Goal: Task Accomplishment & Management: Use online tool/utility

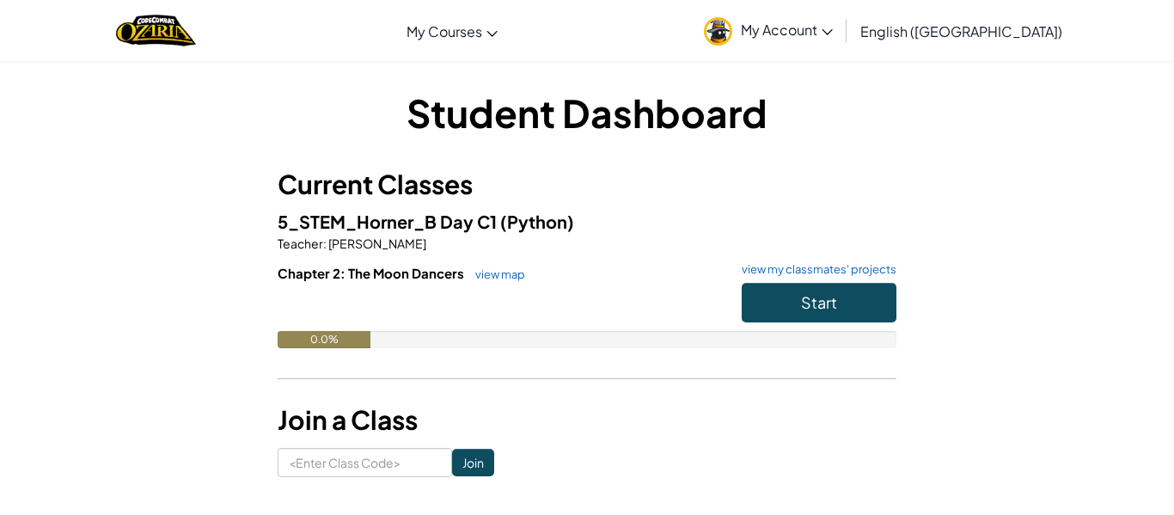
click at [518, 273] on link "view map" at bounding box center [496, 274] width 58 height 14
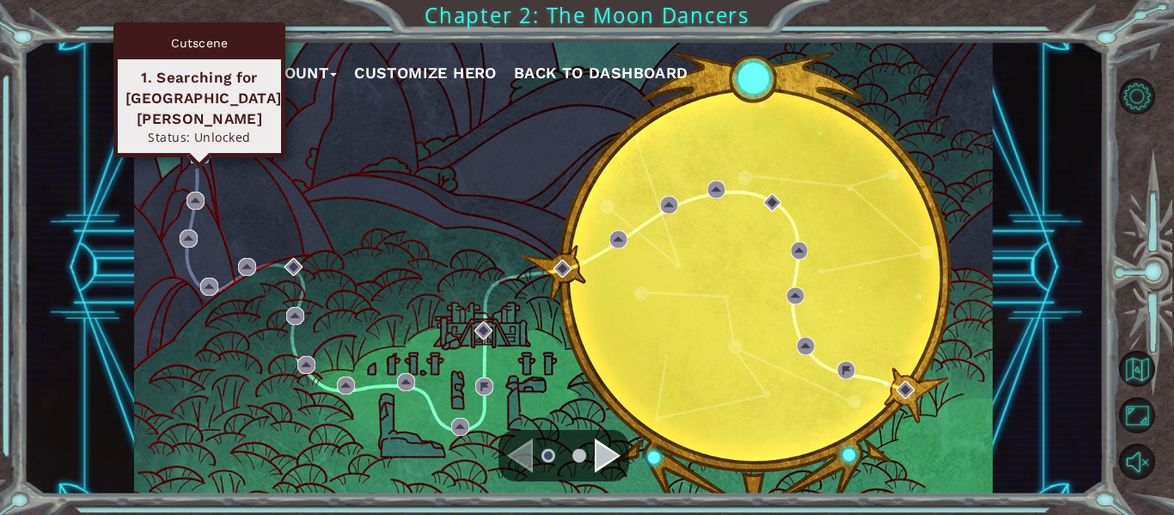
click at [199, 154] on img at bounding box center [200, 154] width 18 height 18
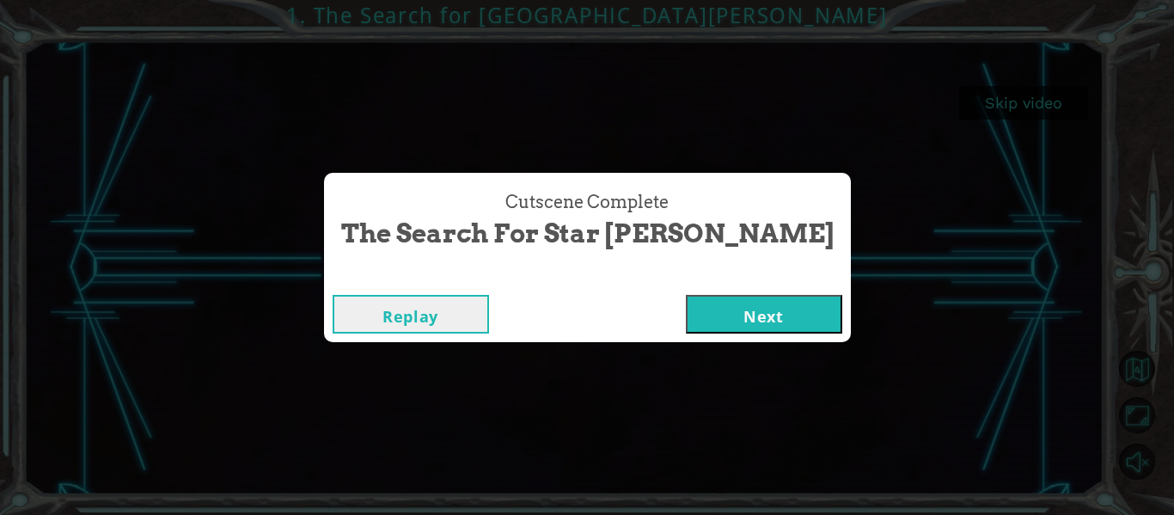
click at [686, 313] on button "Next" at bounding box center [764, 314] width 156 height 39
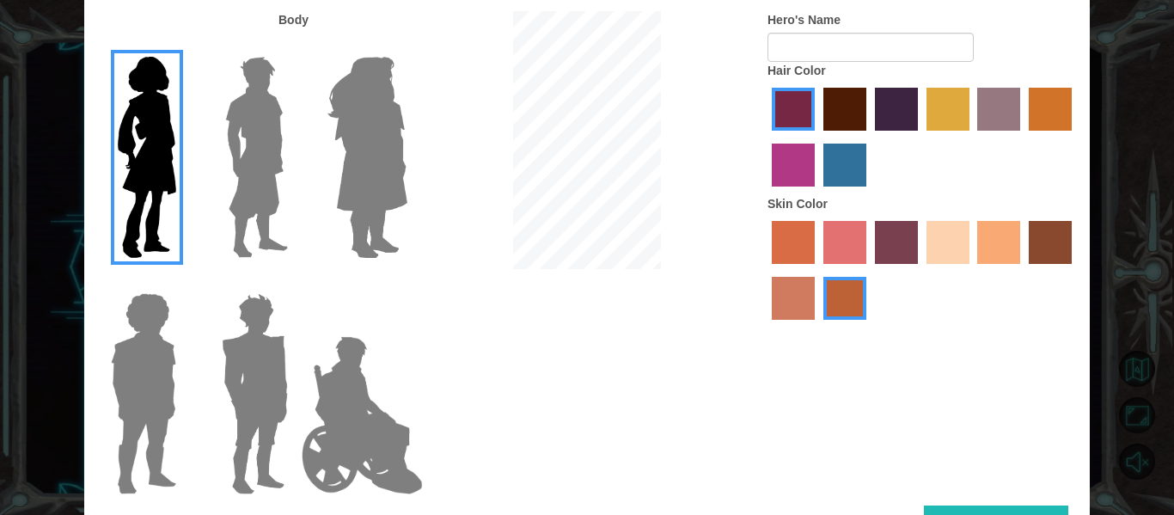
click at [349, 134] on img at bounding box center [368, 157] width 94 height 215
click at [407, 46] on input "Hero Amethyst" at bounding box center [407, 46] width 0 height 0
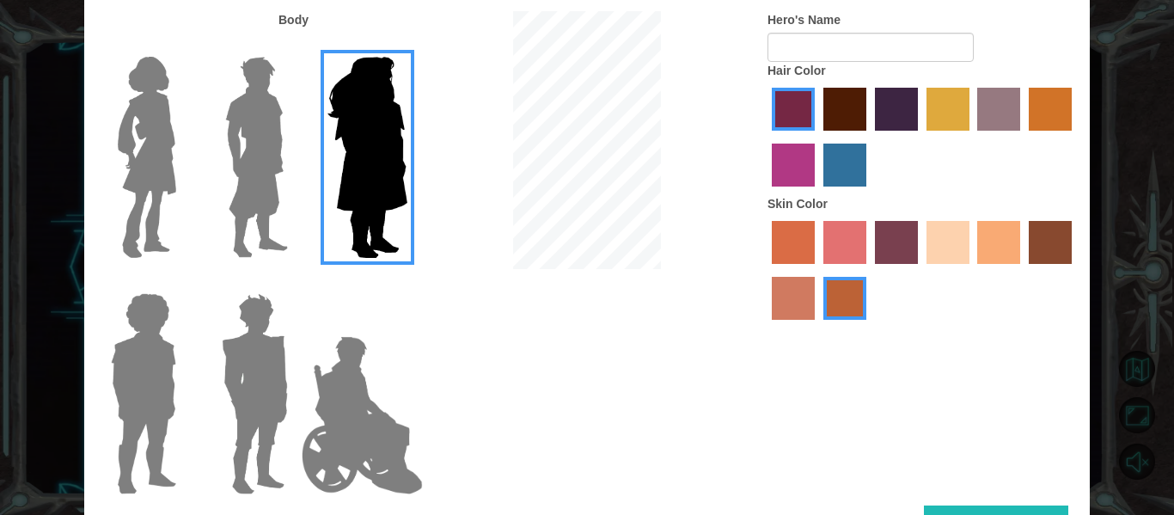
click at [145, 147] on img at bounding box center [147, 157] width 72 height 215
click at [183, 46] on input "Hero Connie" at bounding box center [183, 46] width 0 height 0
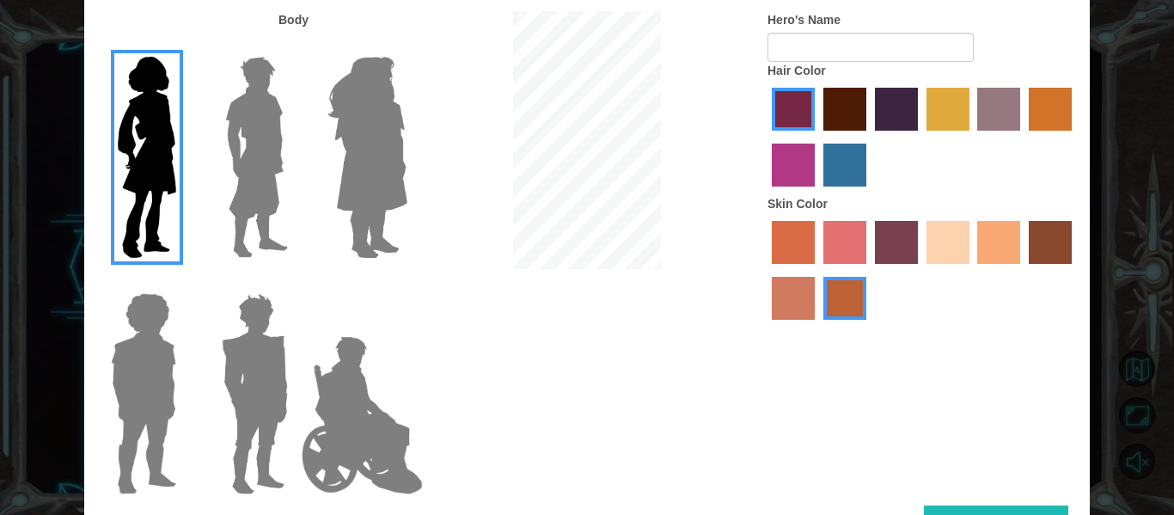
click at [988, 254] on label "tacao skin color" at bounding box center [998, 242] width 43 height 43
click at [972, 270] on input "tacao skin color" at bounding box center [972, 270] width 0 height 0
click at [988, 254] on label "tacao skin color" at bounding box center [998, 242] width 43 height 43
click at [972, 270] on input "tacao skin color" at bounding box center [972, 270] width 0 height 0
click at [901, 248] on label "tosca skin color" at bounding box center [896, 242] width 43 height 43
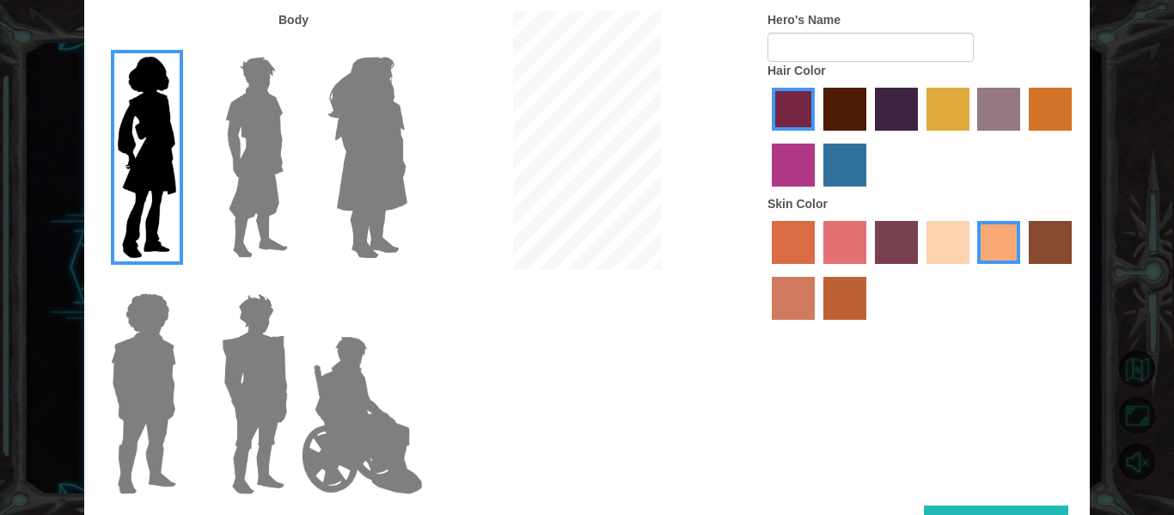
click at [869, 270] on input "tosca skin color" at bounding box center [869, 270] width 0 height 0
click at [849, 236] on label "froly skin color" at bounding box center [844, 242] width 43 height 43
click at [817, 270] on input "froly skin color" at bounding box center [817, 270] width 0 height 0
click at [803, 248] on label "sorbus skin color" at bounding box center [793, 242] width 43 height 43
click at [766, 270] on input "sorbus skin color" at bounding box center [766, 270] width 0 height 0
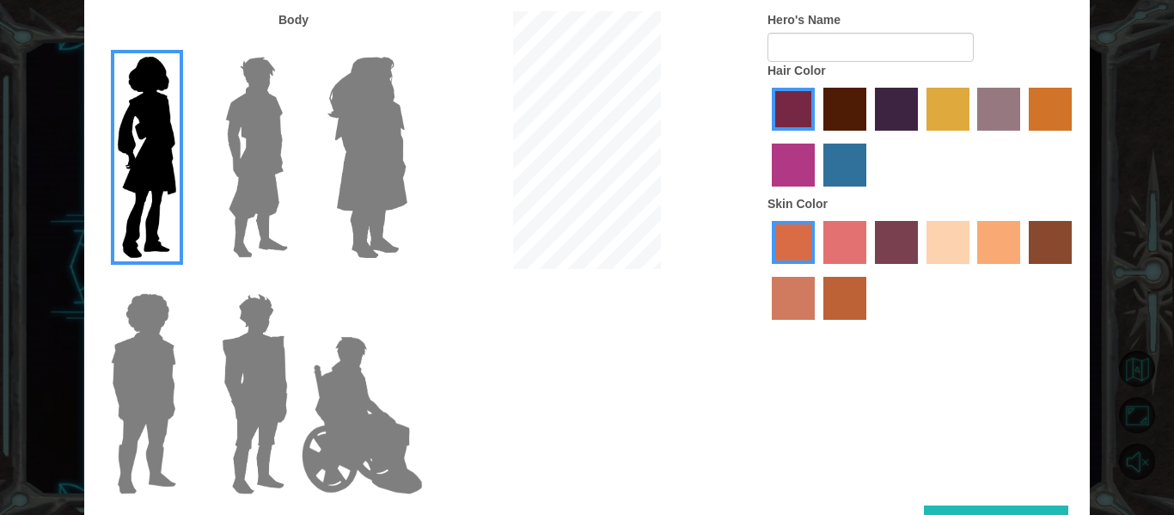
click at [958, 256] on label "sandy beach skin color" at bounding box center [948, 242] width 43 height 43
click at [921, 270] on input "sandy beach skin color" at bounding box center [921, 270] width 0 height 0
click at [982, 243] on label "tacao skin color" at bounding box center [998, 242] width 43 height 43
click at [972, 270] on input "tacao skin color" at bounding box center [972, 270] width 0 height 0
click at [834, 117] on label "maroon hair color" at bounding box center [844, 109] width 43 height 43
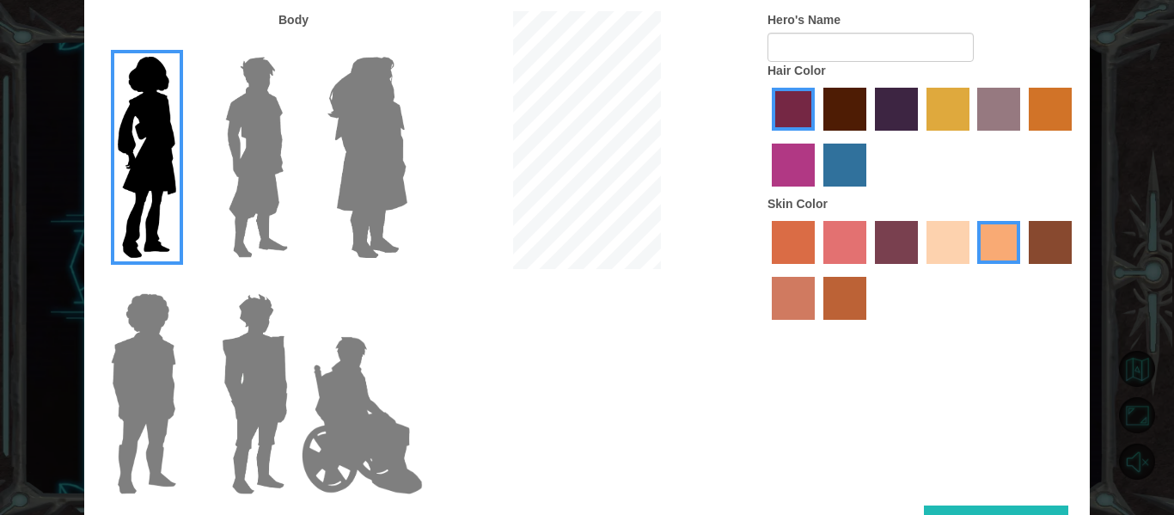
click at [817, 137] on input "maroon hair color" at bounding box center [817, 137] width 0 height 0
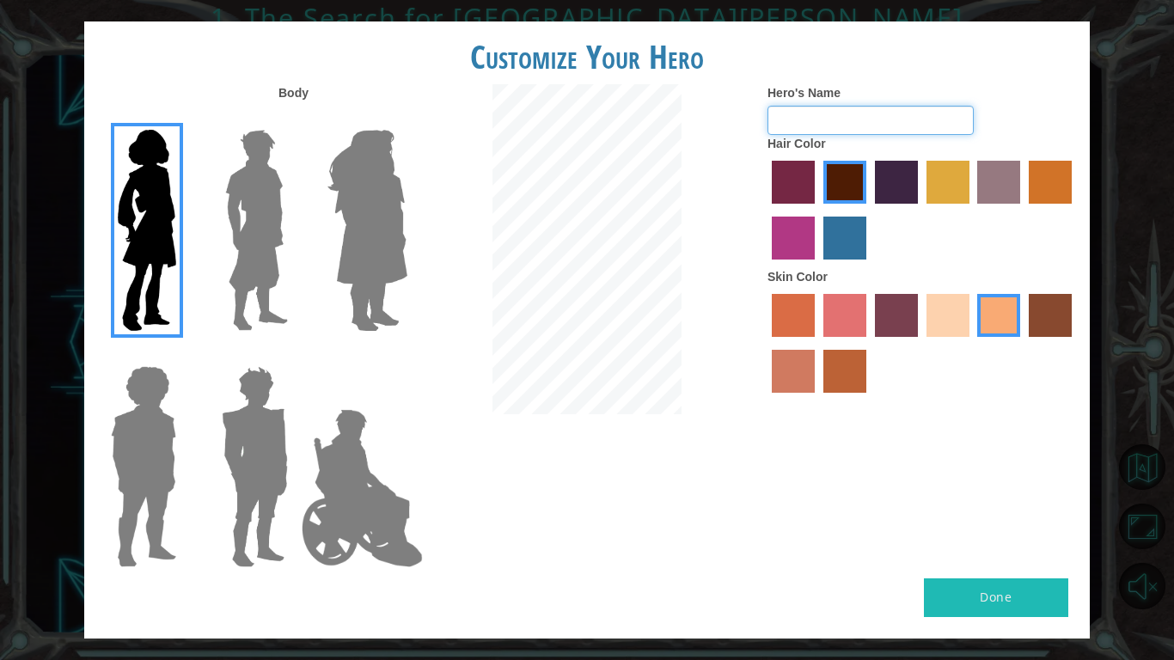
click at [881, 118] on input "Hero's Name" at bounding box center [871, 120] width 206 height 29
type input "s"
click at [999, 514] on button "Done" at bounding box center [996, 597] width 144 height 39
type input "star fall"
click at [977, 514] on button "Done" at bounding box center [996, 597] width 144 height 39
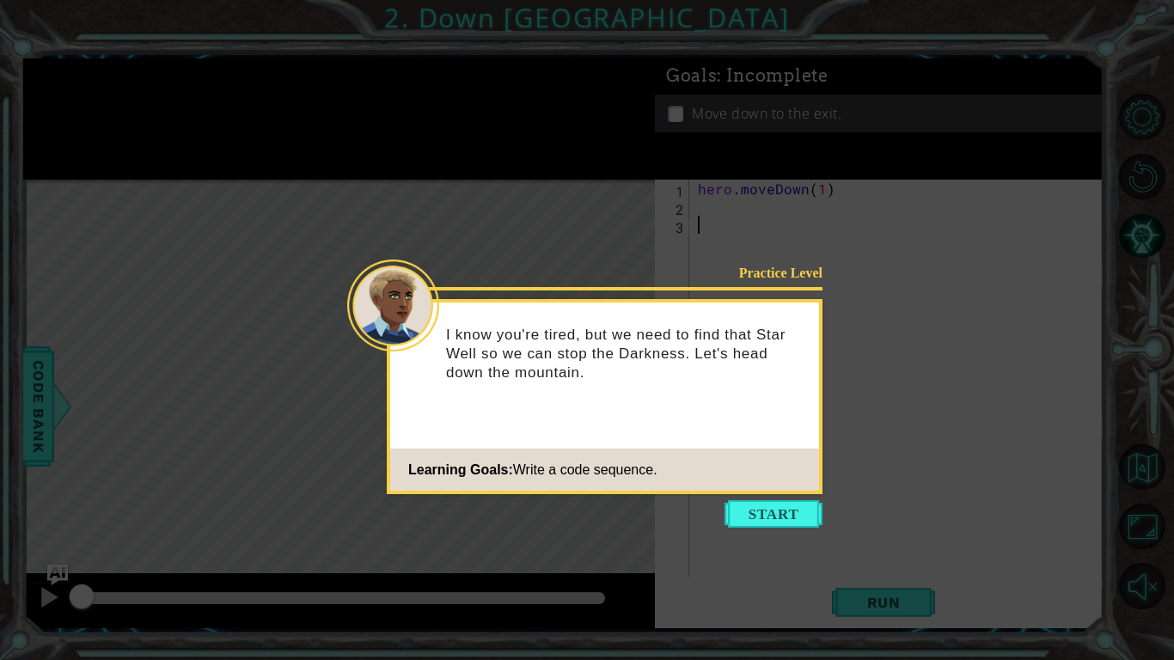
click at [805, 463] on footer "Learning Goals: Write a code sequence." at bounding box center [604, 470] width 429 height 42
click at [756, 514] on button "Start" at bounding box center [774, 514] width 98 height 28
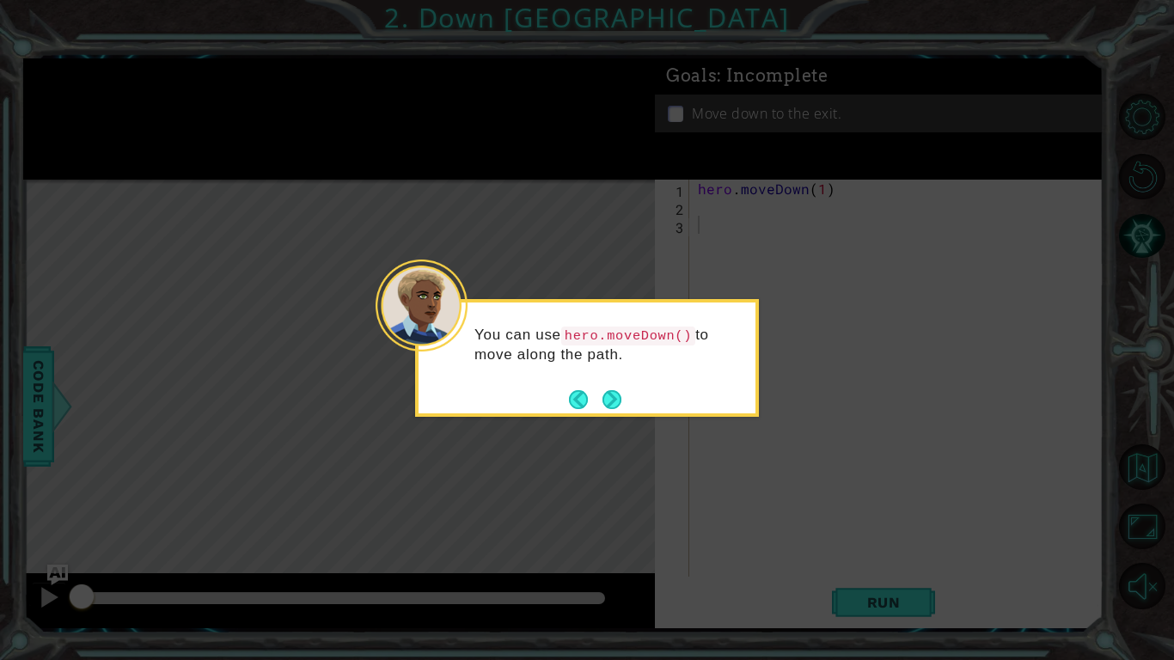
click at [699, 344] on p "You can use hero.moveDown() to move along the path." at bounding box center [608, 345] width 269 height 39
click at [608, 393] on button "Next" at bounding box center [613, 399] width 32 height 32
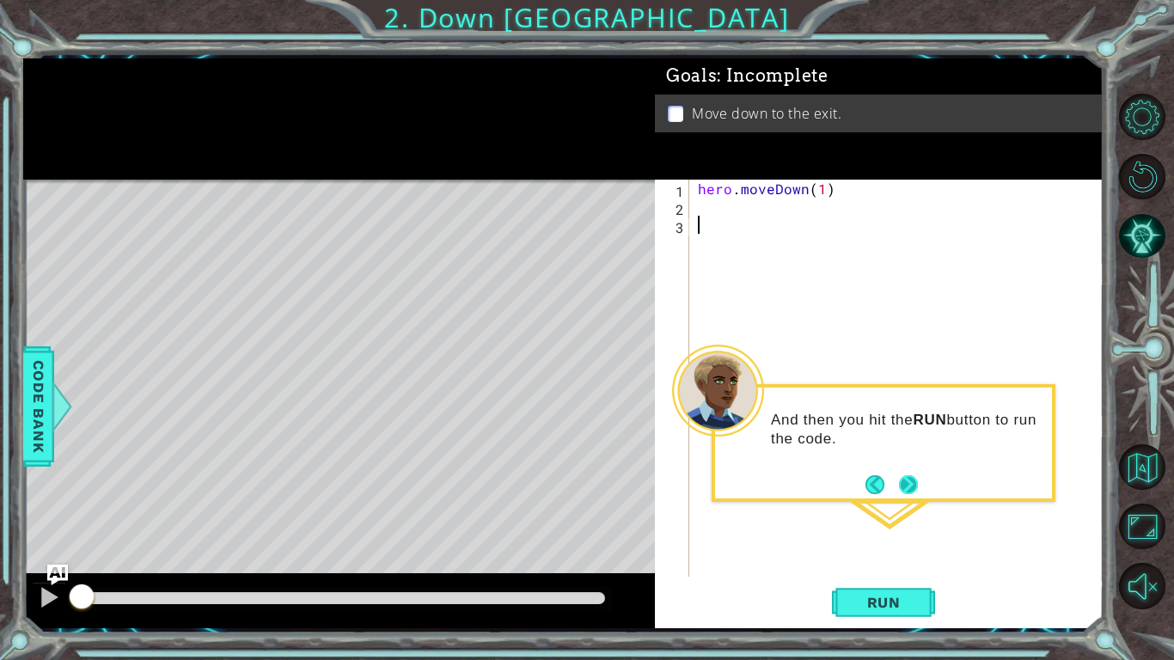
click at [901, 486] on button "Next" at bounding box center [909, 484] width 32 height 32
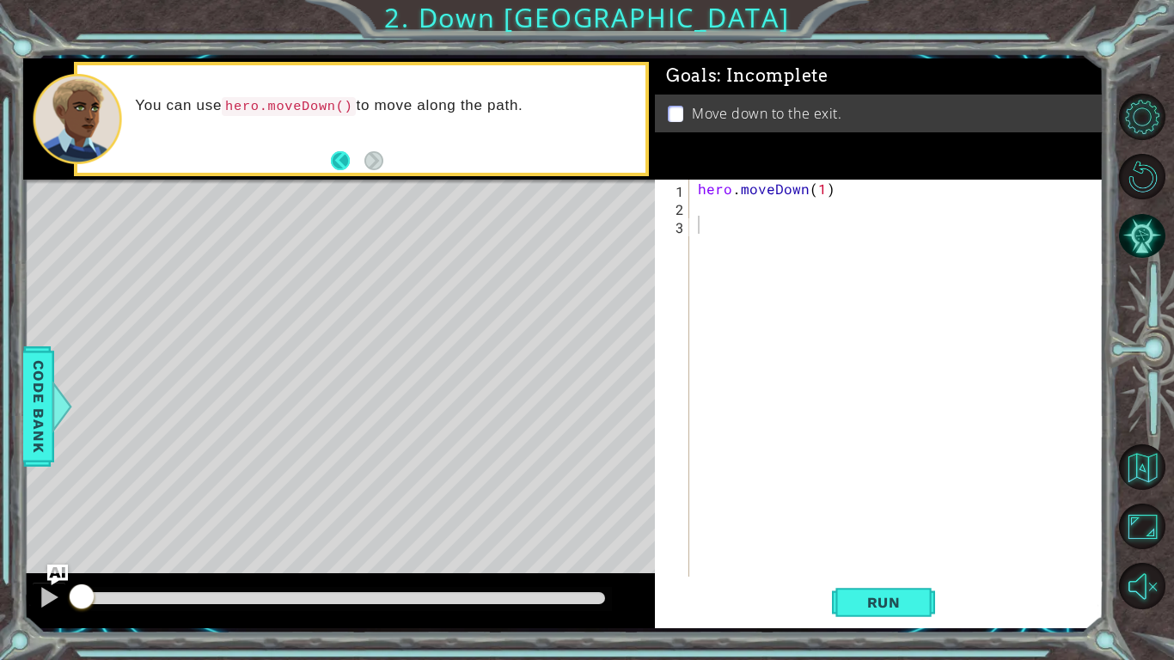
click at [351, 163] on button "Back" at bounding box center [348, 160] width 34 height 19
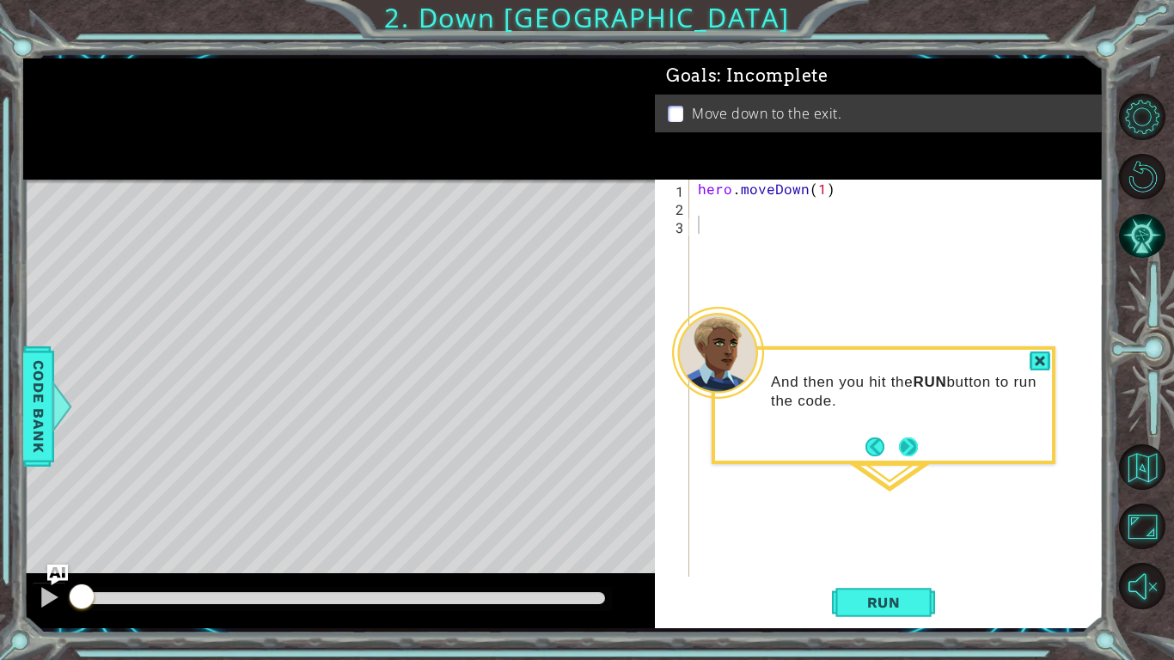
click at [910, 453] on button "Next" at bounding box center [908, 446] width 31 height 31
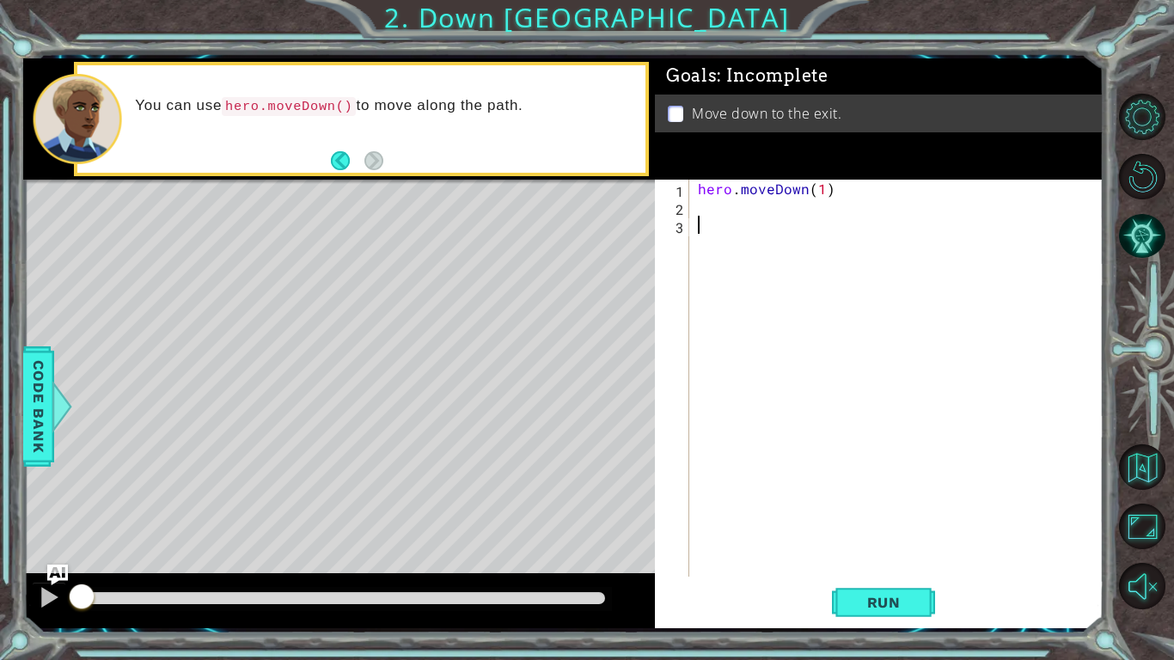
click at [262, 103] on code "hero.moveDown()" at bounding box center [289, 106] width 134 height 19
click at [693, 223] on div "1 2 3 hero . moveDown ( 1 ) ההההההההההההההההההההההההההההההההההההההההההההההההההה…" at bounding box center [877, 378] width 444 height 397
click at [701, 209] on div "hero . moveDown ( 1 )" at bounding box center [901, 396] width 413 height 433
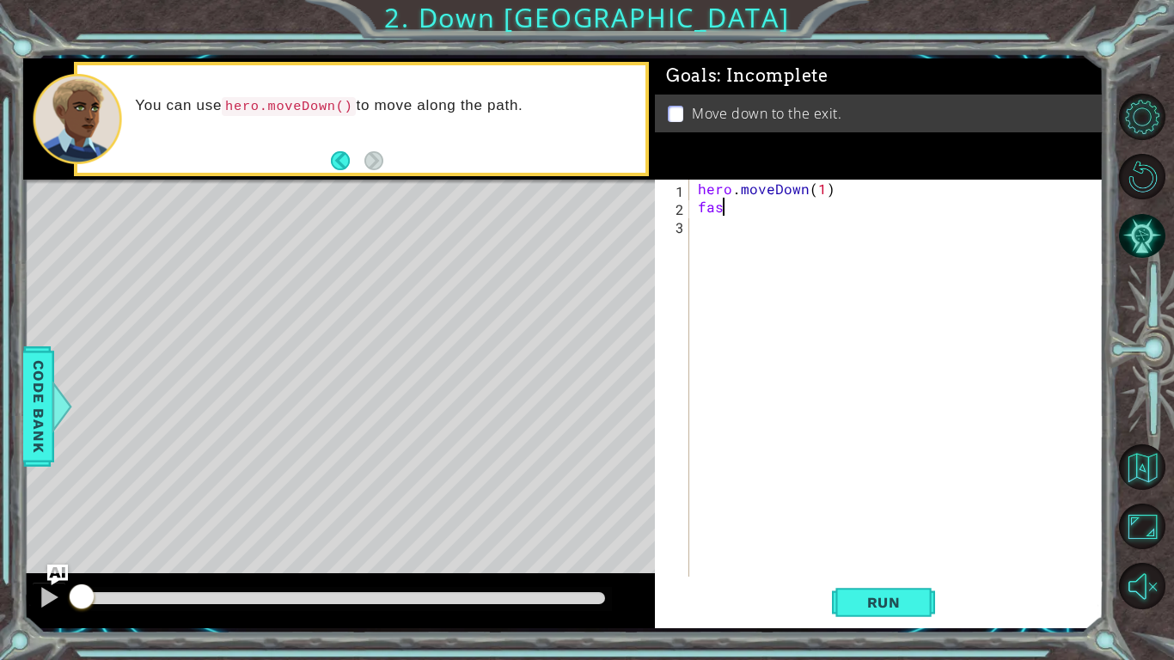
type textarea "fast"
click at [860, 514] on span "Run" at bounding box center [884, 602] width 68 height 17
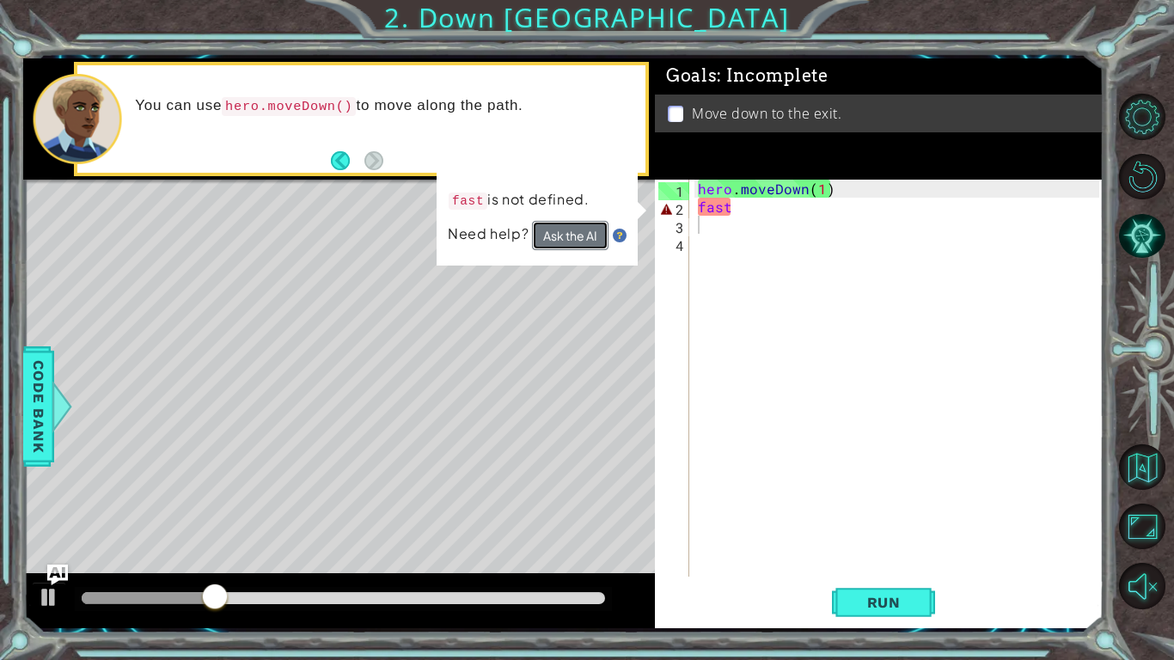
click at [576, 234] on button "Ask the AI" at bounding box center [570, 235] width 76 height 29
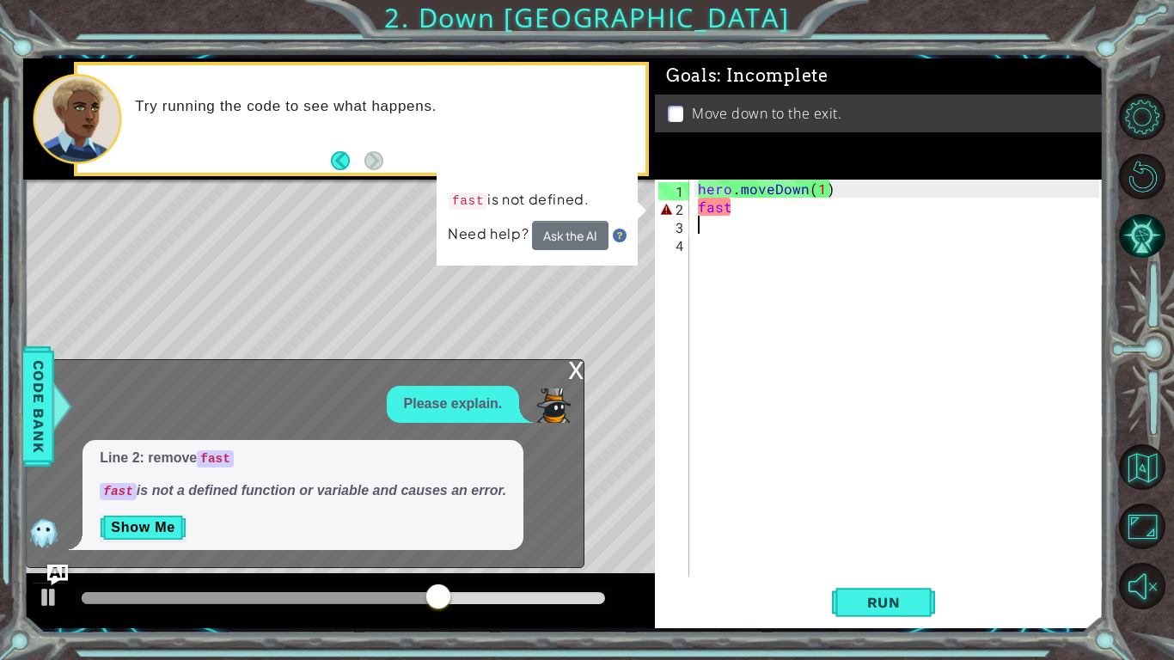
click at [572, 370] on div "x" at bounding box center [575, 368] width 15 height 17
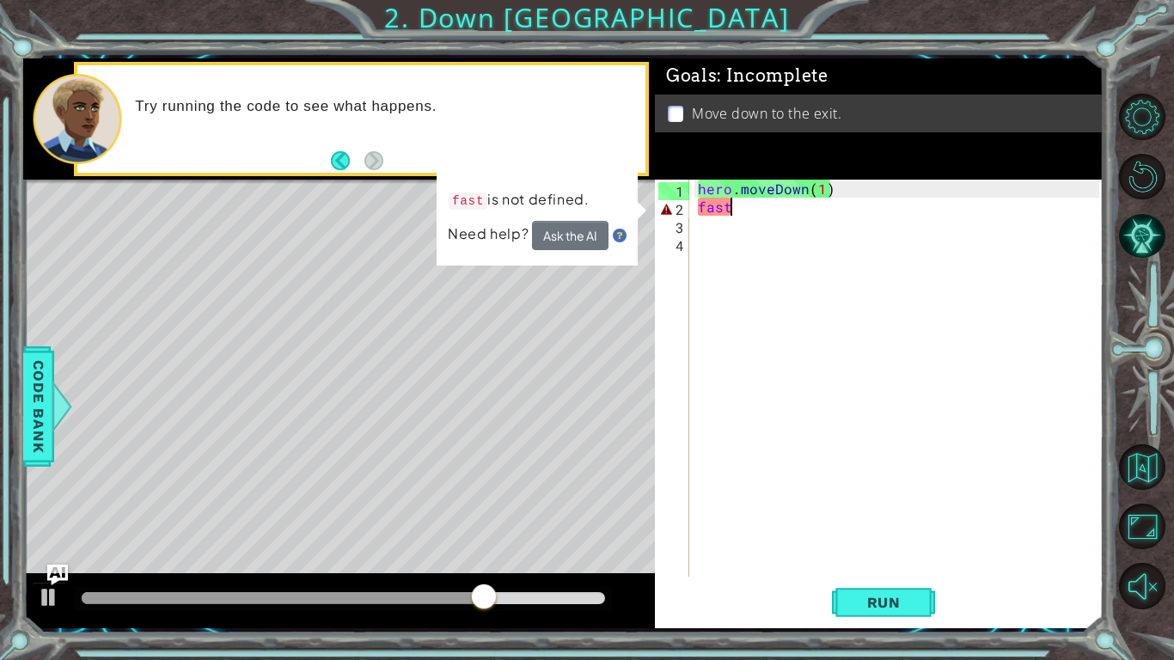
click at [772, 214] on div "hero . moveDown ( 1 ) fast" at bounding box center [901, 396] width 413 height 433
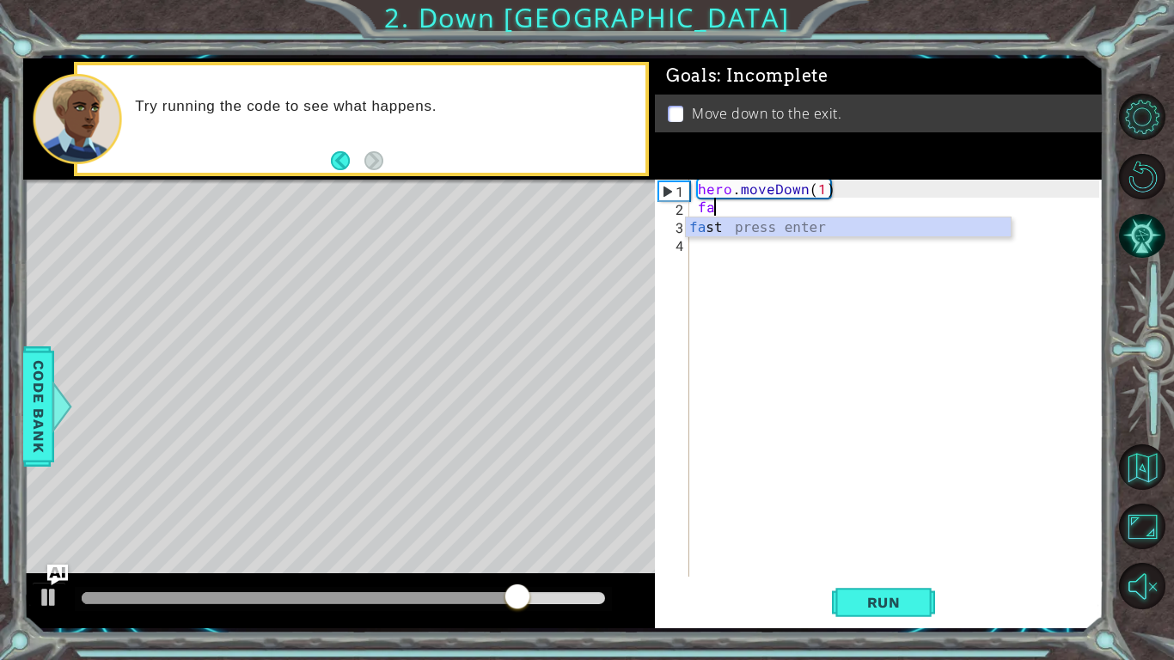
type textarea "f"
type textarea "r"
click at [756, 174] on div "Goals : Incomplete Move down to the exit." at bounding box center [879, 118] width 449 height 121
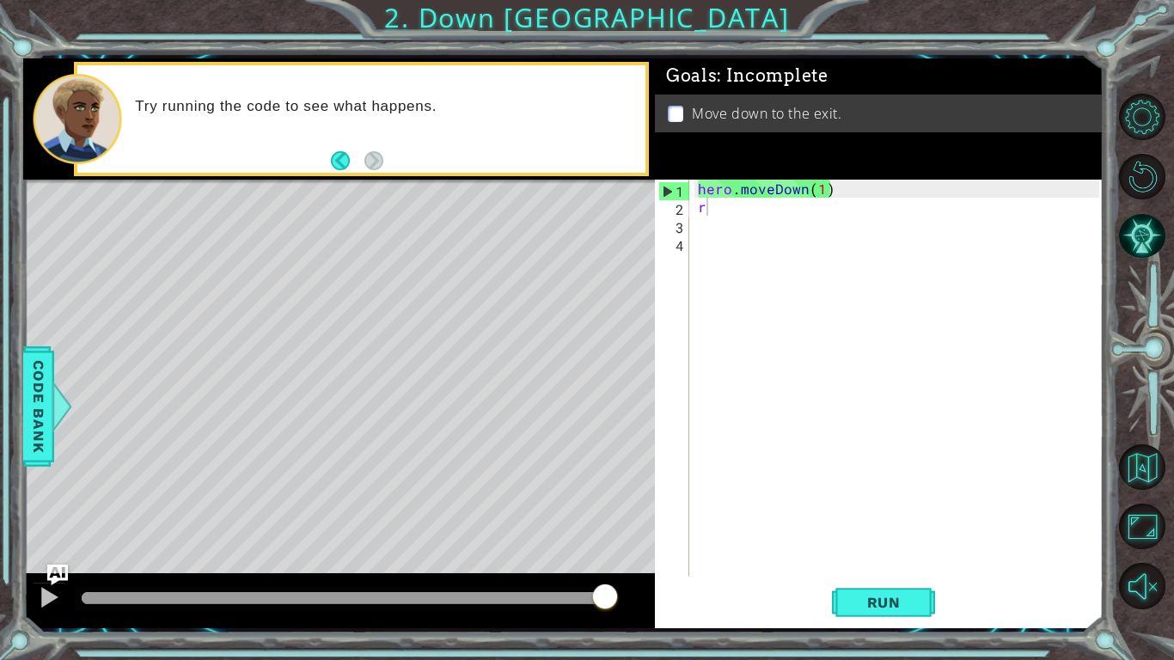
click at [711, 208] on div "hero . moveDown ( 1 ) r" at bounding box center [901, 396] width 413 height 433
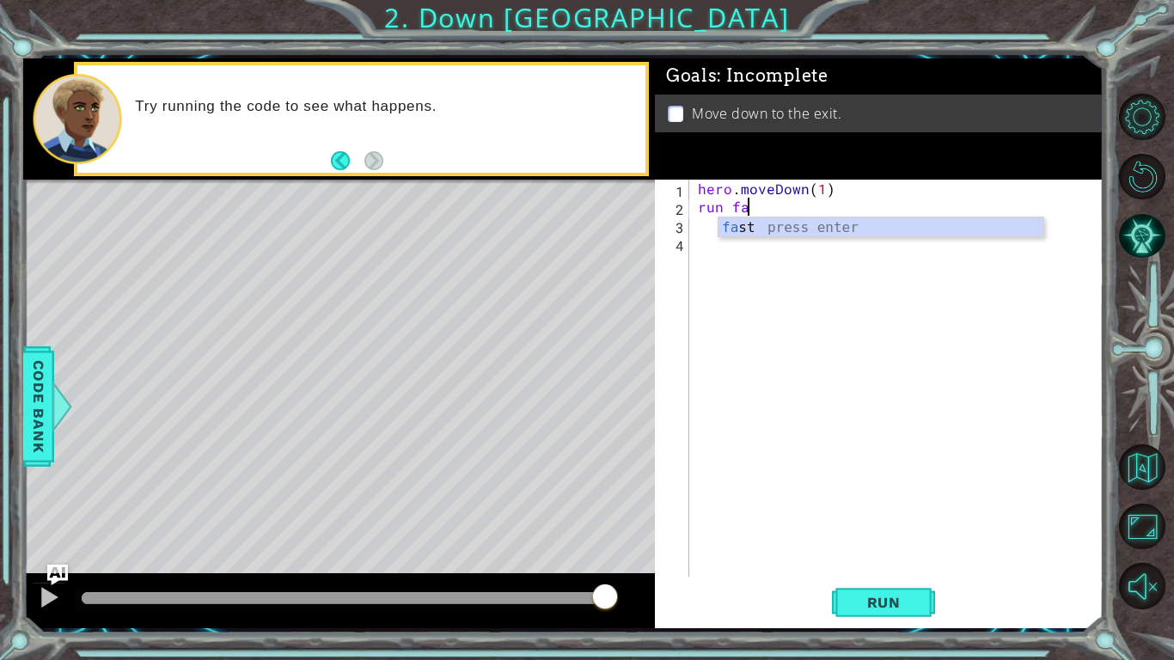
scroll to position [0, 3]
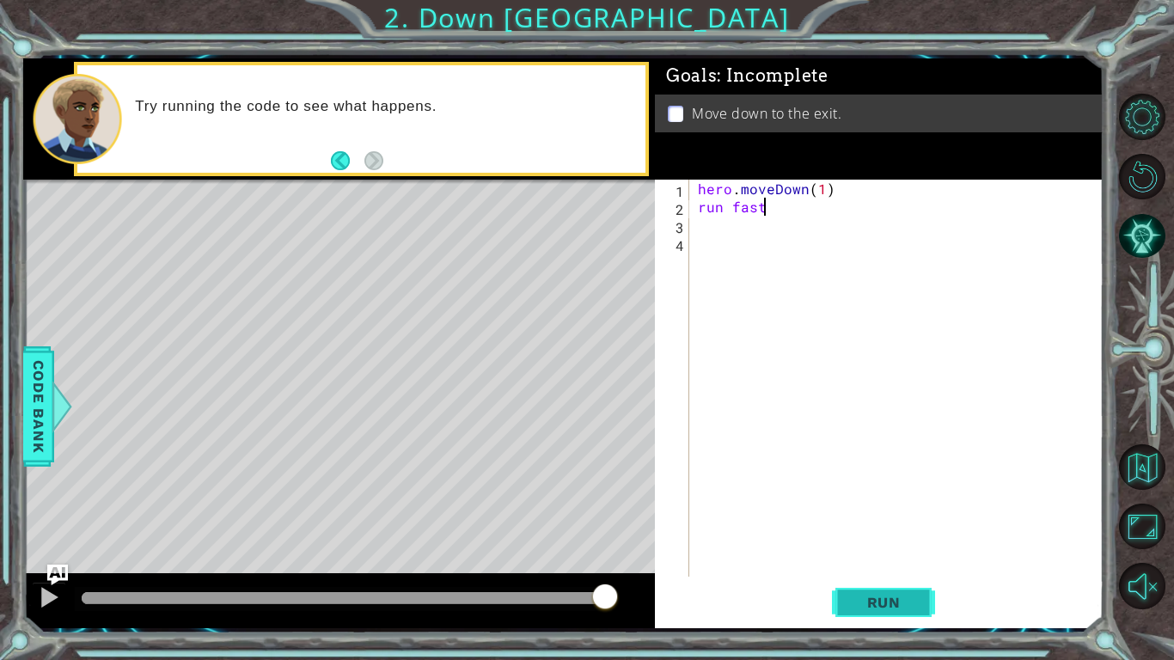
click at [866, 514] on span "Run" at bounding box center [884, 602] width 68 height 17
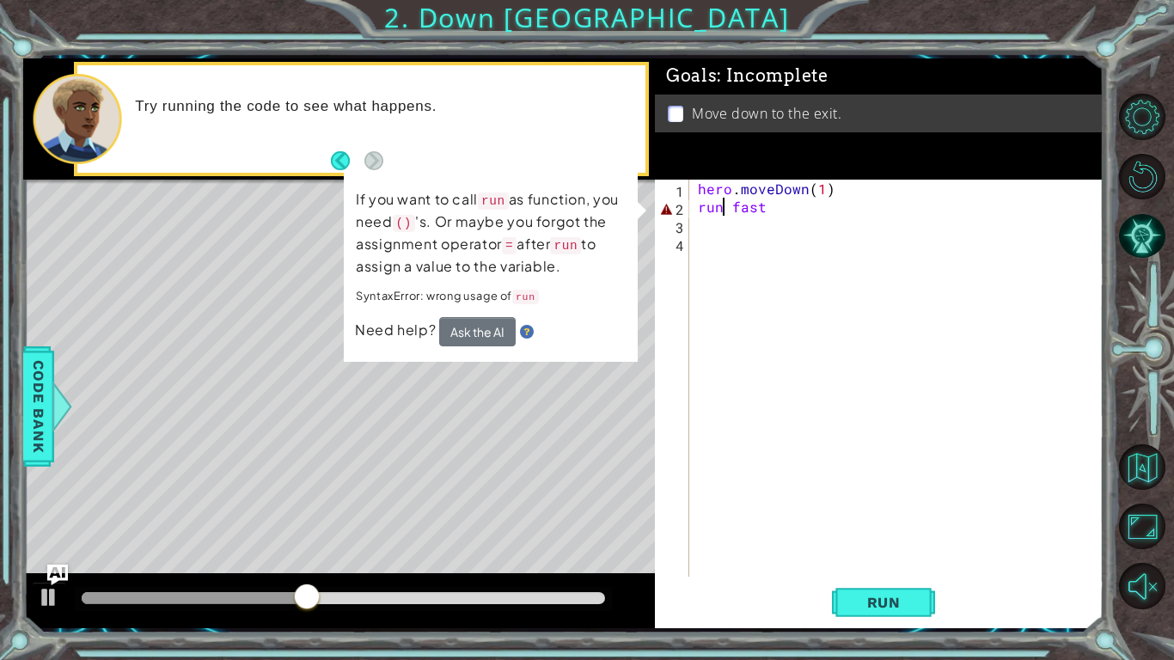
click at [725, 209] on div "hero . moveDown ( 1 ) run fast" at bounding box center [901, 396] width 413 height 433
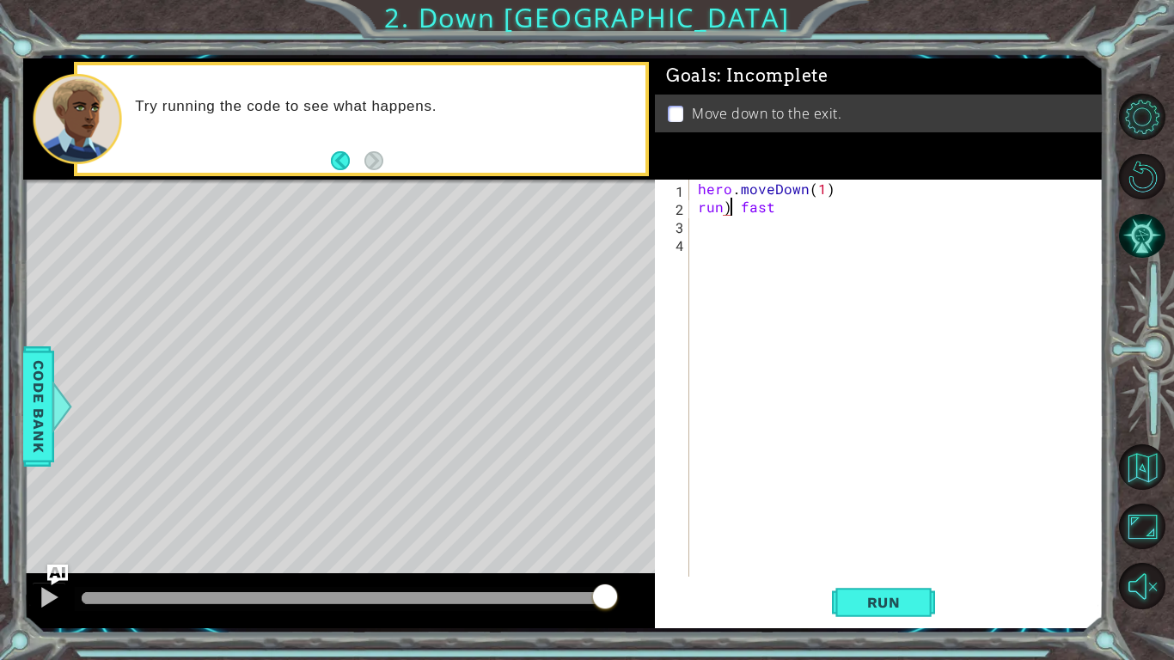
click at [697, 210] on div "hero . moveDown ( 1 ) run ) fast" at bounding box center [901, 396] width 413 height 433
click at [696, 211] on div "hero . moveDown ( 1 ) ( run ) fast" at bounding box center [901, 396] width 413 height 433
click at [779, 206] on div "hero . moveDown ( 1 ) ( run ) fast" at bounding box center [901, 396] width 413 height 433
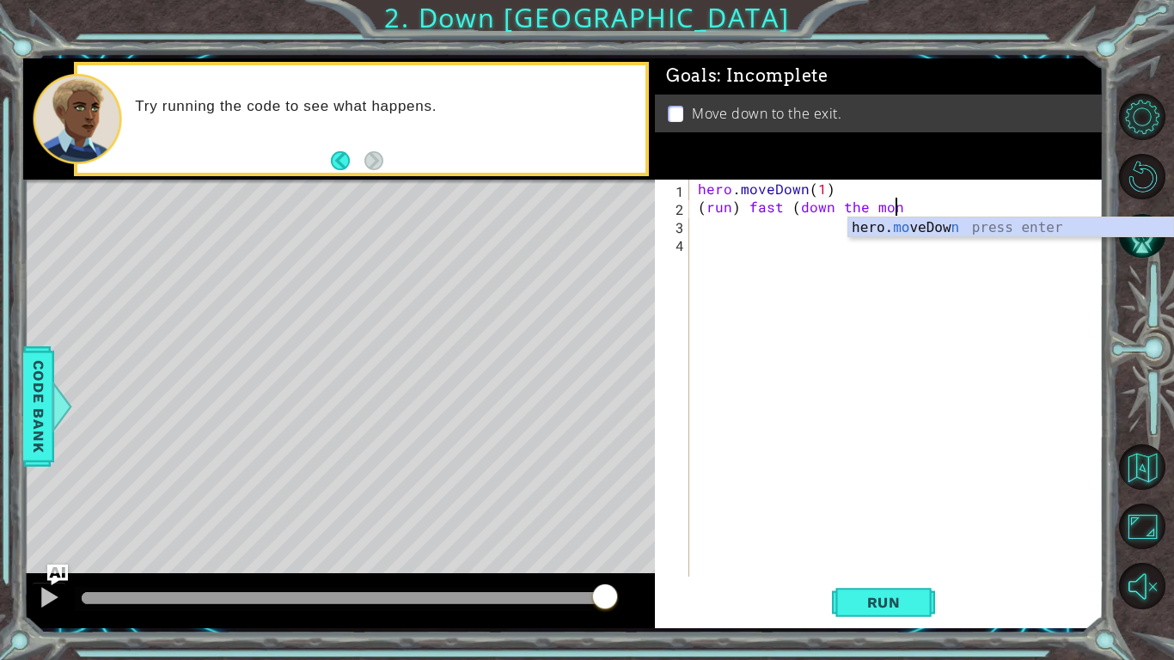
scroll to position [0, 11]
click at [334, 152] on button "Back" at bounding box center [348, 160] width 34 height 19
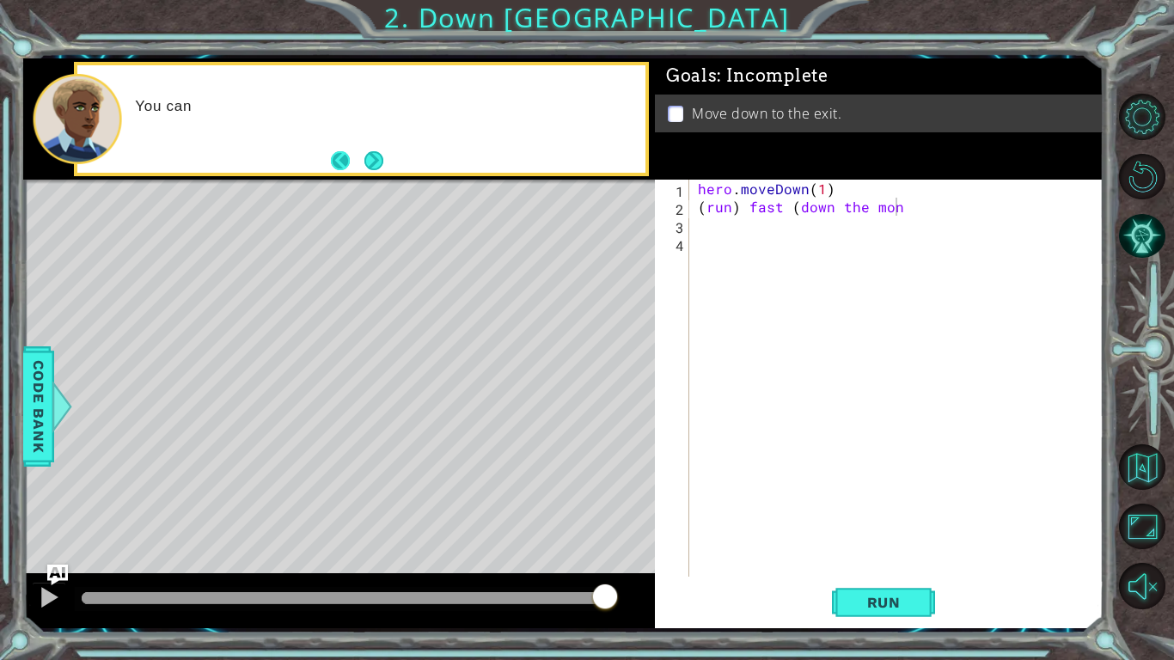
click at [335, 155] on button "Back" at bounding box center [348, 160] width 34 height 19
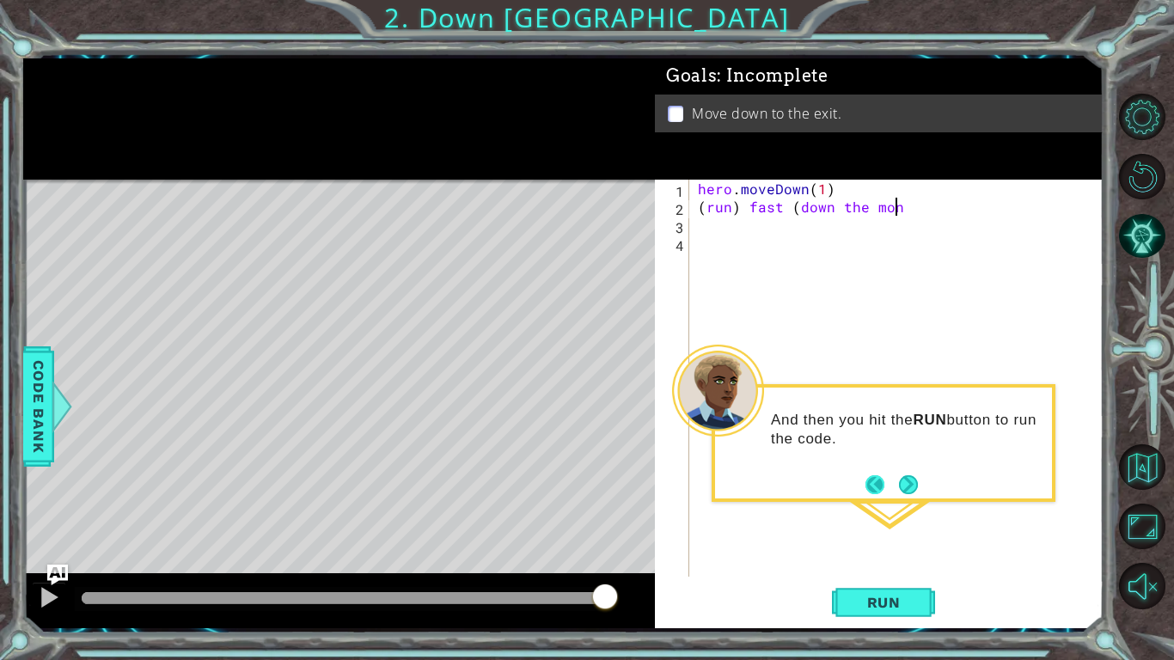
click at [869, 486] on button "Back" at bounding box center [883, 484] width 34 height 19
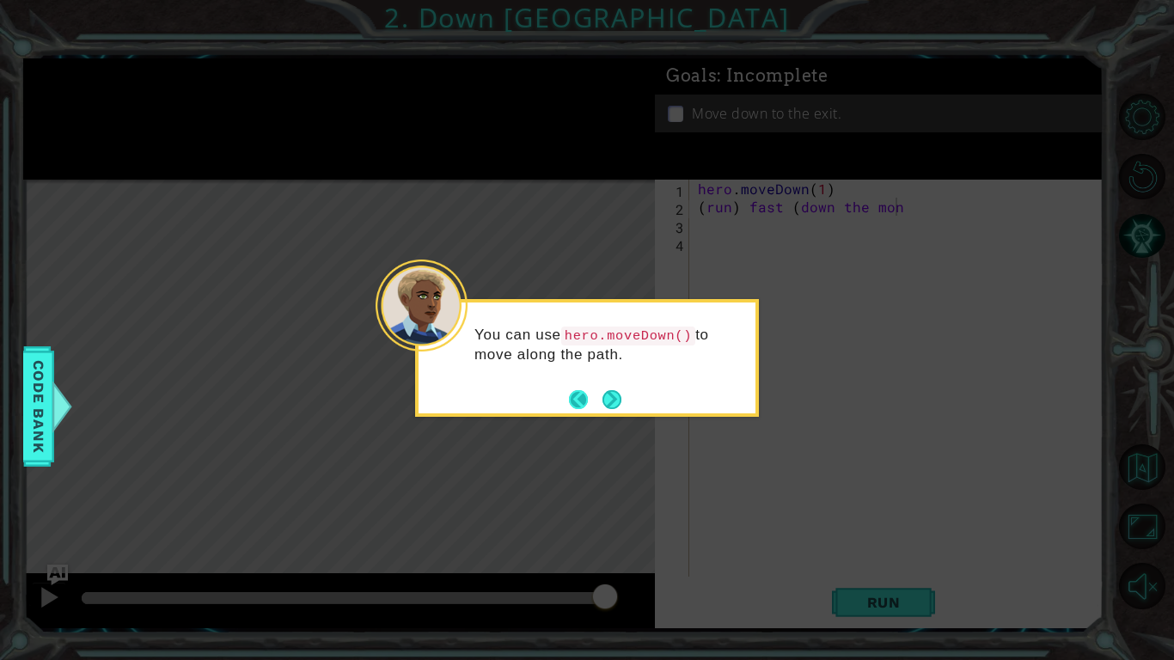
click at [589, 403] on button "Back" at bounding box center [586, 399] width 34 height 19
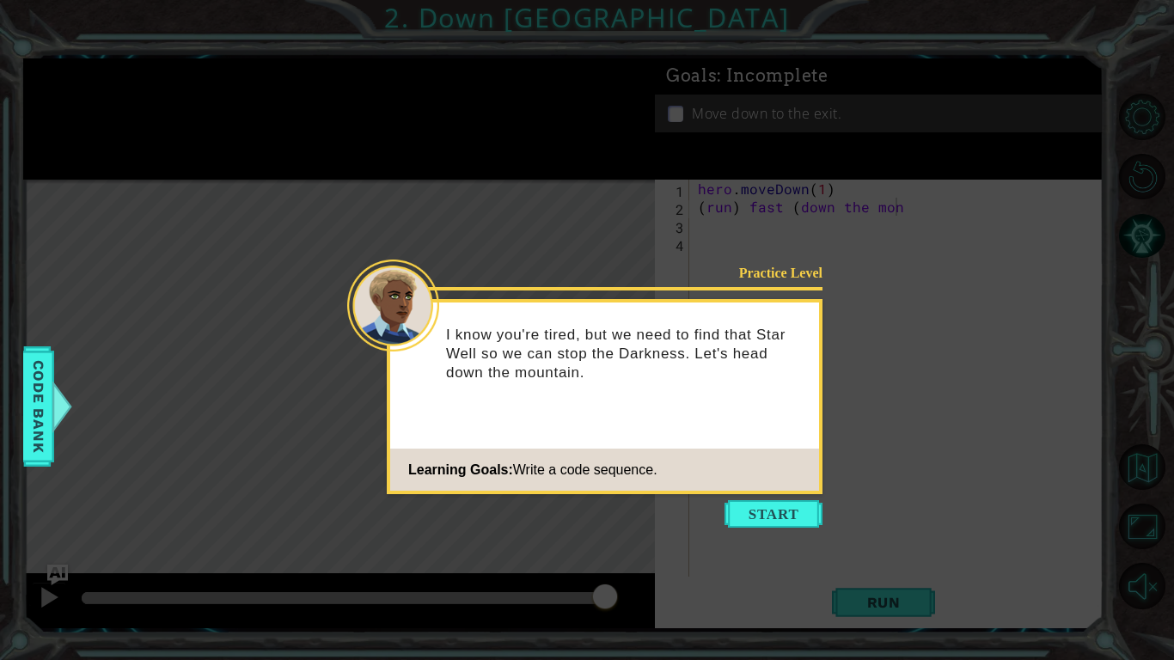
click at [745, 234] on icon at bounding box center [587, 330] width 1174 height 660
click at [761, 505] on button "Start" at bounding box center [774, 514] width 98 height 28
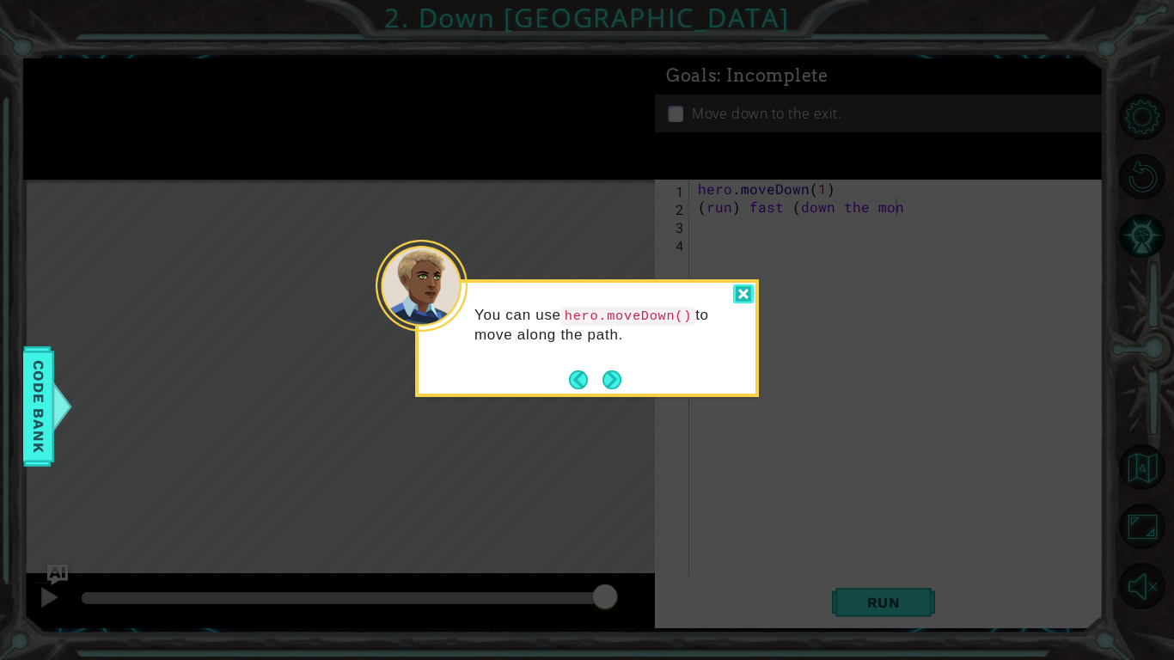
click at [742, 295] on div at bounding box center [743, 295] width 21 height 20
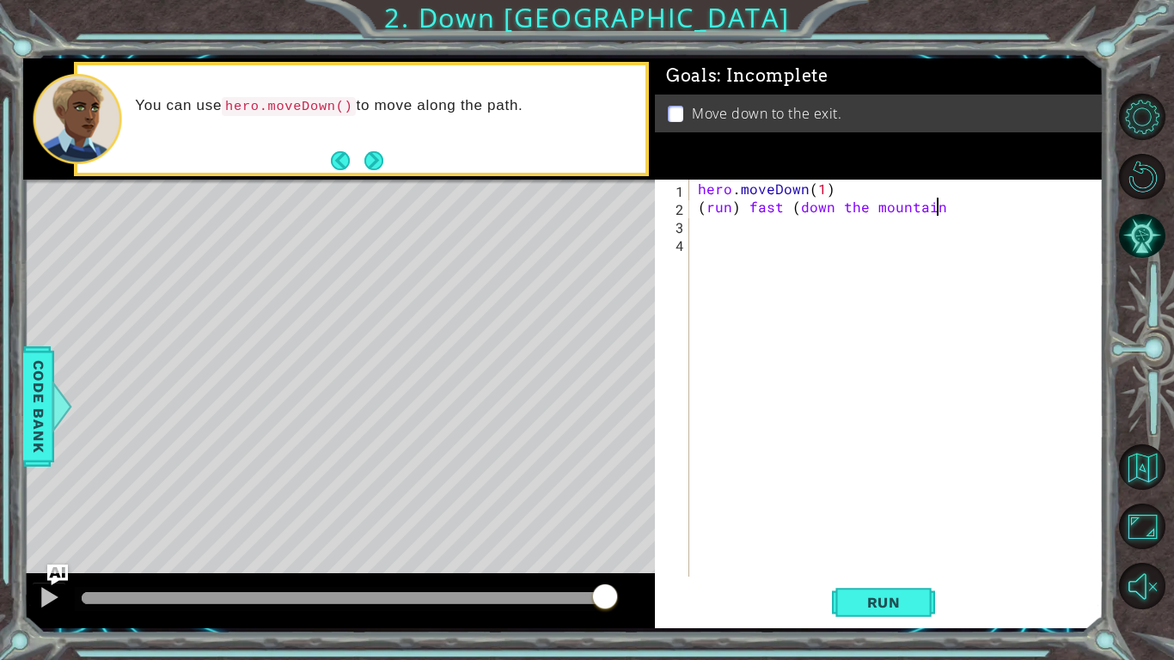
scroll to position [0, 15]
click at [859, 514] on span "Run" at bounding box center [884, 602] width 68 height 17
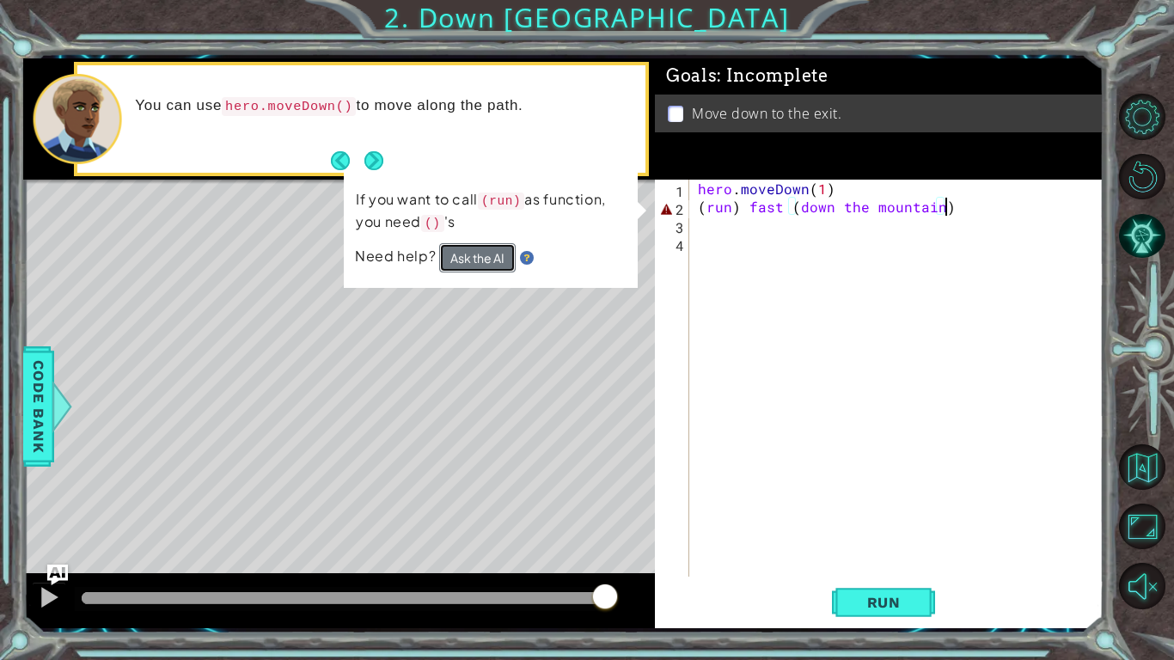
click at [480, 266] on button "Ask the AI" at bounding box center [477, 257] width 76 height 30
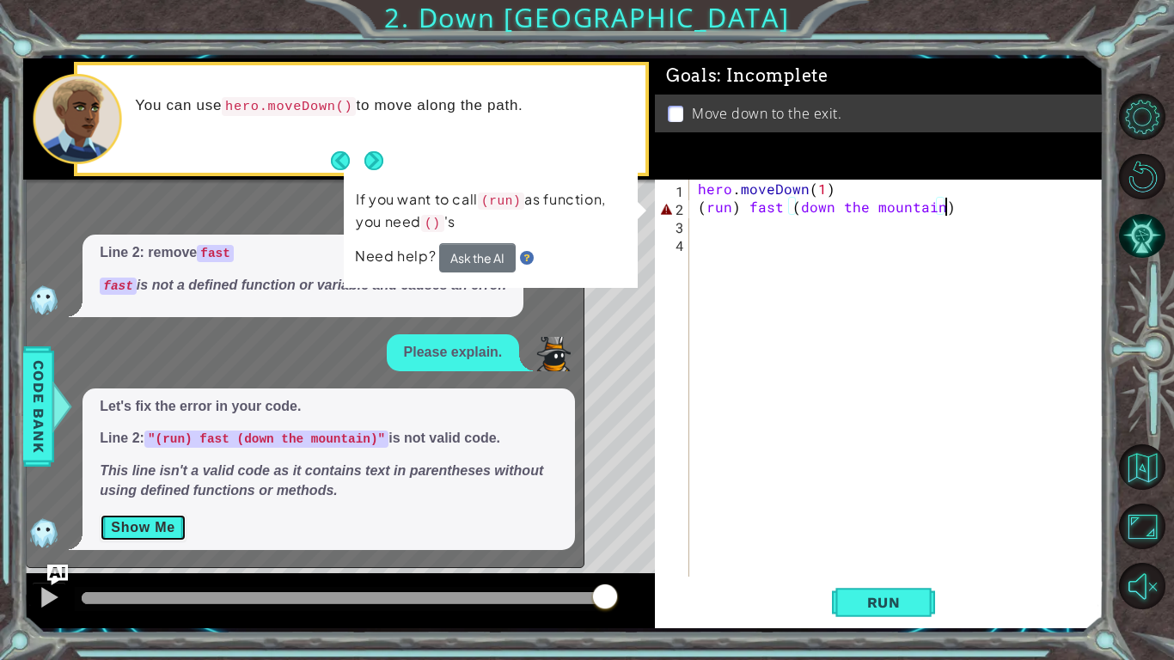
click at [141, 514] on button "Show Me" at bounding box center [143, 528] width 87 height 28
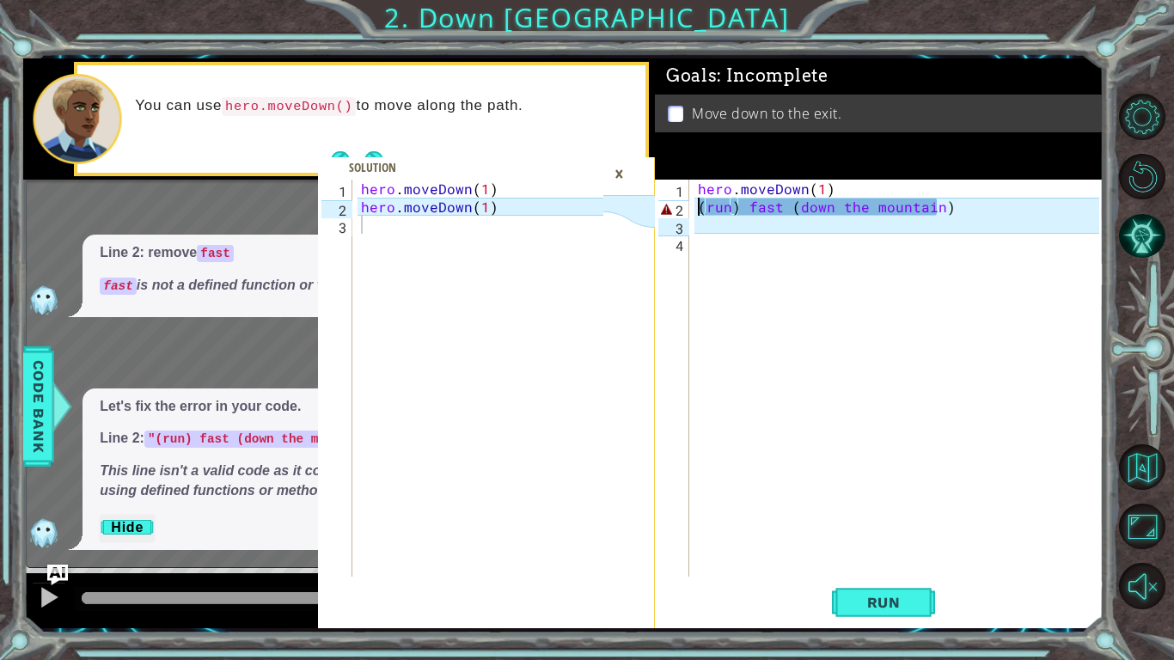
click at [696, 214] on div "hero . moveDown ( 1 ) ( run ) fast ( down the mountain )" at bounding box center [901, 396] width 413 height 433
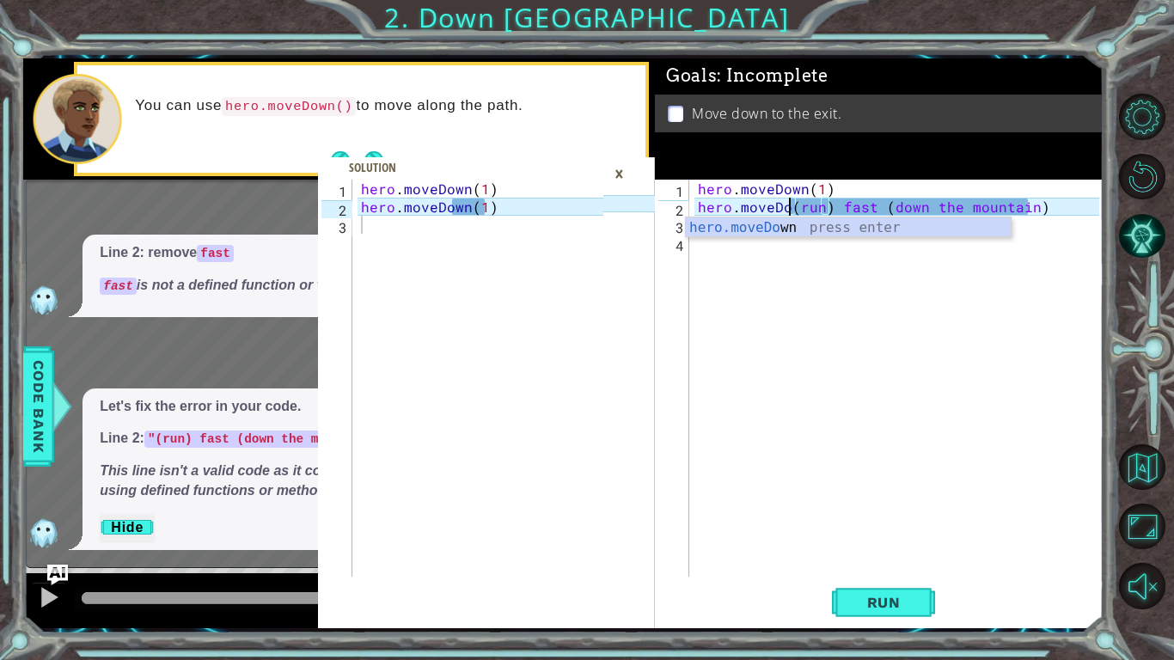
scroll to position [0, 6]
type textarea "hero.moveDown(1)(run) fast (down the mountain)"
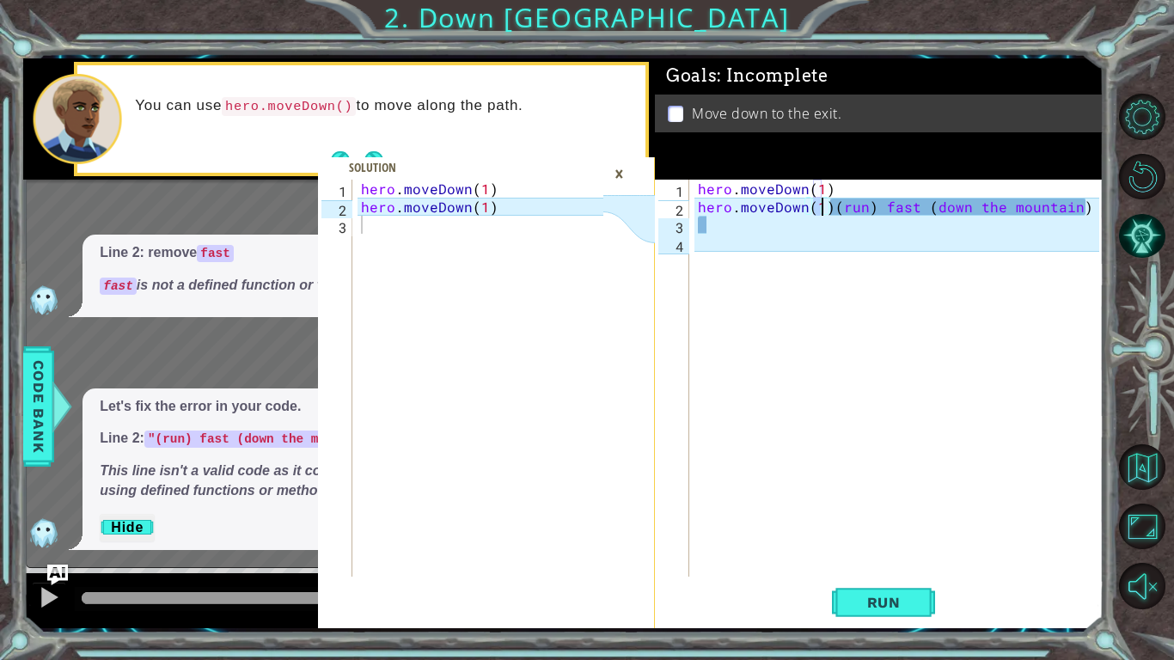
click at [851, 395] on div "hero . moveDown ( 1 ) hero . moveDown ( 1 ) ( run ) fast ( down the mountain )" at bounding box center [901, 396] width 413 height 433
click at [855, 514] on button "Run" at bounding box center [883, 602] width 103 height 45
click at [891, 455] on div "hero . moveDown ( 1 ) hero . moveDown ( 1 ) ( run ) fast ( down the mountain )" at bounding box center [901, 396] width 413 height 433
click at [1085, 204] on div "hero . moveDown ( 1 ) hero . moveDown ( 1 ) ( run ) fast ( down the mountain )" at bounding box center [901, 396] width 413 height 433
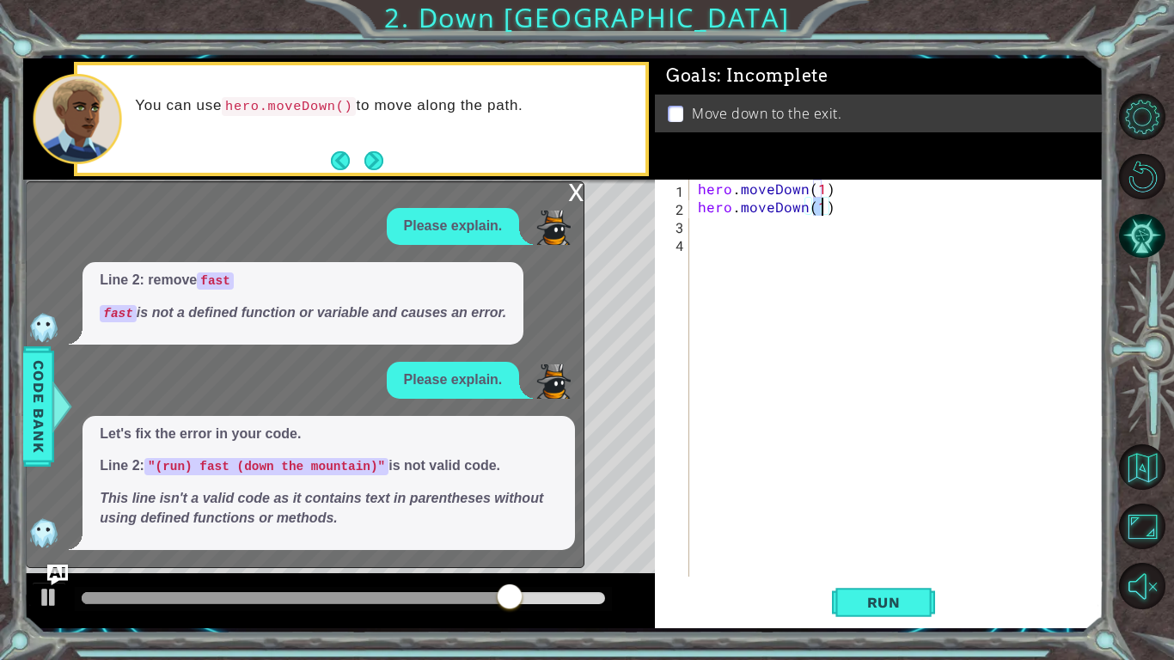
click at [513, 289] on div "Line 2: remove fast fast is not a defined function or variable and causes an er…" at bounding box center [303, 303] width 441 height 83
click at [568, 196] on div "x" at bounding box center [575, 190] width 15 height 17
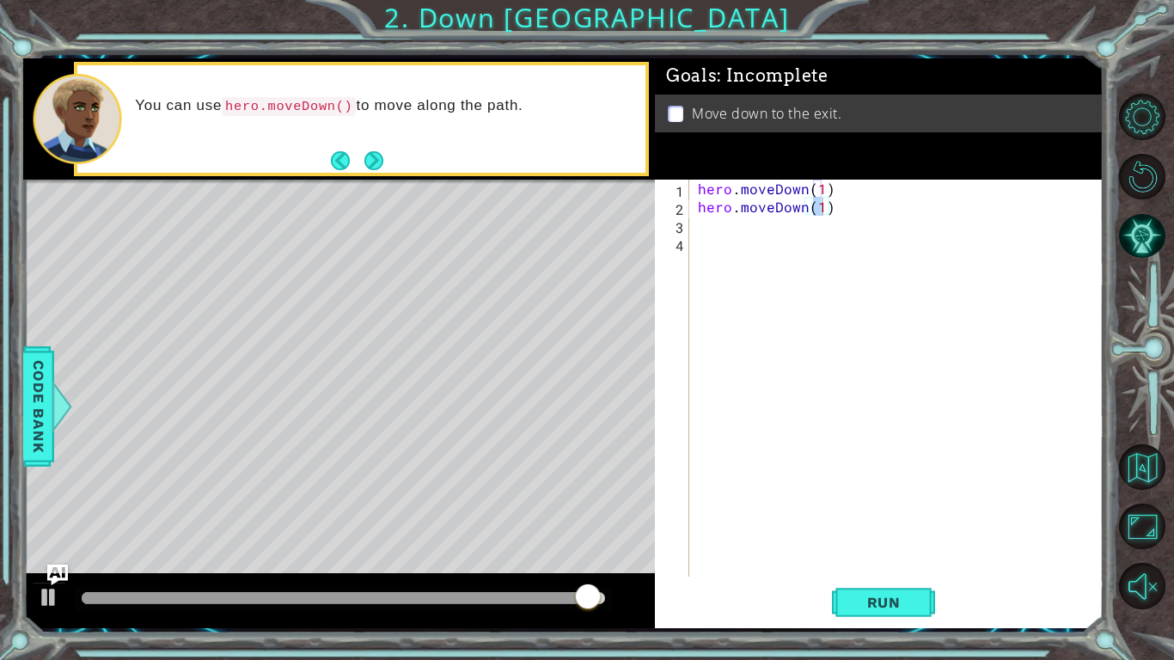
click at [860, 193] on div "hero . moveDown ( 1 ) hero . moveDown ( 1 )" at bounding box center [901, 396] width 413 height 433
type textarea "hero.moveDown(1)(run)"
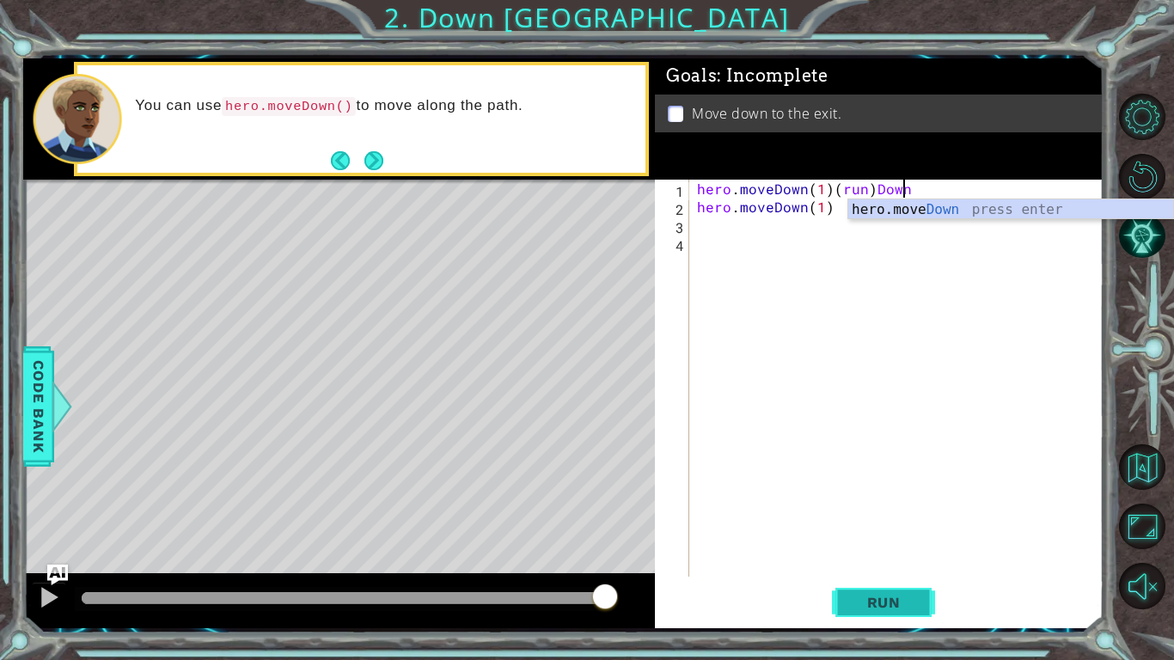
scroll to position [0, 12]
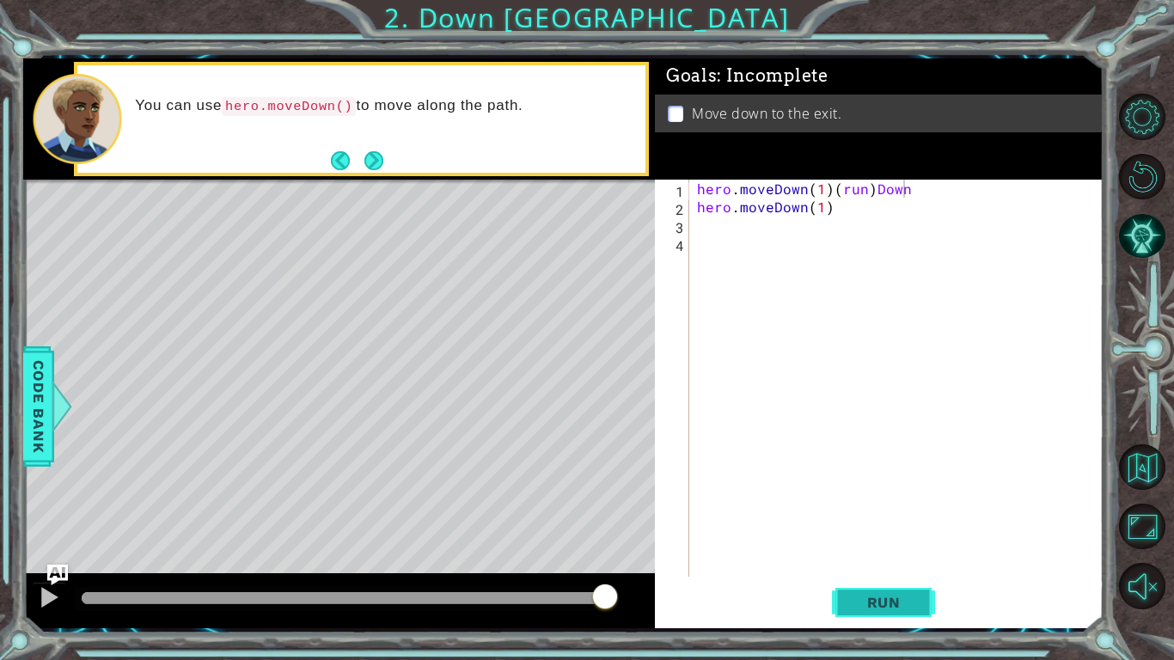
click at [848, 514] on button "Run" at bounding box center [883, 602] width 103 height 45
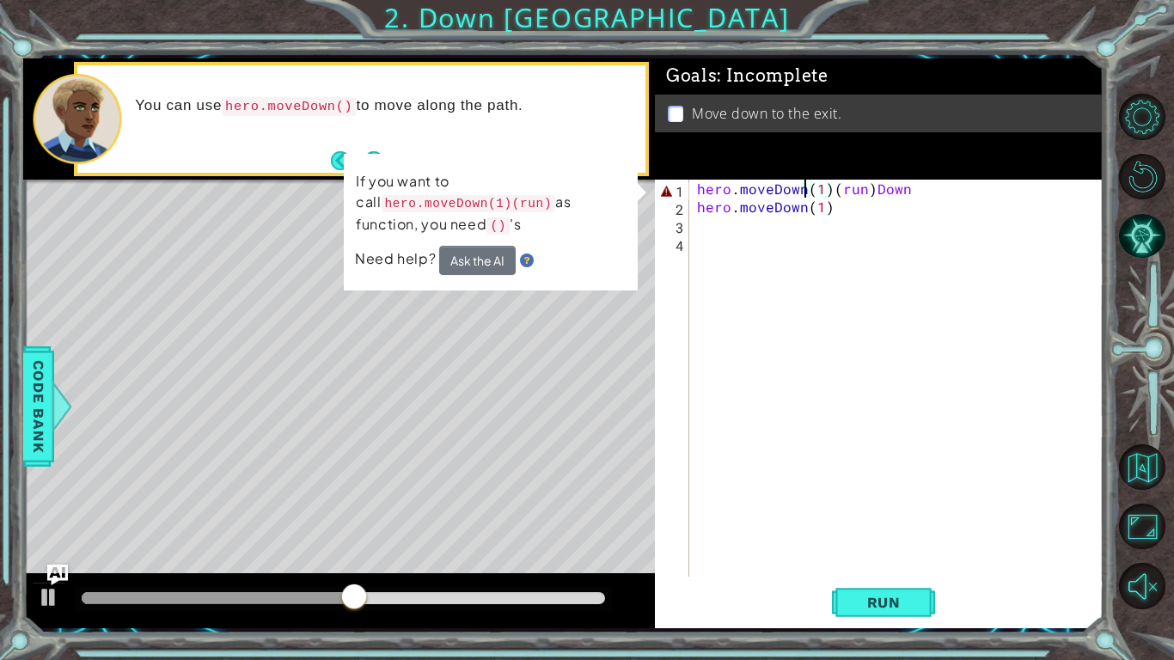
click at [802, 189] on div "hero . moveDown ( 1 ) ( run ) Down hero . moveDown ( 1 )" at bounding box center [900, 396] width 413 height 433
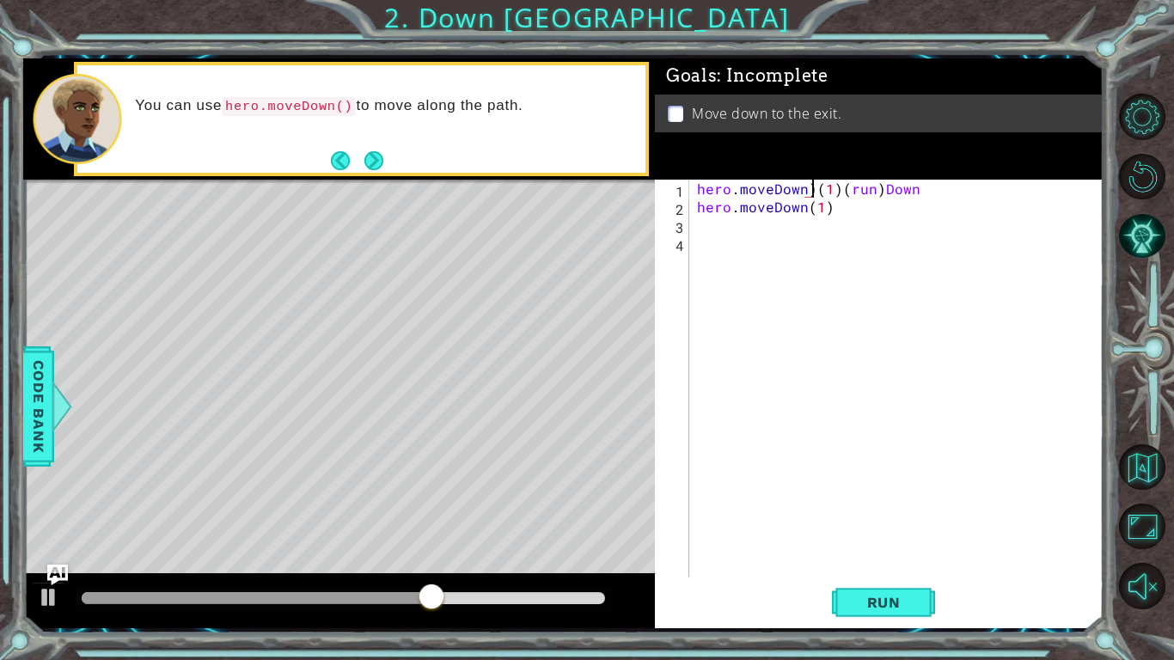
scroll to position [0, 7]
click at [695, 186] on div "hero . moveDown ) ( 1 ) ( run ) Down hero . moveDown ( 1 )" at bounding box center [900, 396] width 413 height 433
type textarea "(hero.moveDown)(1)(run)Down"
click at [873, 514] on span "Run" at bounding box center [884, 602] width 68 height 17
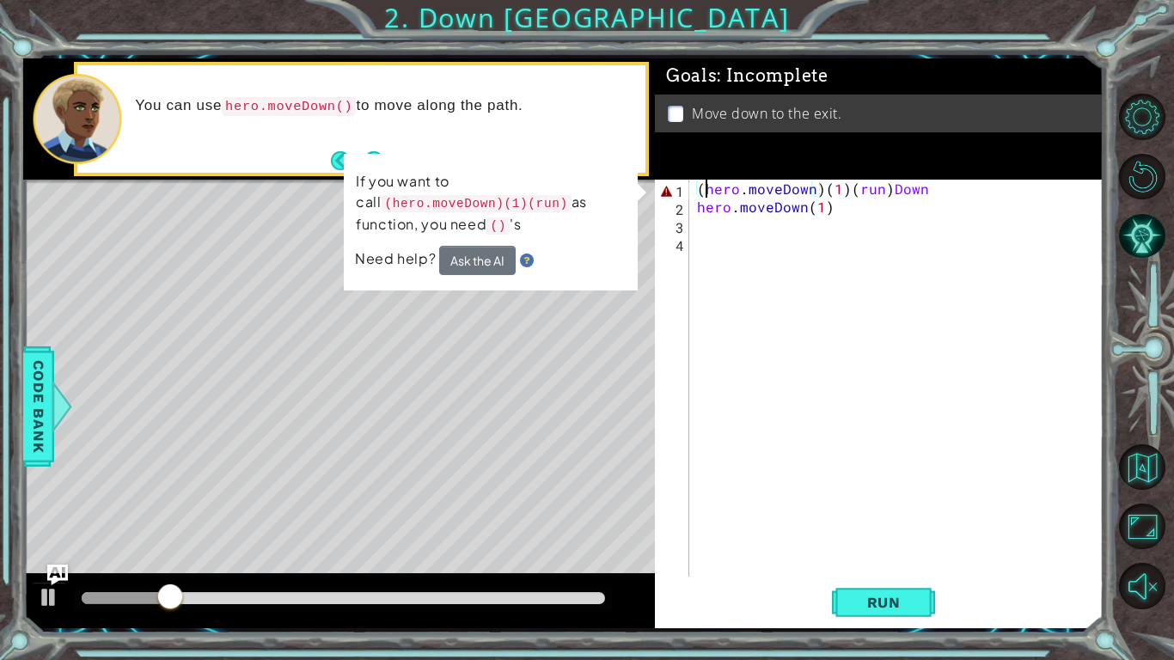
click at [911, 278] on div "( hero . moveDown ) ( 1 ) ( run ) Down hero . moveDown ( 1 )" at bounding box center [900, 396] width 413 height 433
click at [245, 243] on div "Level Map" at bounding box center [420, 433] width 794 height 506
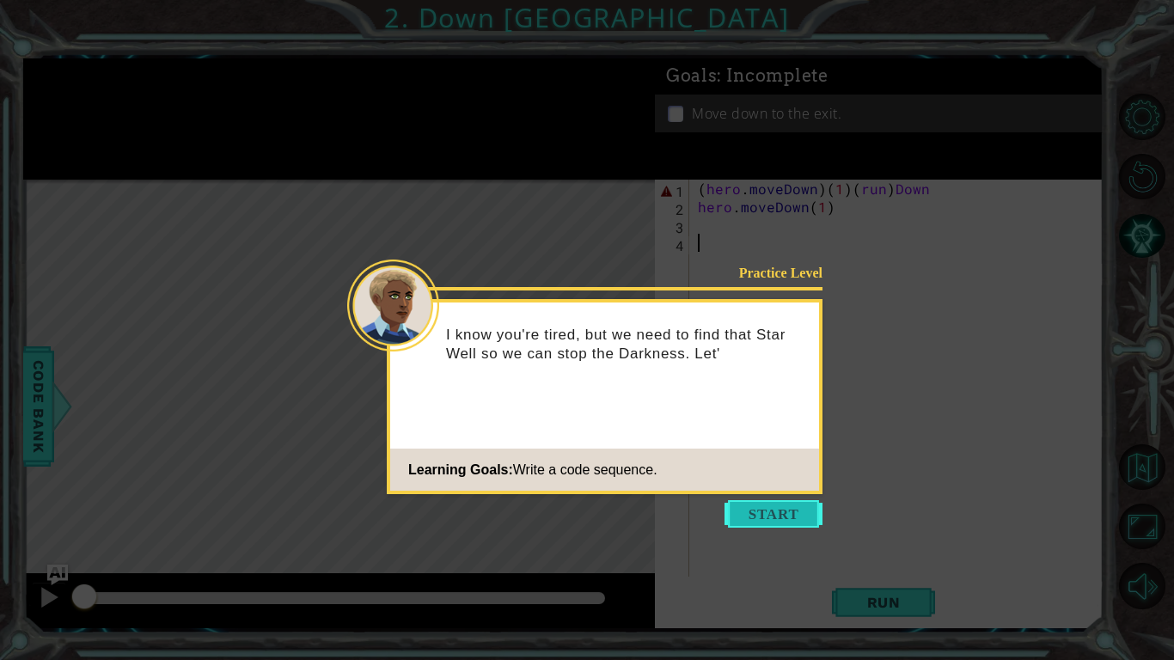
click at [761, 510] on button "Start" at bounding box center [774, 514] width 98 height 28
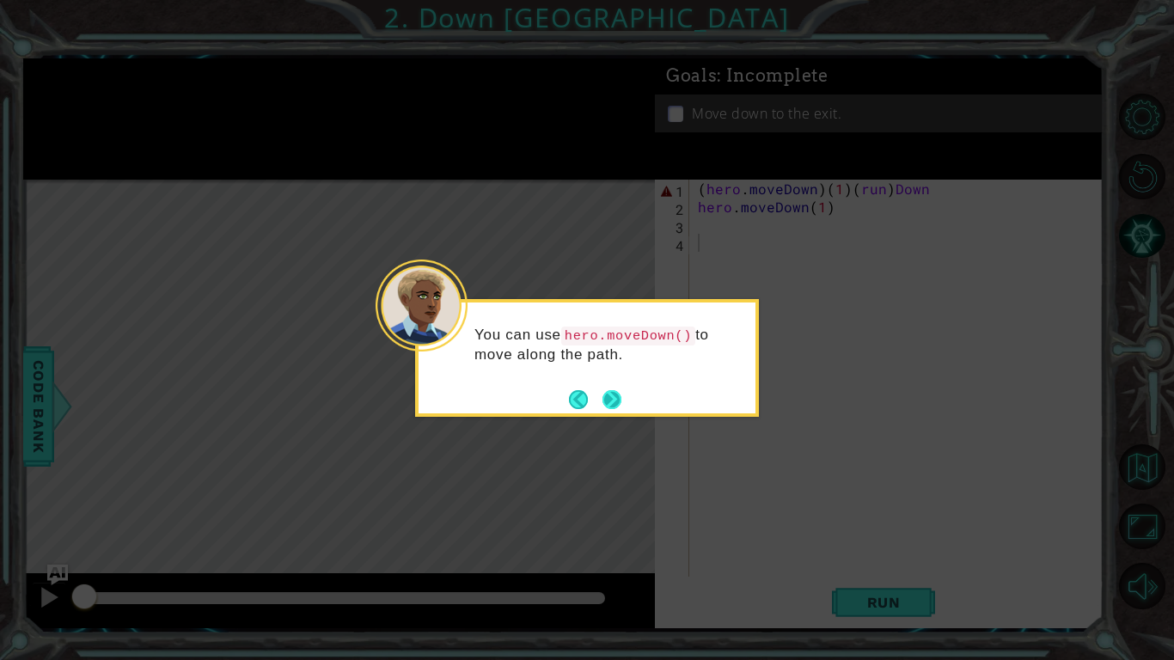
click at [608, 403] on button "Next" at bounding box center [613, 399] width 32 height 32
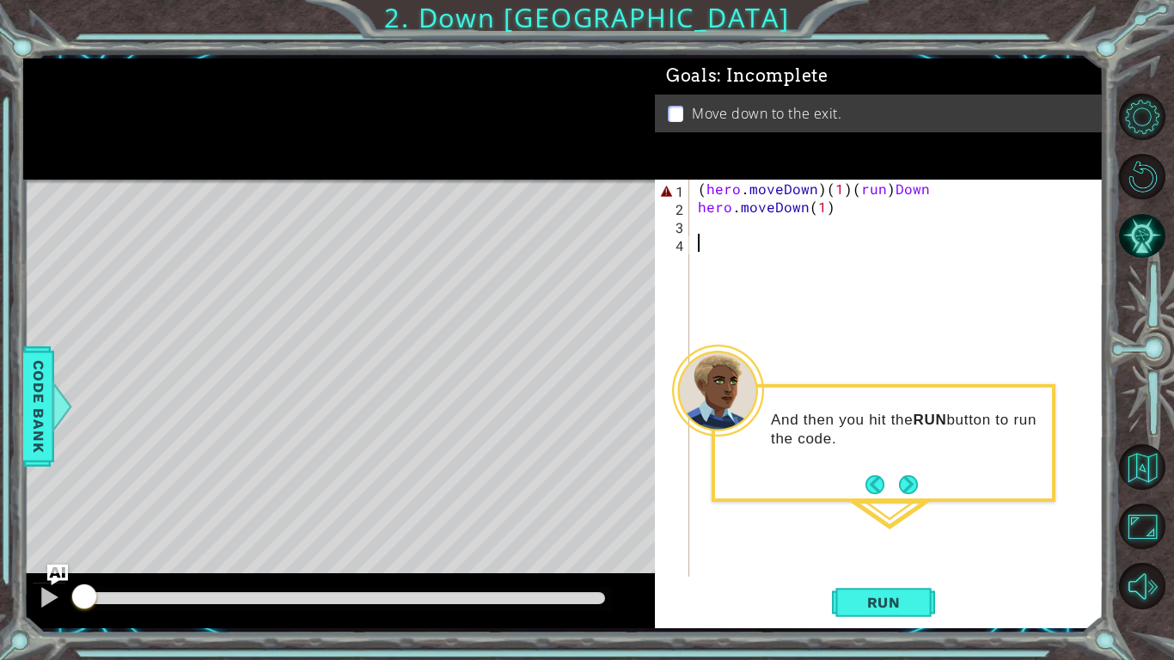
click at [983, 191] on div "( hero . moveDown ) ( 1 ) ( run ) Down hero . moveDown ( 1 )" at bounding box center [901, 396] width 413 height 433
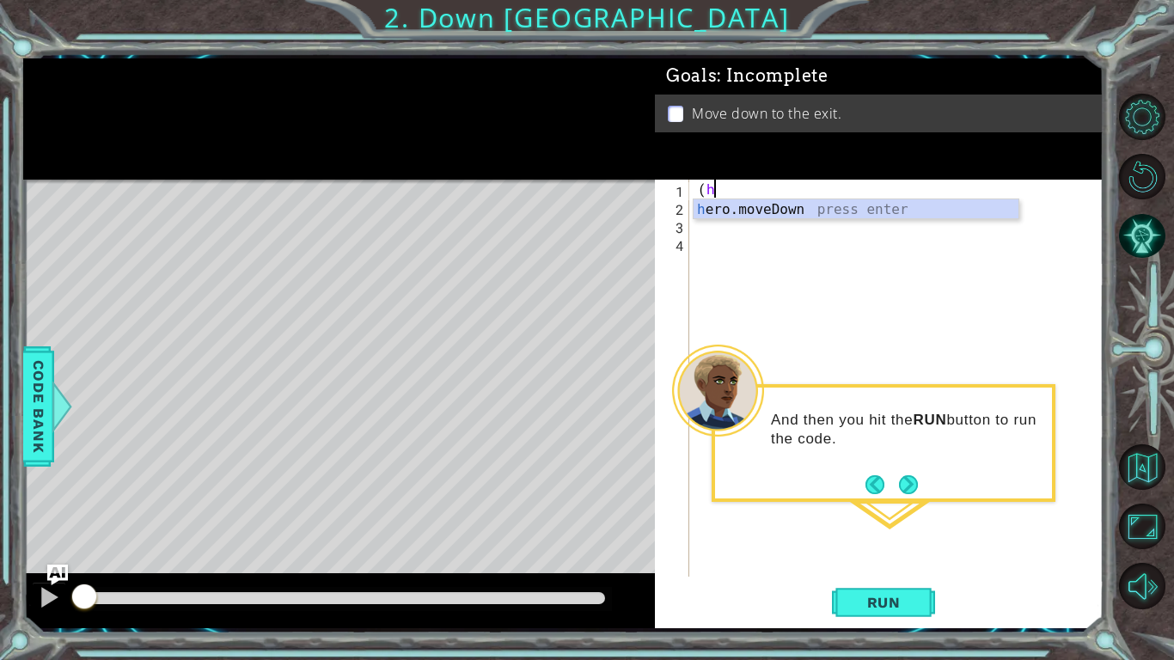
type textarea "("
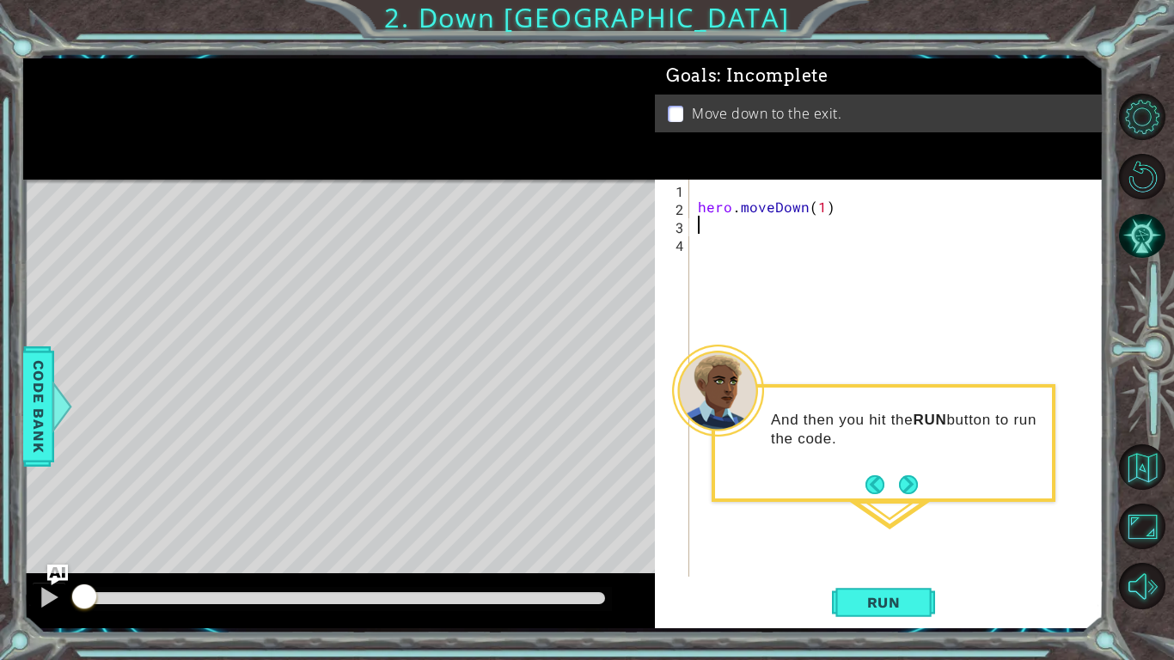
click at [840, 217] on div "hero . moveDown ( 1 )" at bounding box center [901, 396] width 413 height 433
click at [852, 603] on span "Run" at bounding box center [884, 602] width 68 height 17
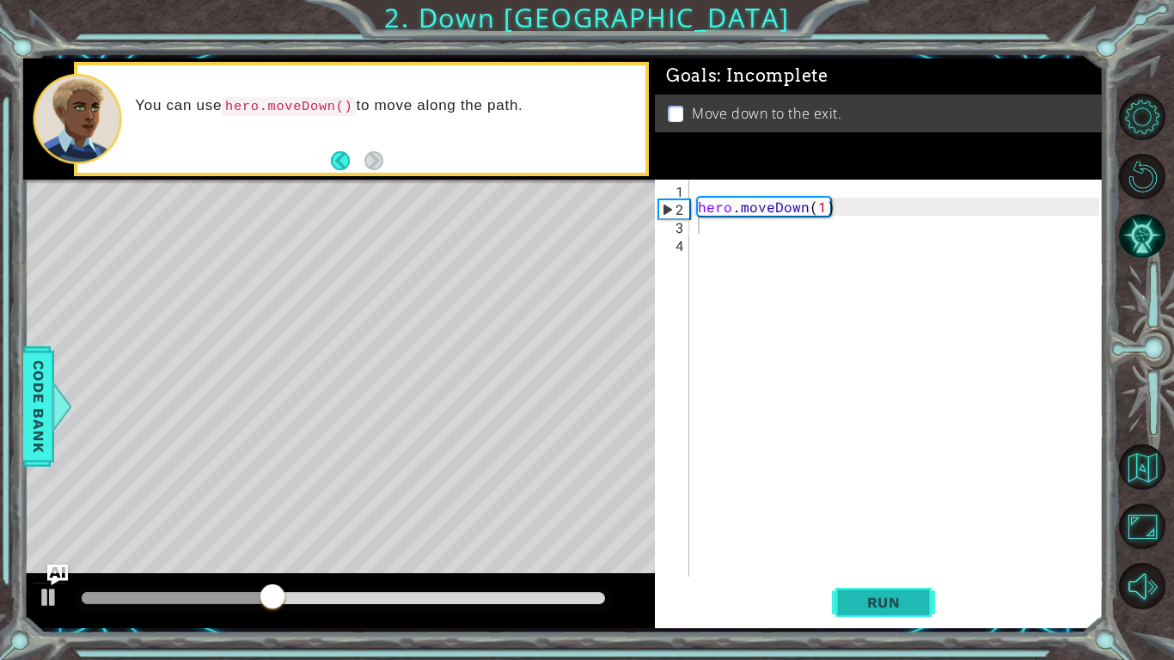
click at [846, 599] on button "Run" at bounding box center [883, 602] width 103 height 45
click at [808, 198] on div "hero . moveDown ( 1 )" at bounding box center [901, 396] width 413 height 433
click at [823, 211] on div "hero . moveDown ( 1 )" at bounding box center [901, 396] width 413 height 433
type textarea "hero.moveDown(4)"
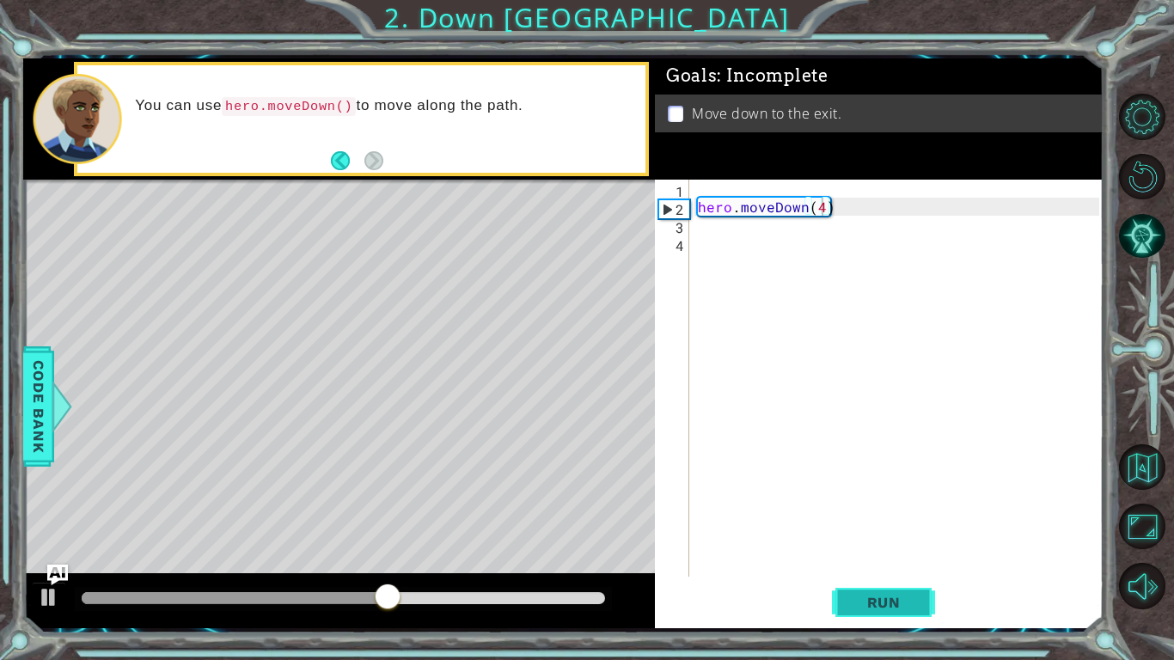
click at [852, 599] on span "Run" at bounding box center [884, 602] width 68 height 17
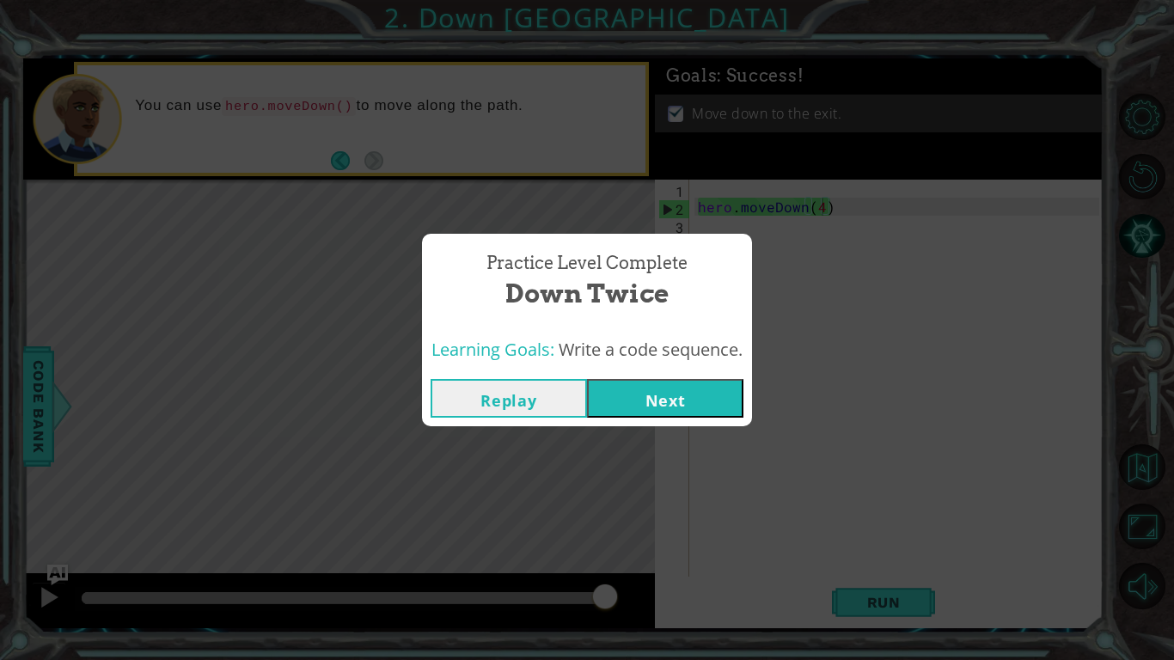
click at [608, 396] on button "Next" at bounding box center [665, 398] width 156 height 39
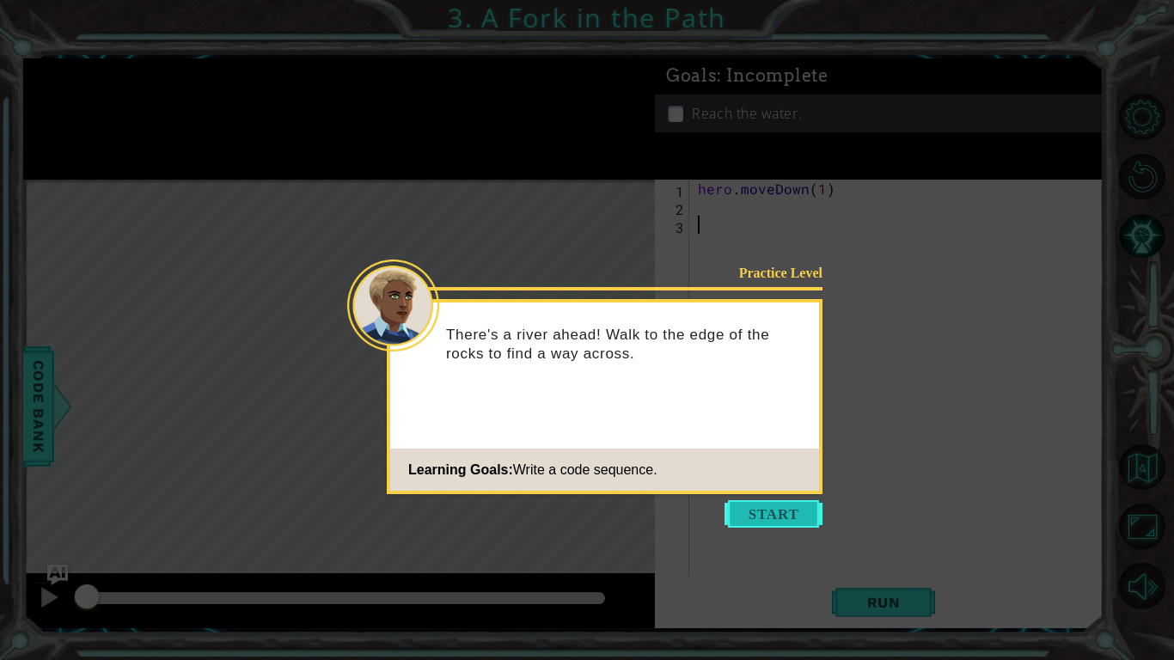
click at [778, 514] on button "Start" at bounding box center [774, 514] width 98 height 28
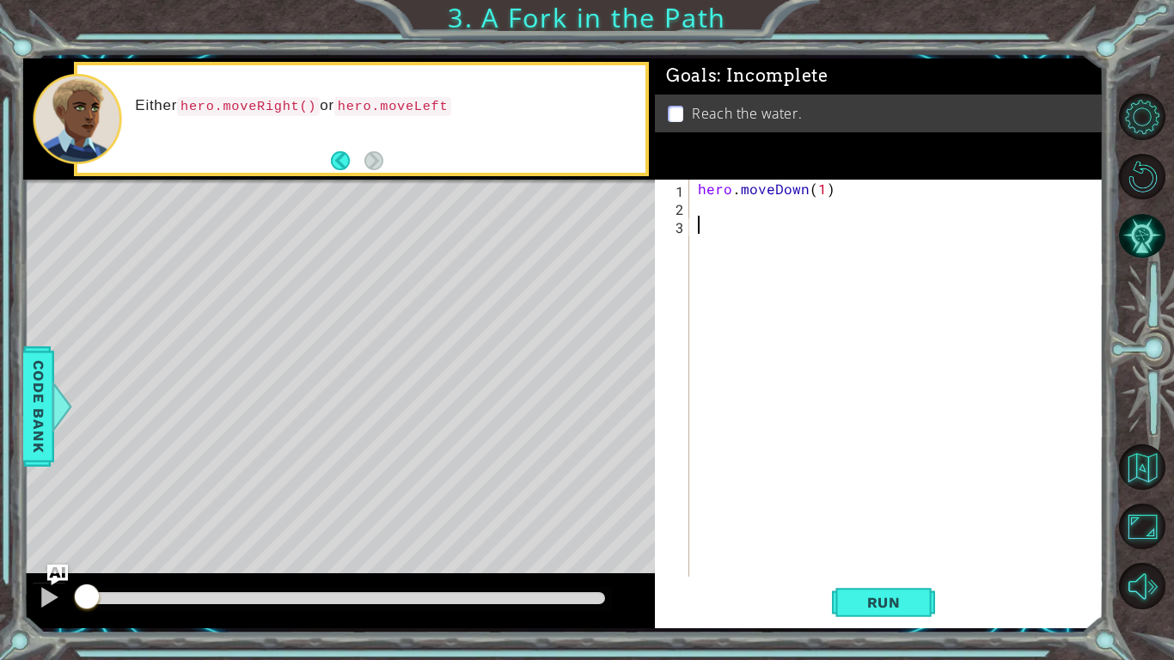
click at [818, 189] on div "hero . moveDown ( 1 )" at bounding box center [901, 396] width 413 height 433
type textarea "hero.moveDown(1)"
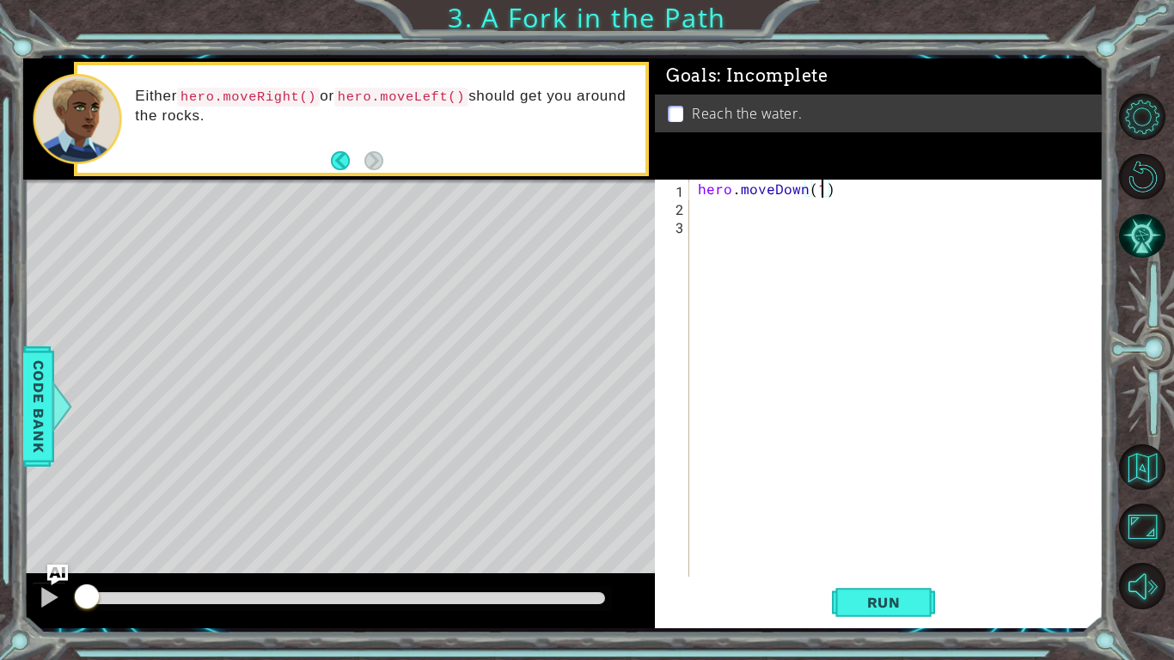
click at [907, 382] on div "hero . moveDown ( 1 )" at bounding box center [901, 396] width 413 height 433
click at [856, 609] on span "Run" at bounding box center [884, 602] width 68 height 17
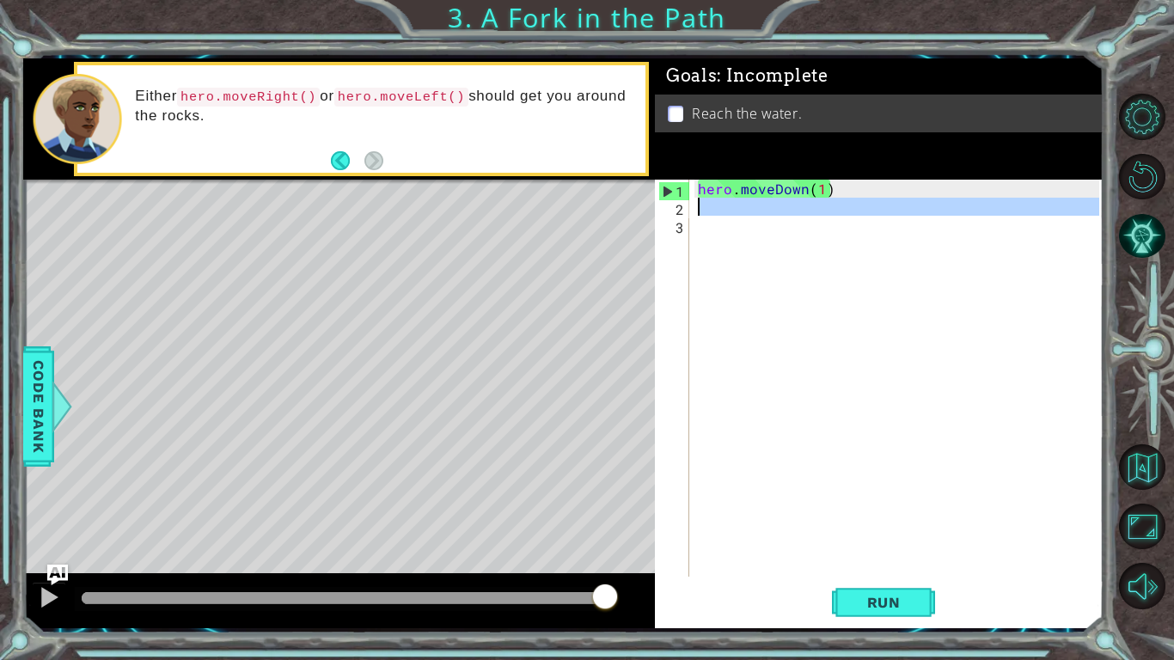
click at [688, 211] on div "2" at bounding box center [673, 209] width 31 height 18
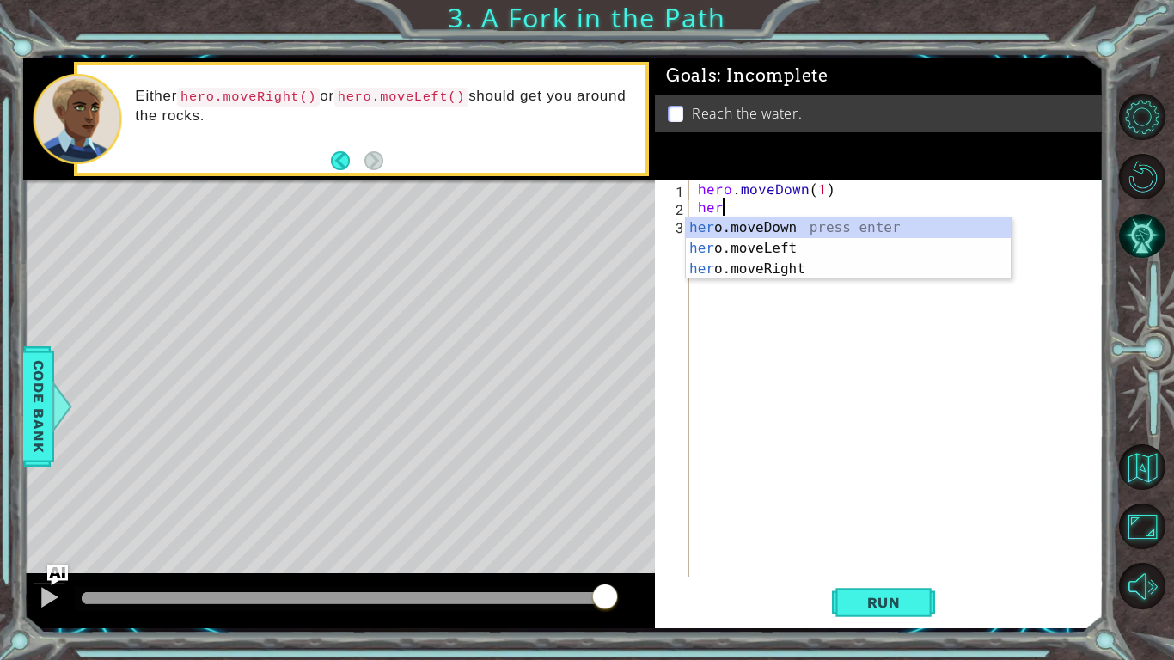
scroll to position [0, 1]
click at [726, 248] on div "hero .moveDown press enter hero .moveLeft press enter hero .moveRight press ent…" at bounding box center [848, 268] width 325 height 103
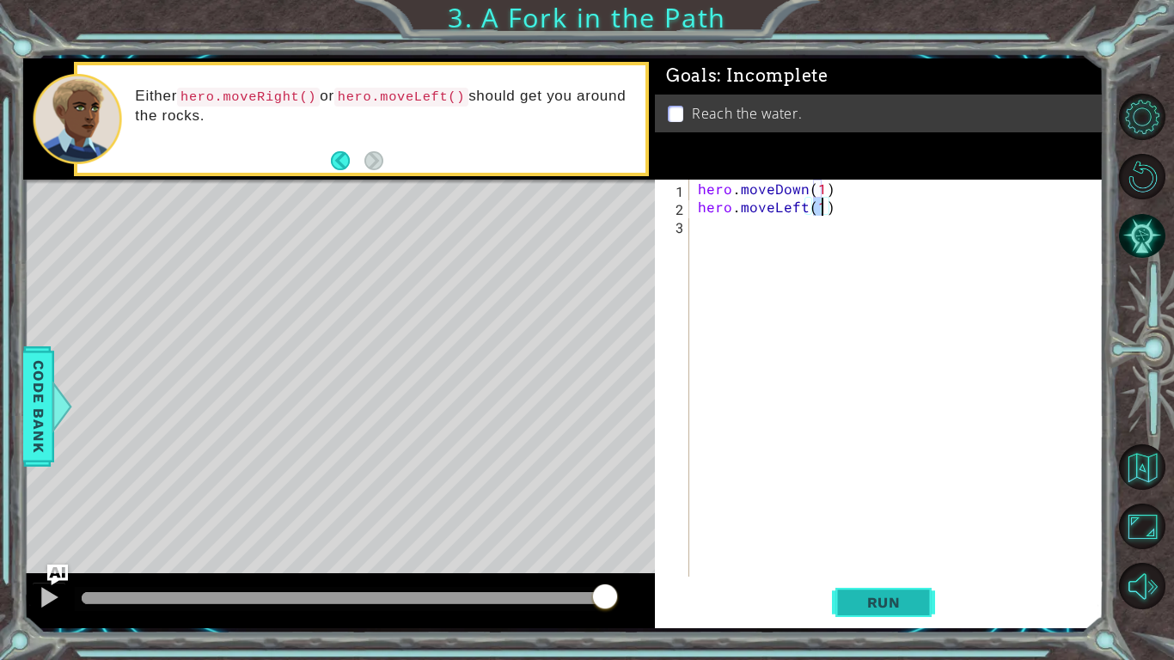
type textarea "hero.moveLeft(1)"
click at [841, 594] on button "Run" at bounding box center [883, 602] width 103 height 45
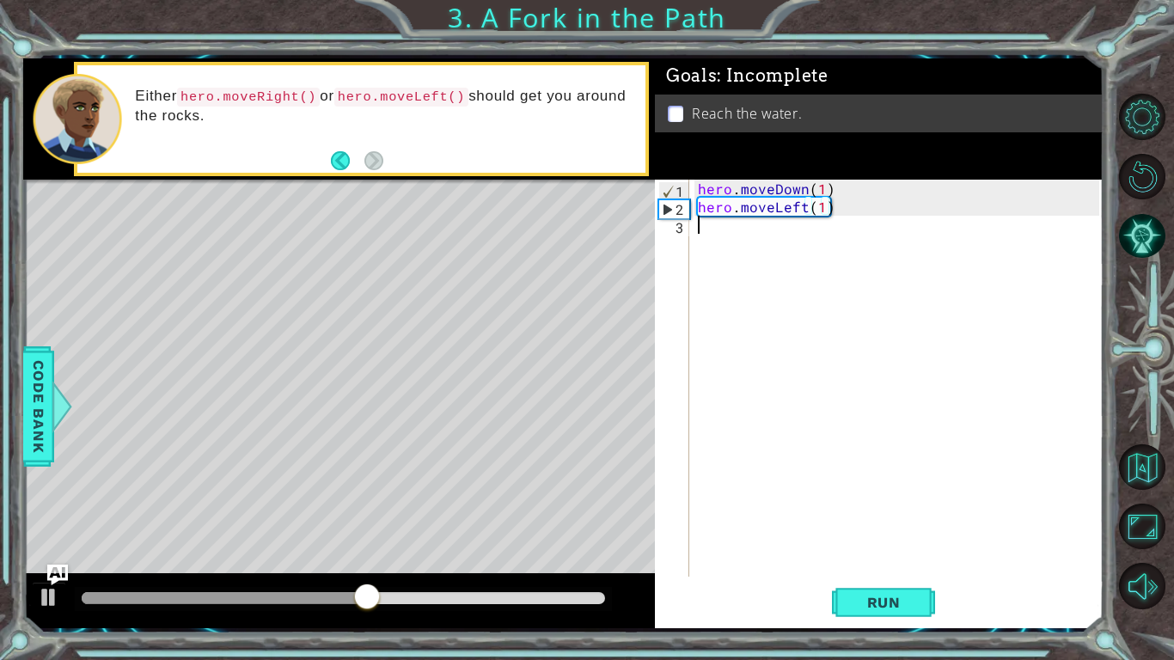
click at [680, 231] on div "3" at bounding box center [673, 227] width 31 height 18
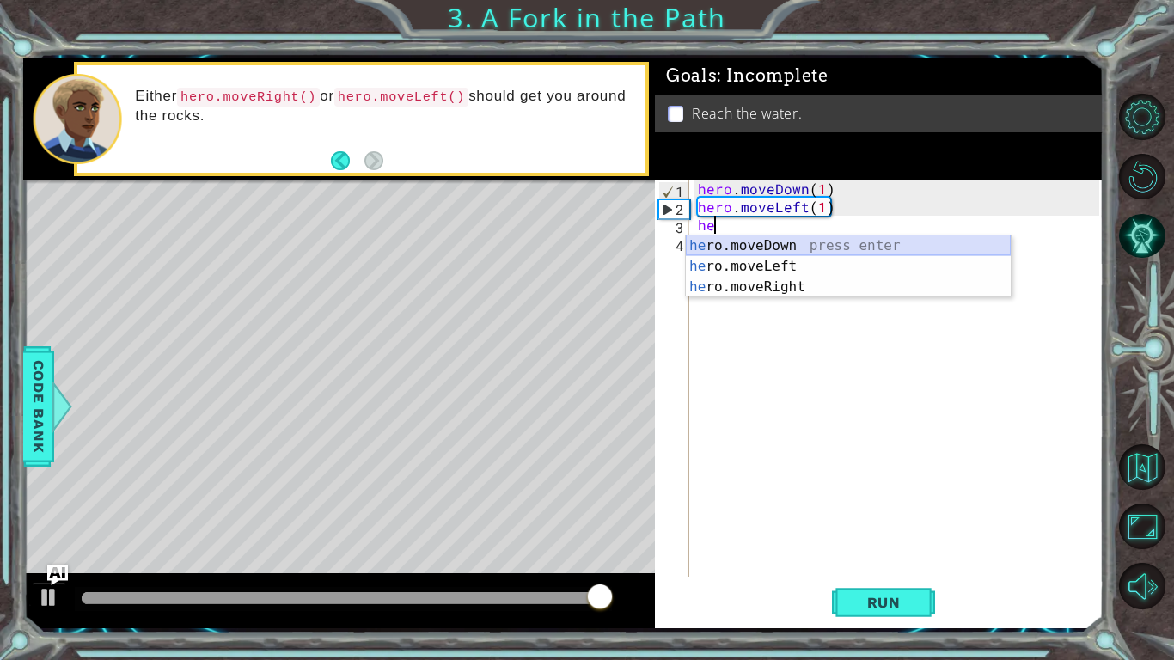
click at [703, 244] on div "he ro.moveDown press enter he ro.moveLeft press enter he ro.moveRight press ent…" at bounding box center [848, 287] width 325 height 103
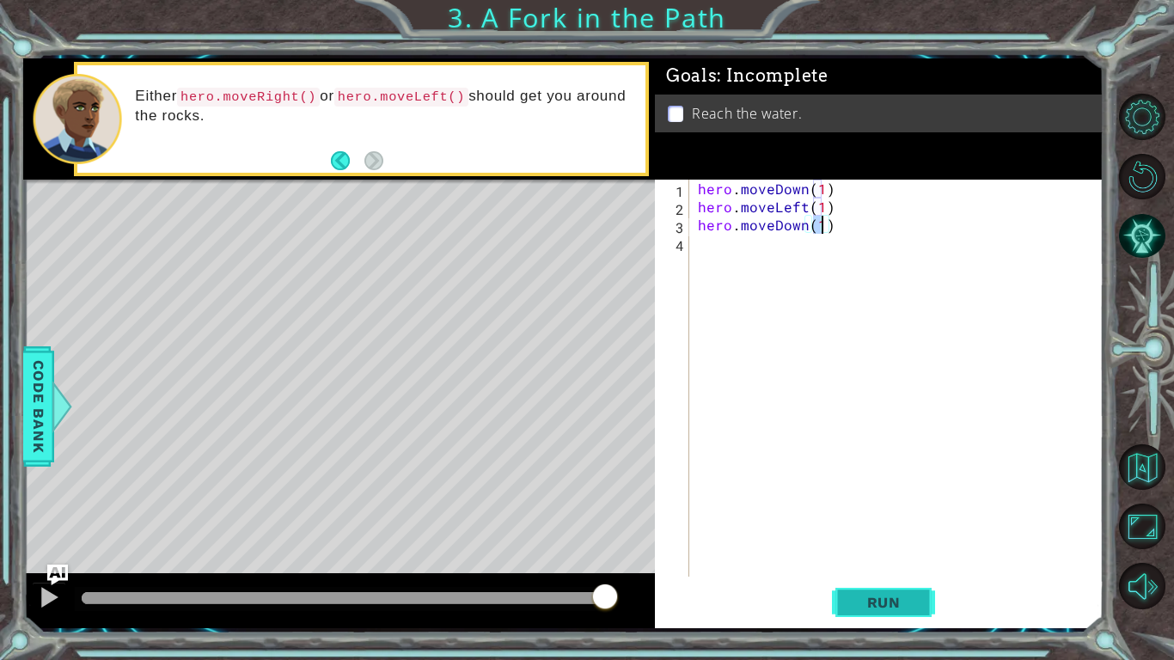
type textarea "hero.moveDown(1)"
click at [871, 587] on button "Run" at bounding box center [883, 602] width 103 height 45
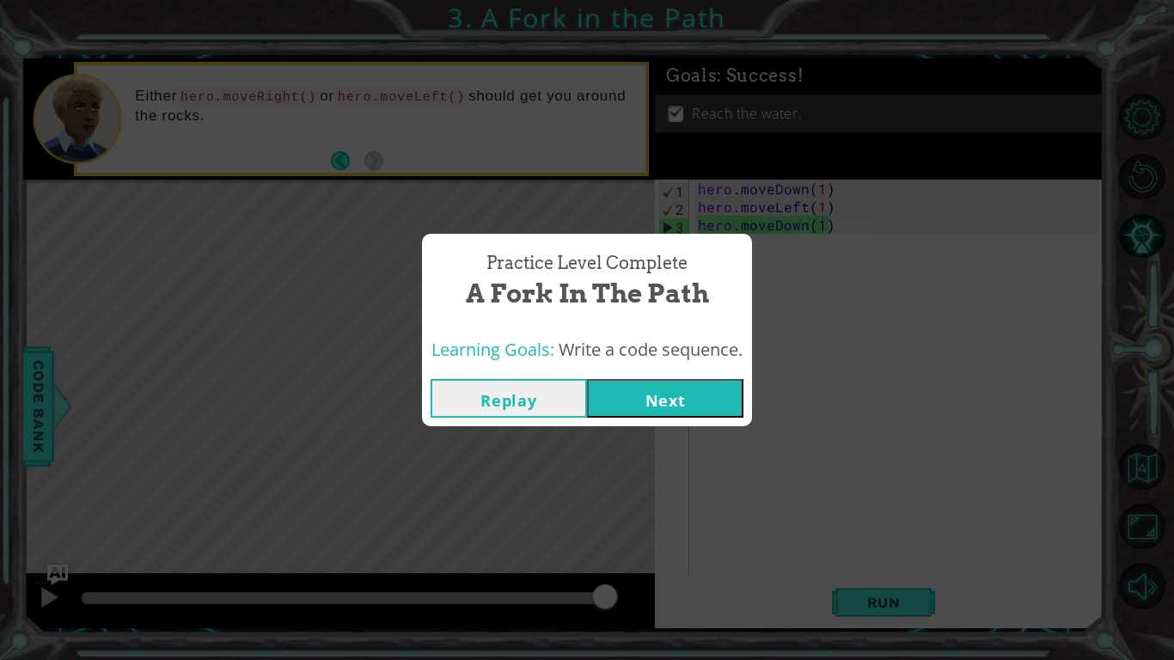
click at [684, 388] on button "Next" at bounding box center [665, 398] width 156 height 39
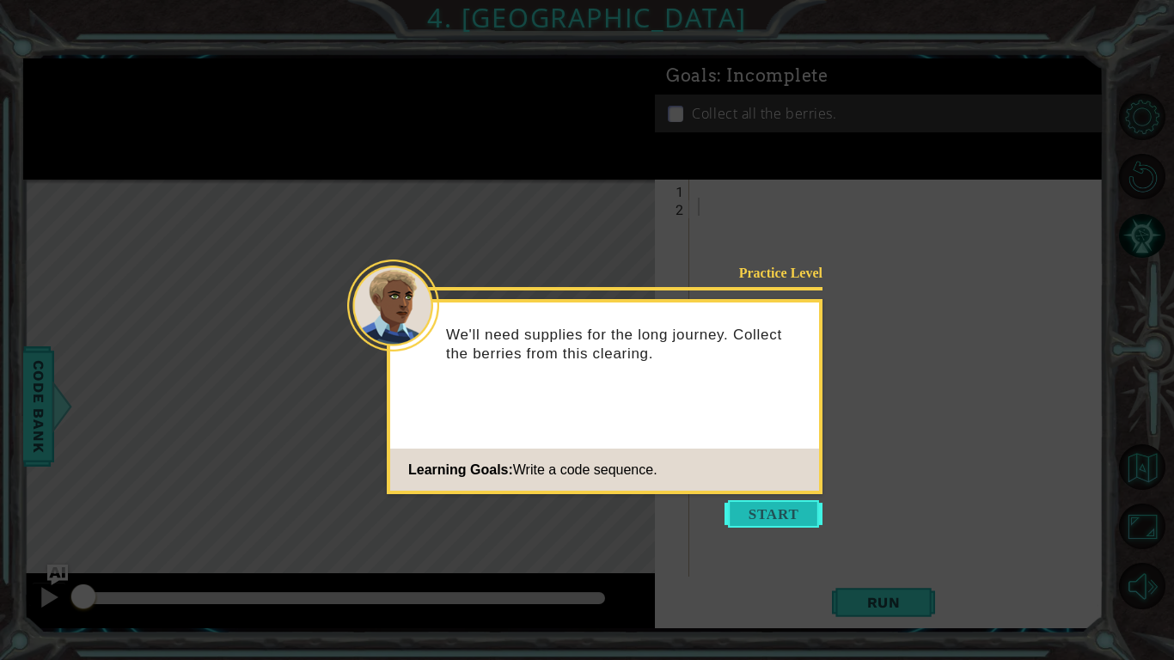
click at [738, 511] on button "Start" at bounding box center [774, 514] width 98 height 28
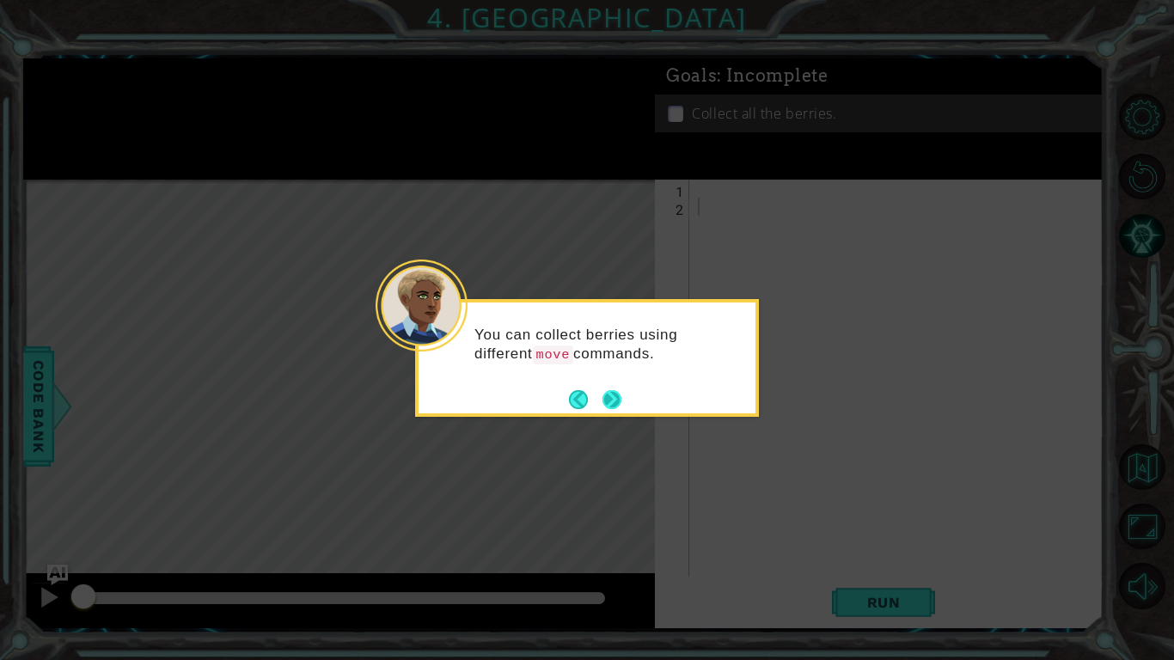
click at [604, 401] on button "Next" at bounding box center [612, 399] width 30 height 30
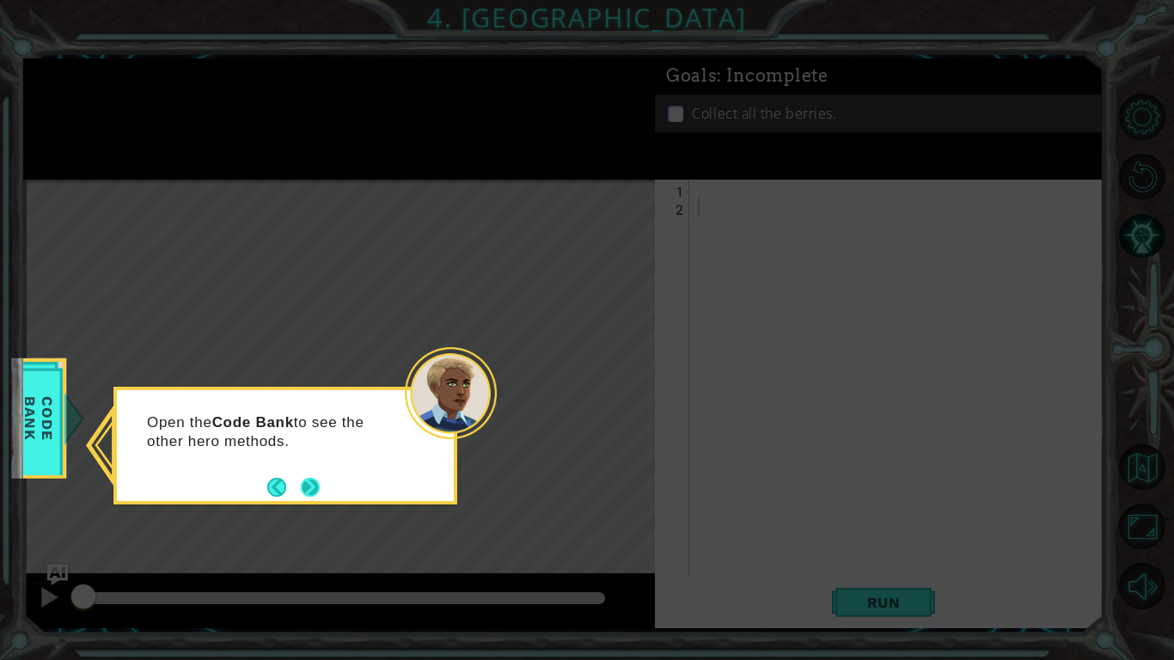
click at [302, 490] on button "Next" at bounding box center [311, 487] width 20 height 20
click at [304, 493] on button "Next" at bounding box center [310, 487] width 32 height 32
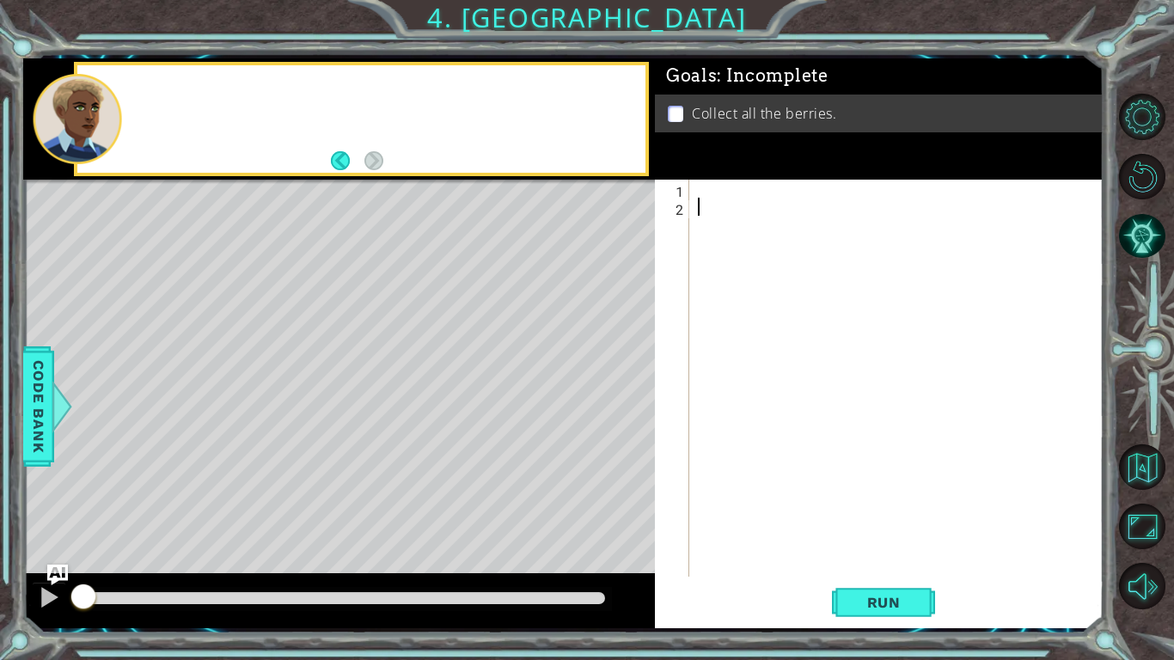
click at [304, 493] on div "Level Map" at bounding box center [420, 433] width 794 height 506
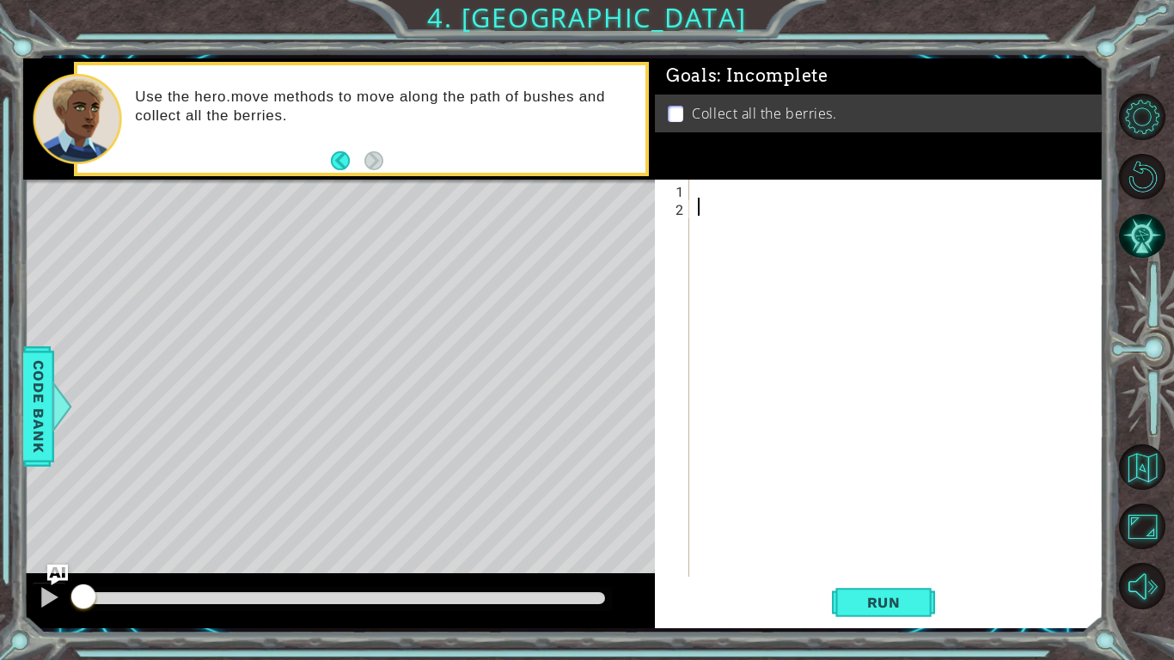
click at [695, 199] on div at bounding box center [901, 396] width 413 height 433
click at [696, 193] on div at bounding box center [901, 396] width 413 height 433
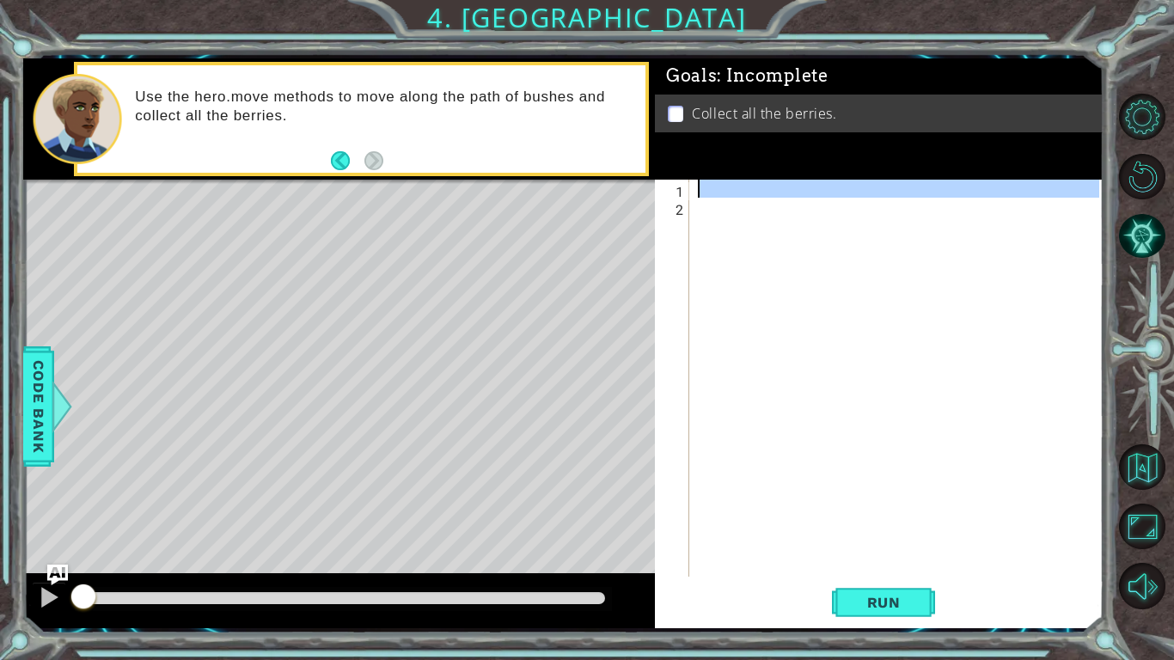
click at [687, 192] on div "1" at bounding box center [673, 191] width 31 height 18
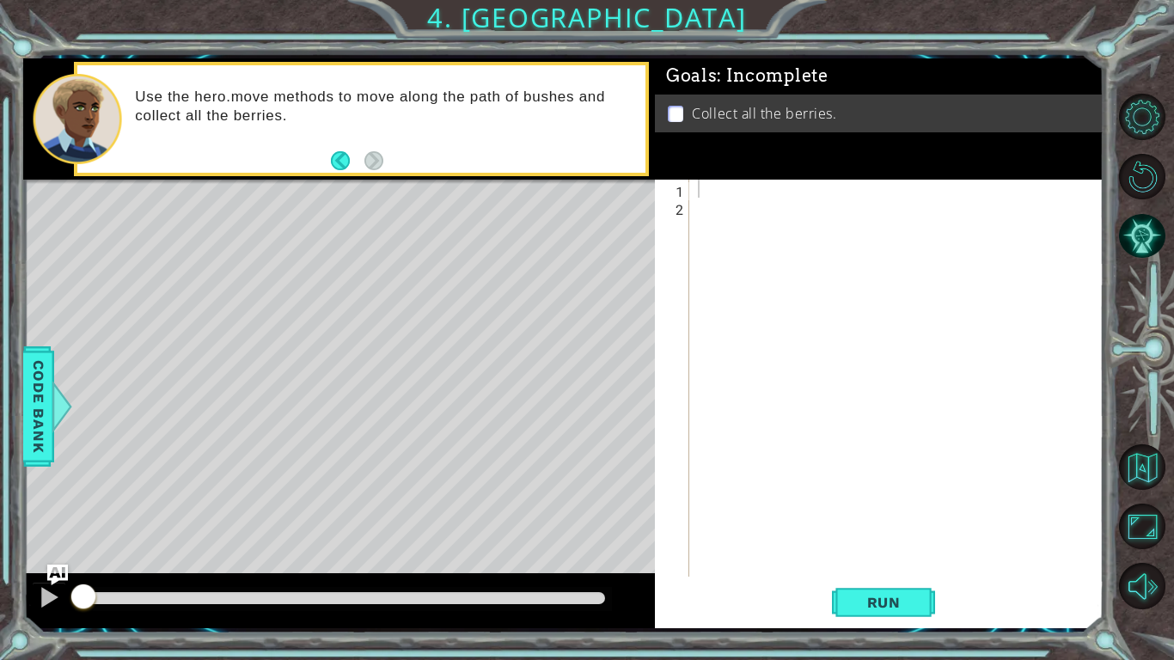
click at [693, 188] on div "1 2 ההההההההההההההההההההההההההההההההההההההההההההההההההההההההההההההההההההההההההה…" at bounding box center [877, 378] width 444 height 397
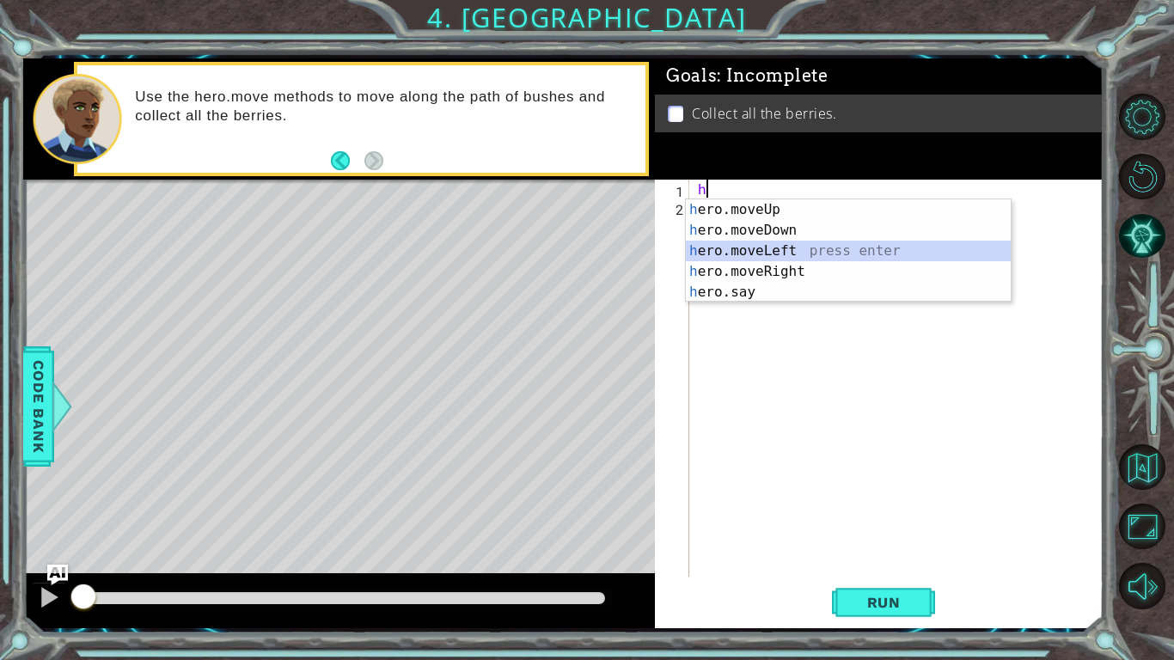
click at [714, 254] on div "h ero.moveUp press enter h ero.moveDown press enter h ero.moveLeft press enter …" at bounding box center [848, 271] width 325 height 144
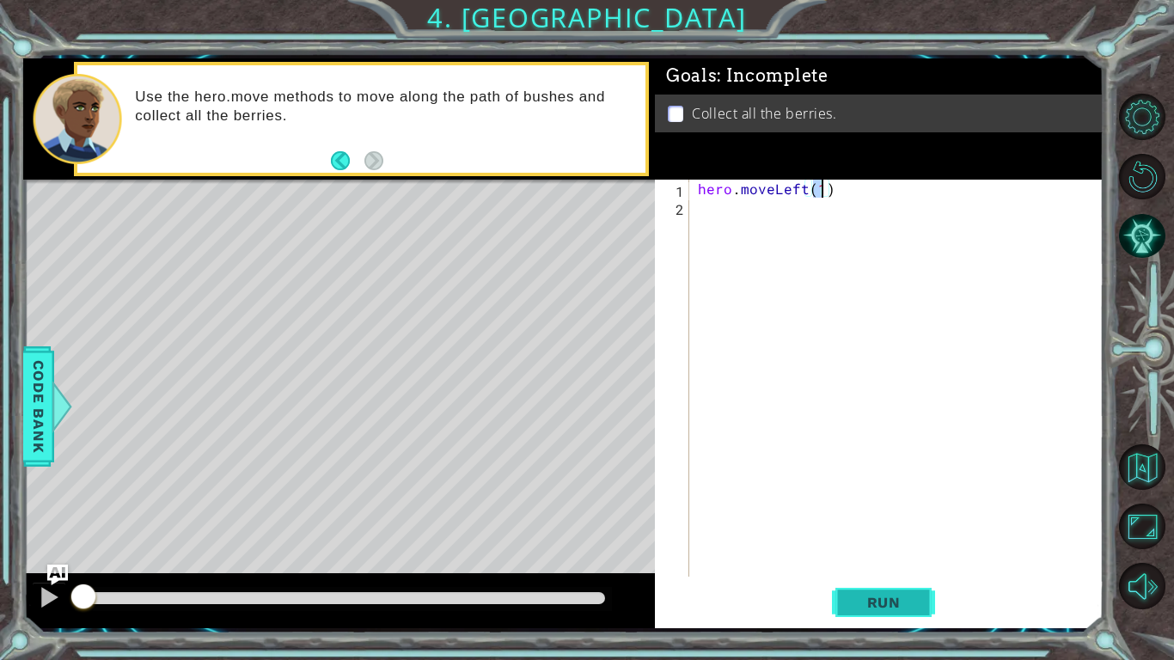
type textarea "hero.moveLeft(1)"
click at [860, 607] on span "Run" at bounding box center [884, 602] width 68 height 17
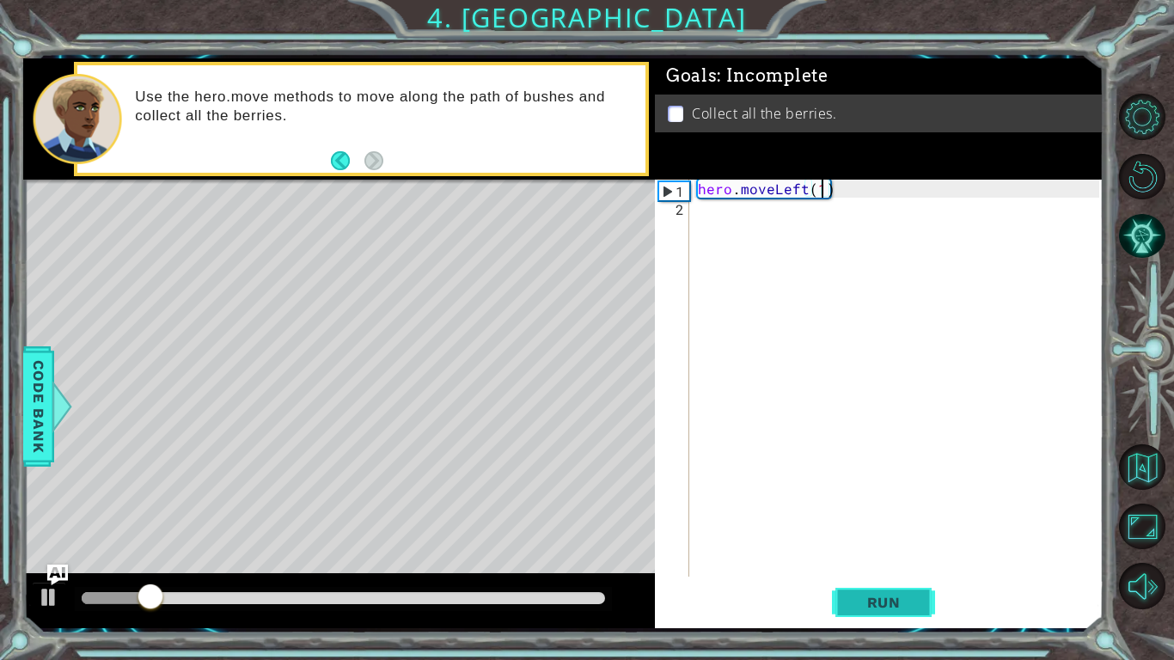
click at [860, 607] on span "Run" at bounding box center [884, 602] width 68 height 17
click at [688, 211] on div "2" at bounding box center [673, 209] width 31 height 18
click at [757, 296] on div "hero . moveLeft ( 1 )" at bounding box center [901, 396] width 413 height 433
click at [819, 193] on div "hero . moveLeft ( 1 )" at bounding box center [901, 396] width 413 height 433
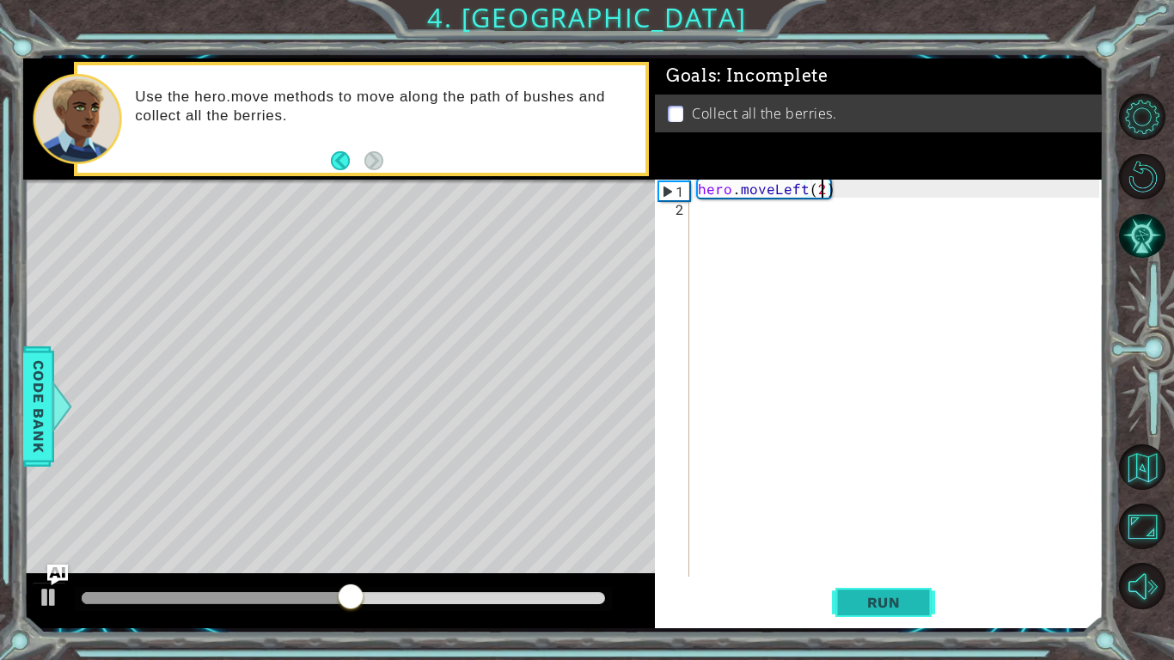
type textarea "hero.moveLeft(2)"
click at [883, 609] on span "Run" at bounding box center [884, 602] width 68 height 17
click at [696, 216] on div "hero . moveLeft ( 2 )" at bounding box center [901, 396] width 413 height 433
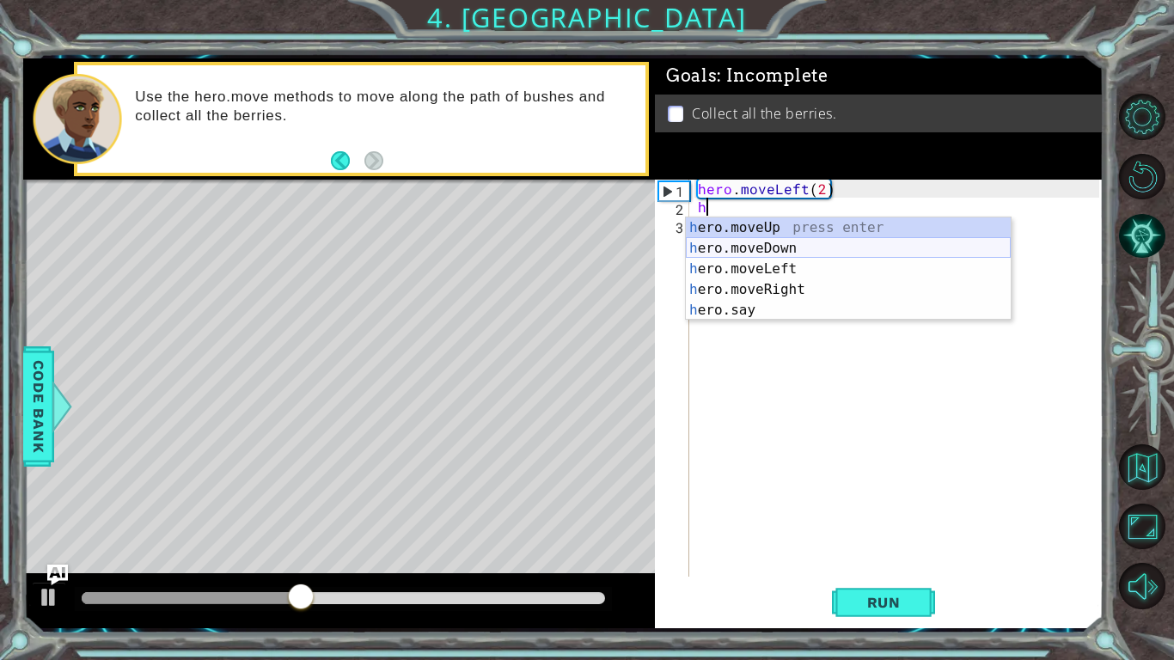
click at [696, 251] on div "h ero.moveUp press enter h ero.moveDown press enter h ero.moveLeft press enter …" at bounding box center [848, 289] width 325 height 144
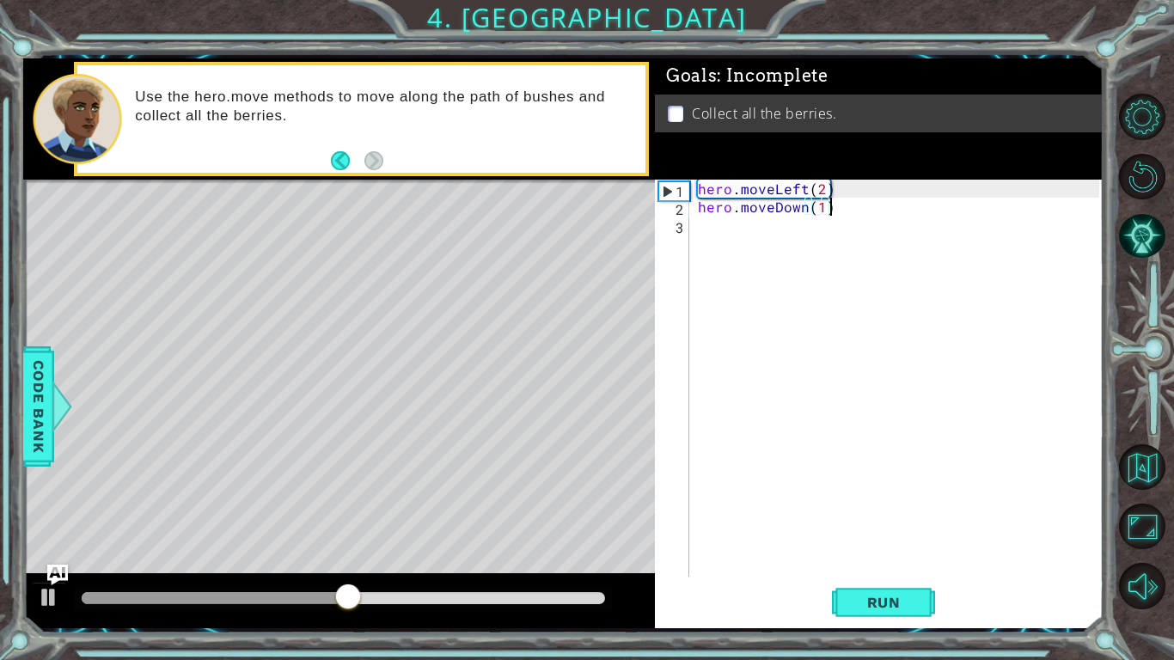
click at [829, 211] on div "hero . moveLeft ( 2 ) hero . moveDown ( 1 )" at bounding box center [901, 396] width 413 height 433
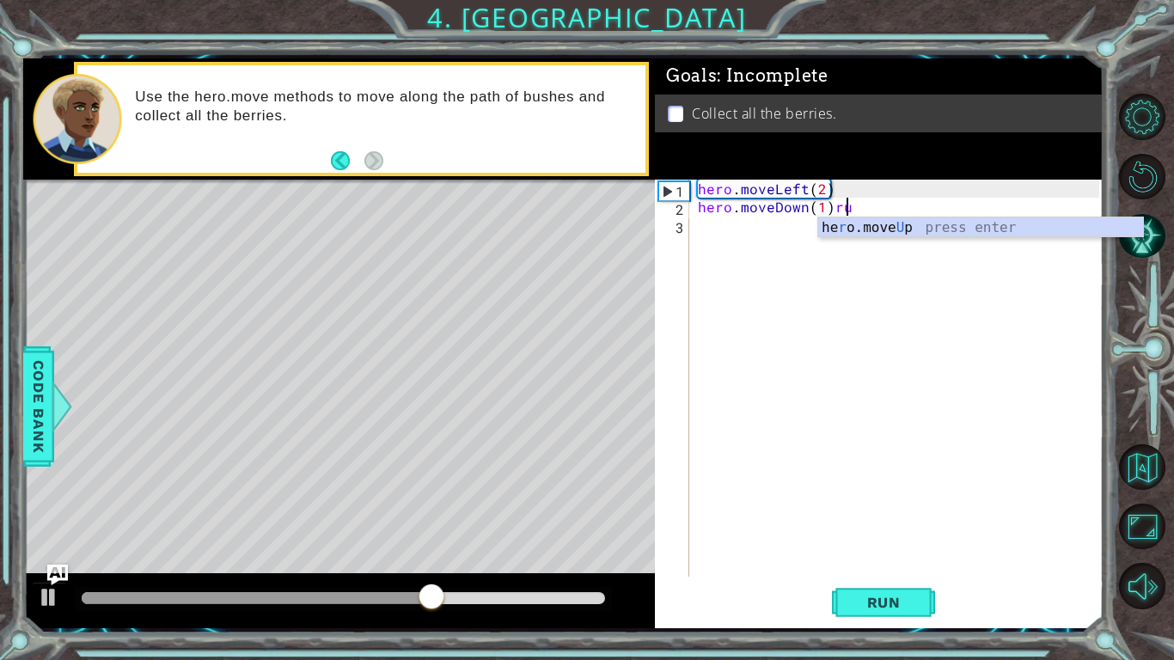
scroll to position [0, 9]
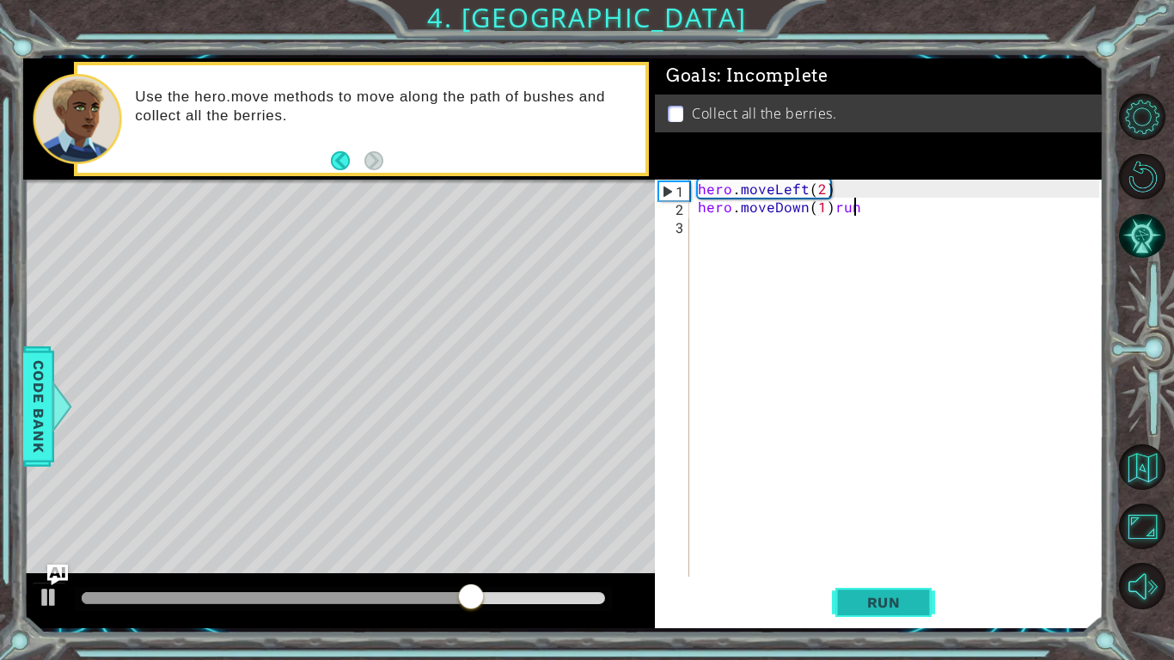
type textarea "hero.moveDown(1)run"
click at [860, 609] on span "Run" at bounding box center [884, 602] width 68 height 17
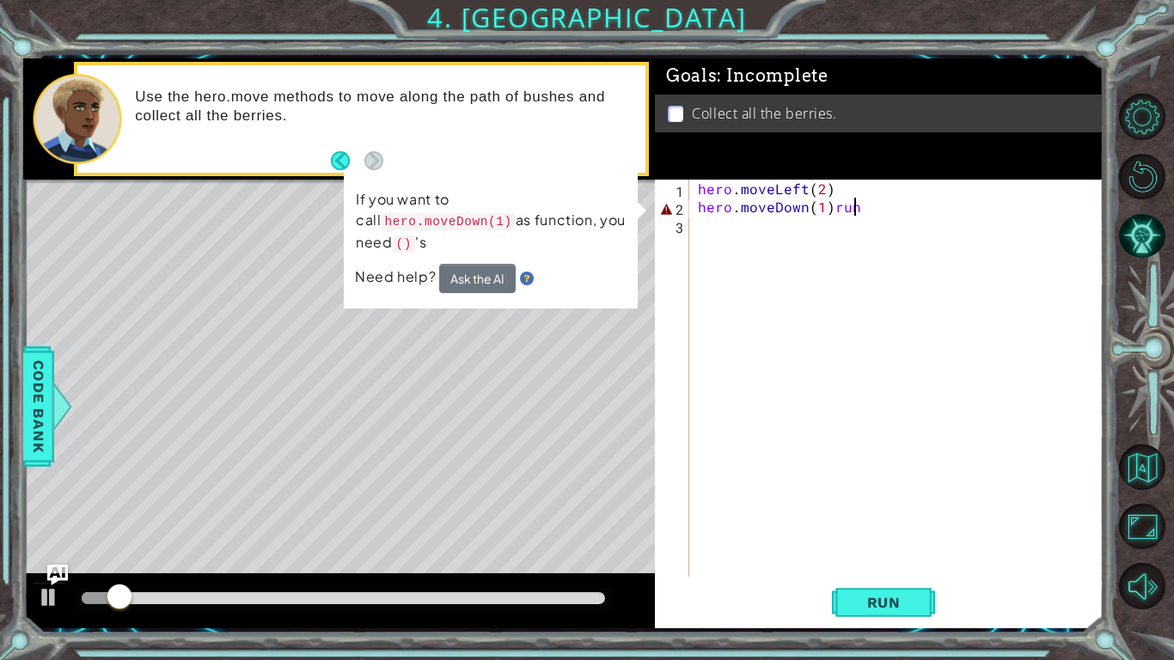
click at [701, 324] on div "hero . moveLeft ( 2 ) hero . moveDown ( 1 ) run" at bounding box center [901, 396] width 413 height 433
click at [434, 327] on div "Level Map" at bounding box center [420, 433] width 794 height 506
click at [381, 217] on p "If you want to call hero.moveDown(1) as function, you need () 's" at bounding box center [491, 221] width 270 height 65
click at [337, 236] on div "Level Map" at bounding box center [420, 433] width 794 height 506
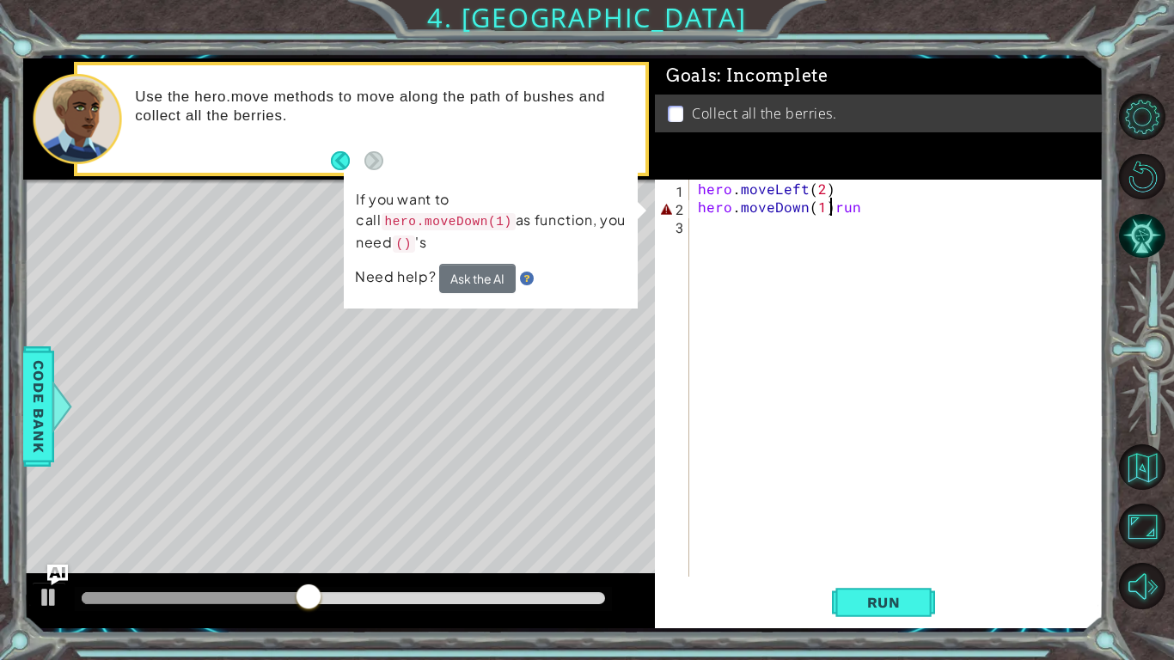
click at [829, 212] on div "hero . moveLeft ( 2 ) hero . moveDown ( 1 ) run" at bounding box center [901, 396] width 413 height 433
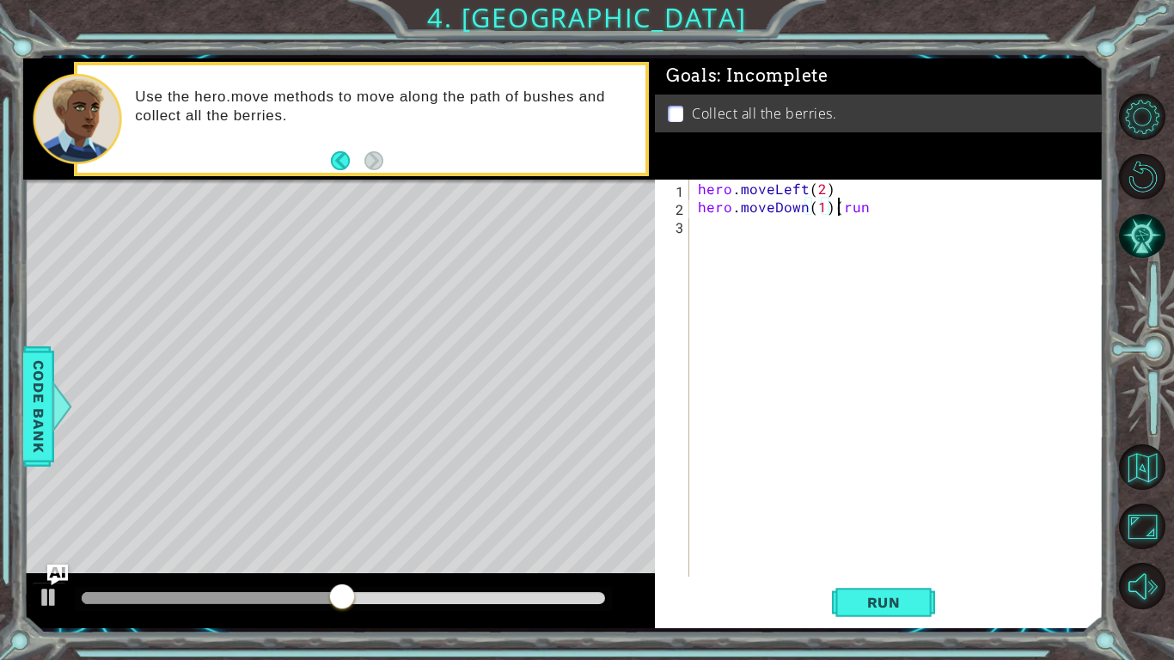
scroll to position [0, 9]
click at [869, 210] on div "hero . moveLeft ( 2 ) hero . moveDown ( 1 ) ( run" at bounding box center [901, 396] width 413 height 433
click at [846, 597] on button "Run" at bounding box center [883, 602] width 103 height 45
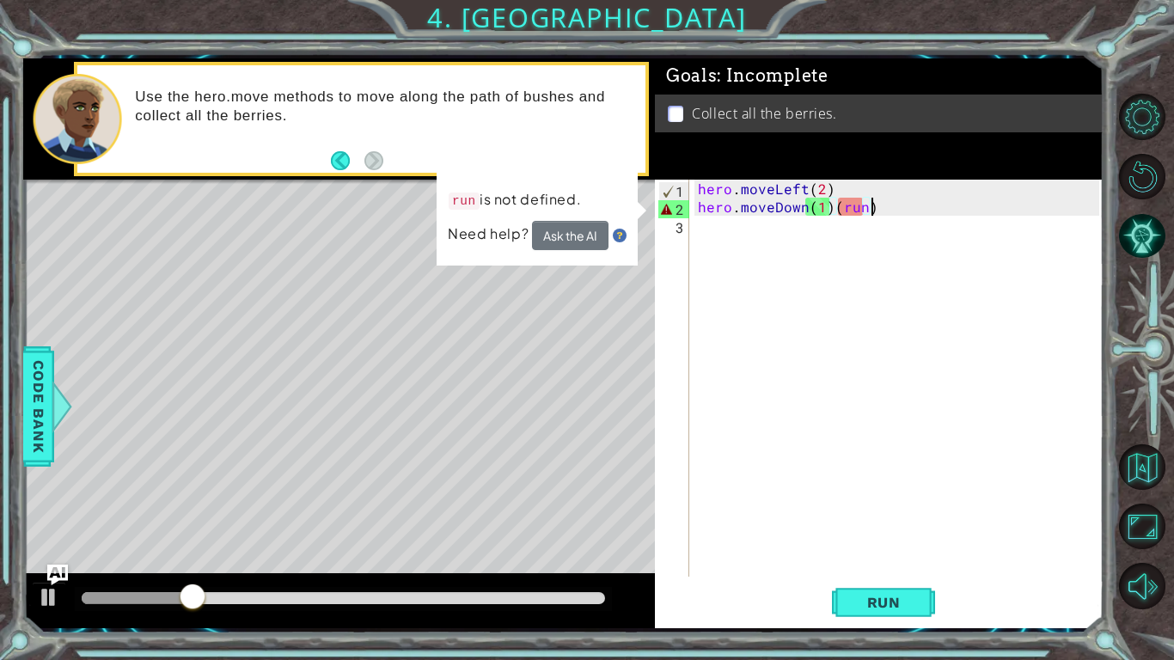
click at [856, 206] on div "hero . moveLeft ( 2 ) hero . moveDown ( 1 ) ( run )" at bounding box center [901, 396] width 413 height 433
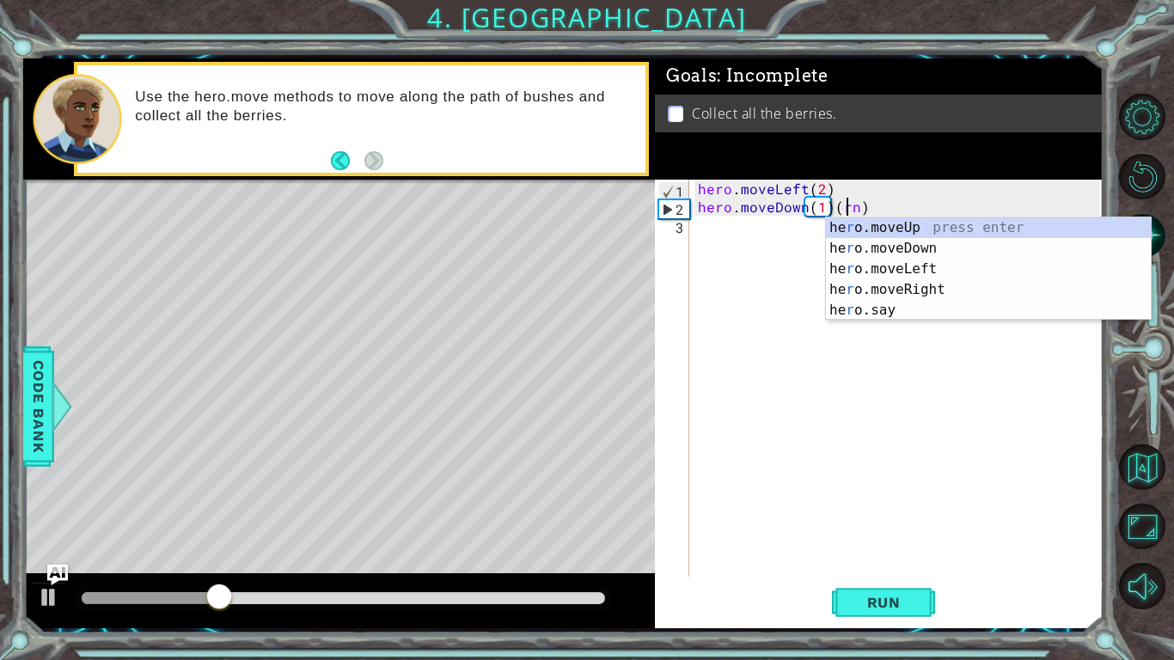
type textarea "hero.moveDown(1)(n)"
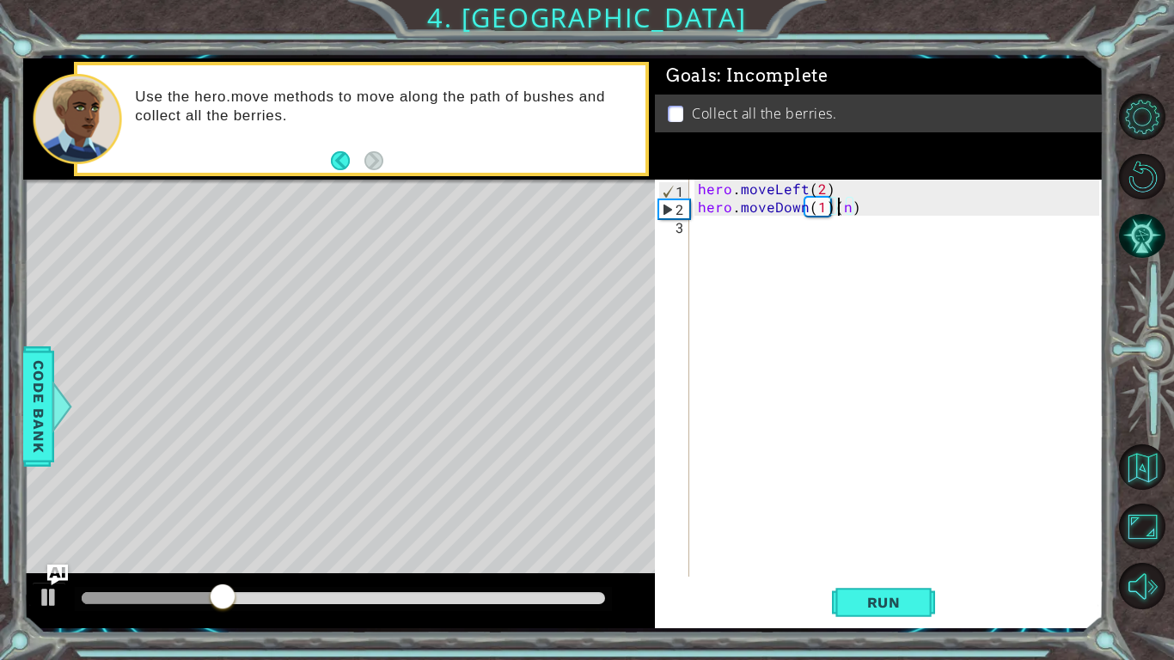
scroll to position [0, 9]
click at [880, 217] on div "hero . moveLeft ( 2 ) hero . moveDown ( 1 ) ( n )" at bounding box center [901, 396] width 413 height 433
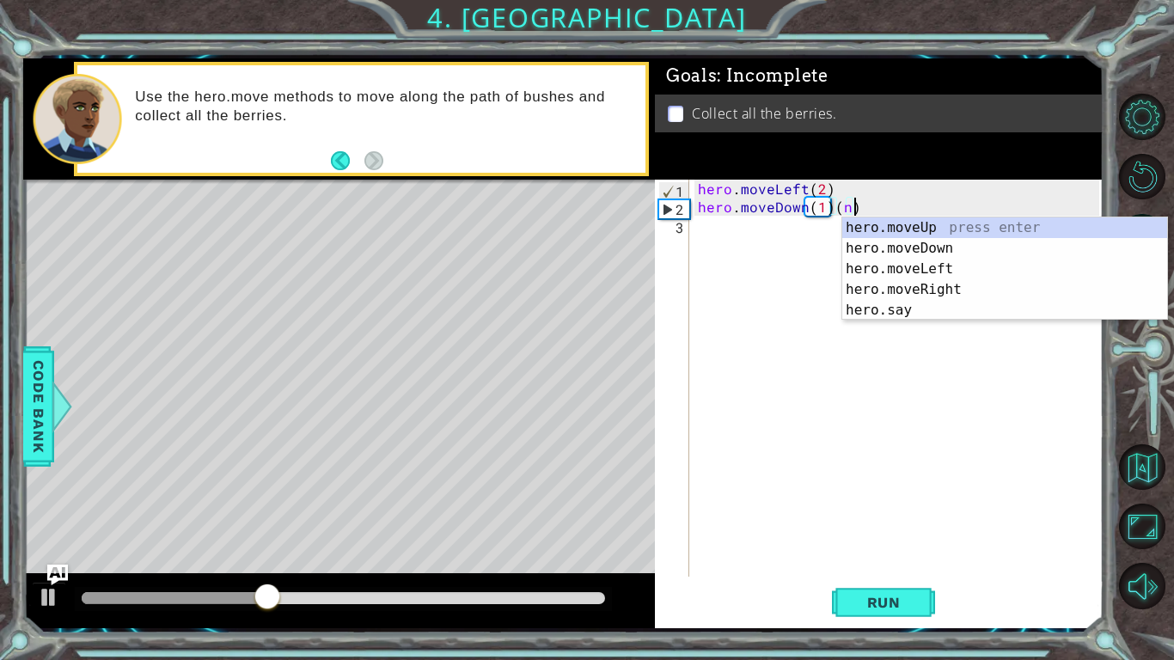
click at [860, 206] on div "hero . moveLeft ( 2 ) hero . moveDown ( 1 ) ( n )" at bounding box center [901, 396] width 413 height 433
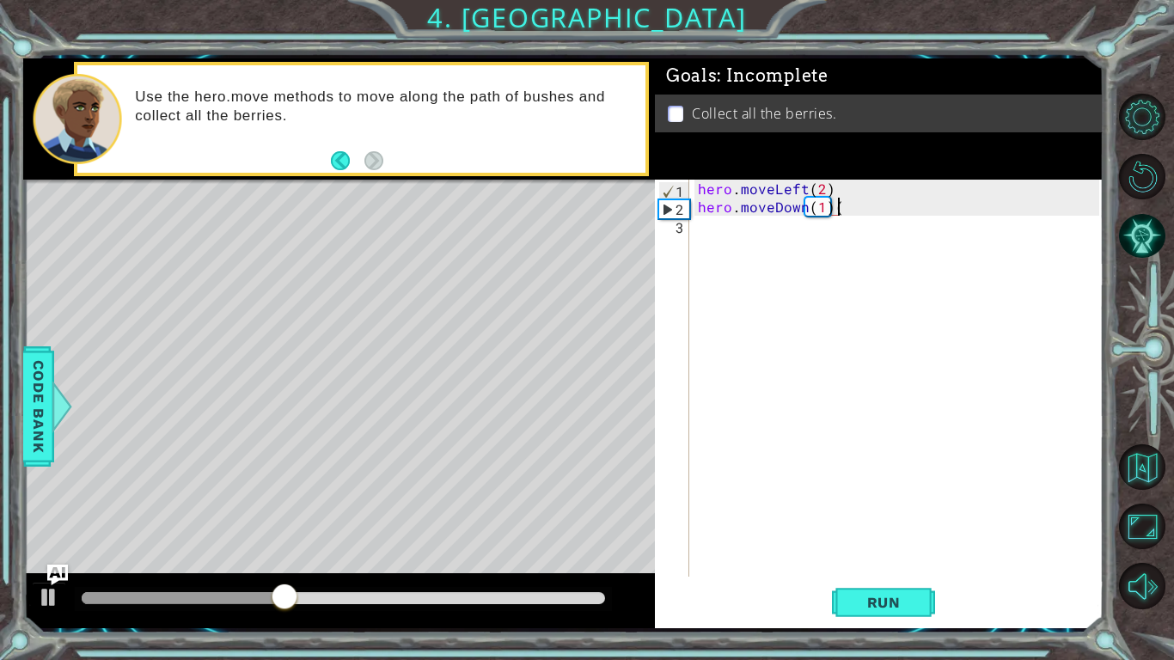
type textarea "hero.moveDown(1)"
click at [691, 228] on div "hero.moveDown(1) 1 2 3 hero . moveLeft ( 2 ) hero . moveDown ( 1 ) הההההההההההה…" at bounding box center [877, 378] width 444 height 397
click at [695, 225] on div "hero . moveLeft ( 2 ) hero . moveDown ( 1 )" at bounding box center [901, 396] width 413 height 433
click at [61, 395] on div at bounding box center [62, 407] width 21 height 52
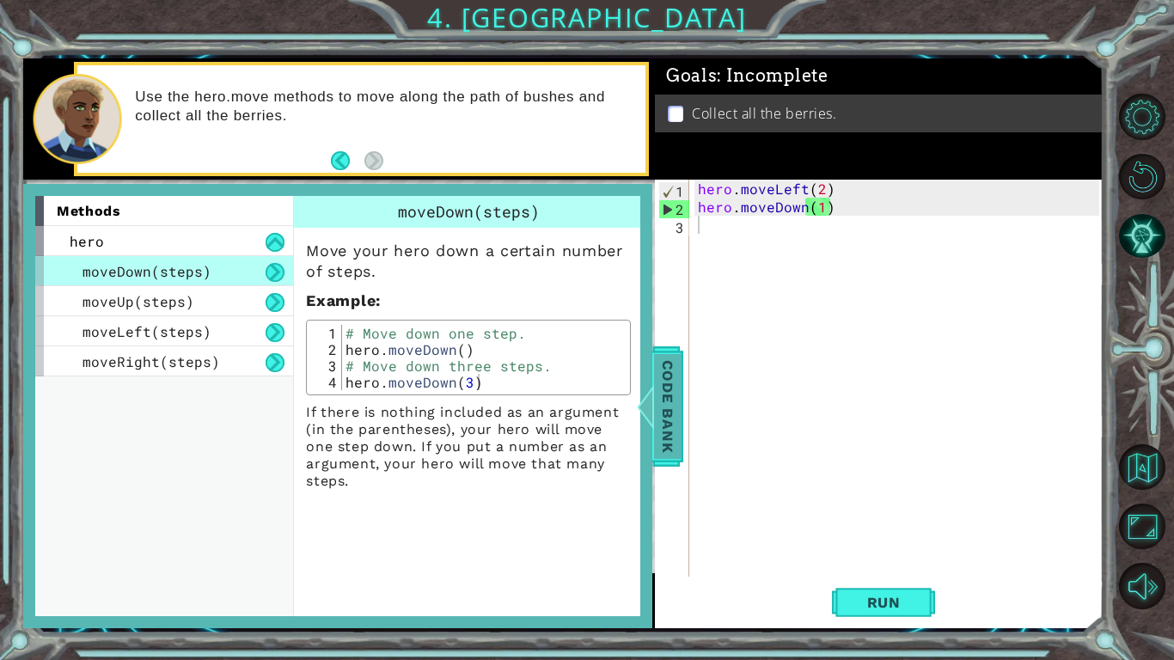
click at [663, 430] on span "Code Bank" at bounding box center [668, 405] width 28 height 105
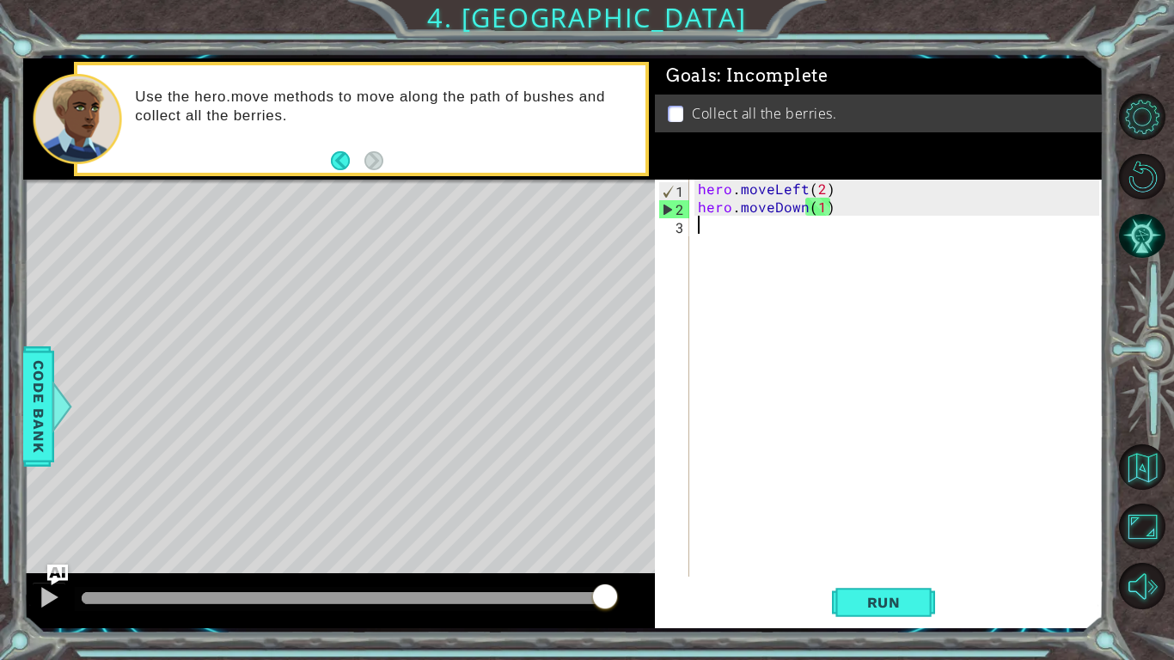
click at [695, 233] on div "hero . moveLeft ( 2 ) hero . moveDown ( 1 )" at bounding box center [901, 396] width 413 height 433
click at [710, 316] on div "hero . moveLeft ( 2 ) hero . moveDown ( 1 )" at bounding box center [901, 396] width 413 height 433
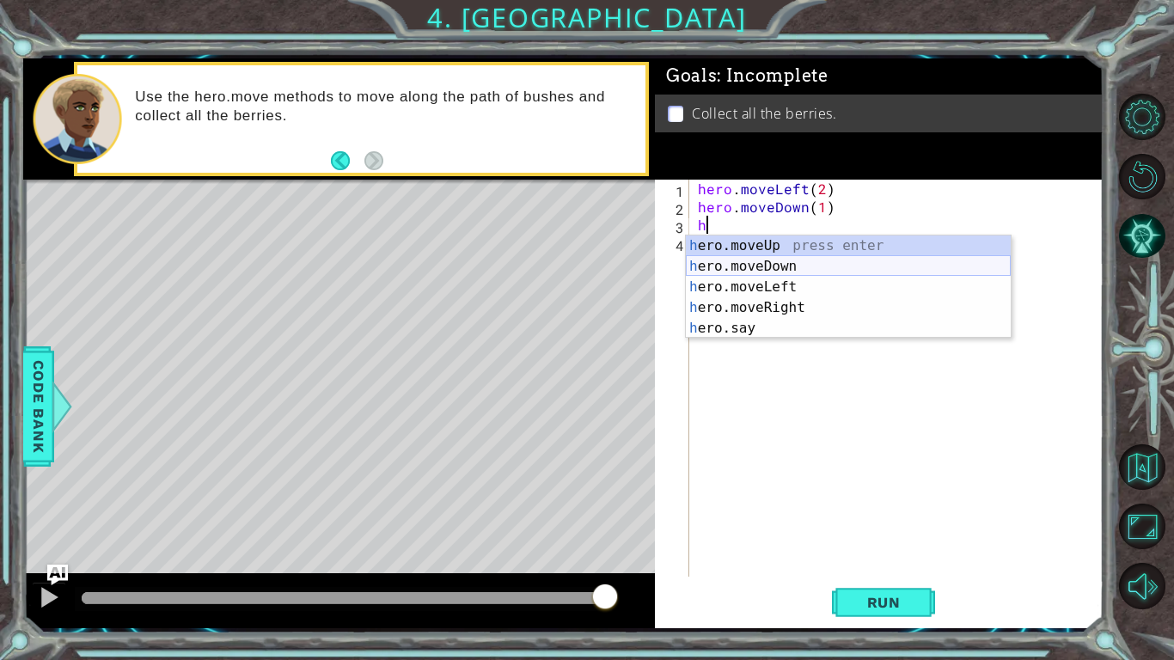
click at [747, 270] on div "h ero.moveUp press enter h ero.moveDown press enter h ero.moveLeft press enter …" at bounding box center [848, 308] width 325 height 144
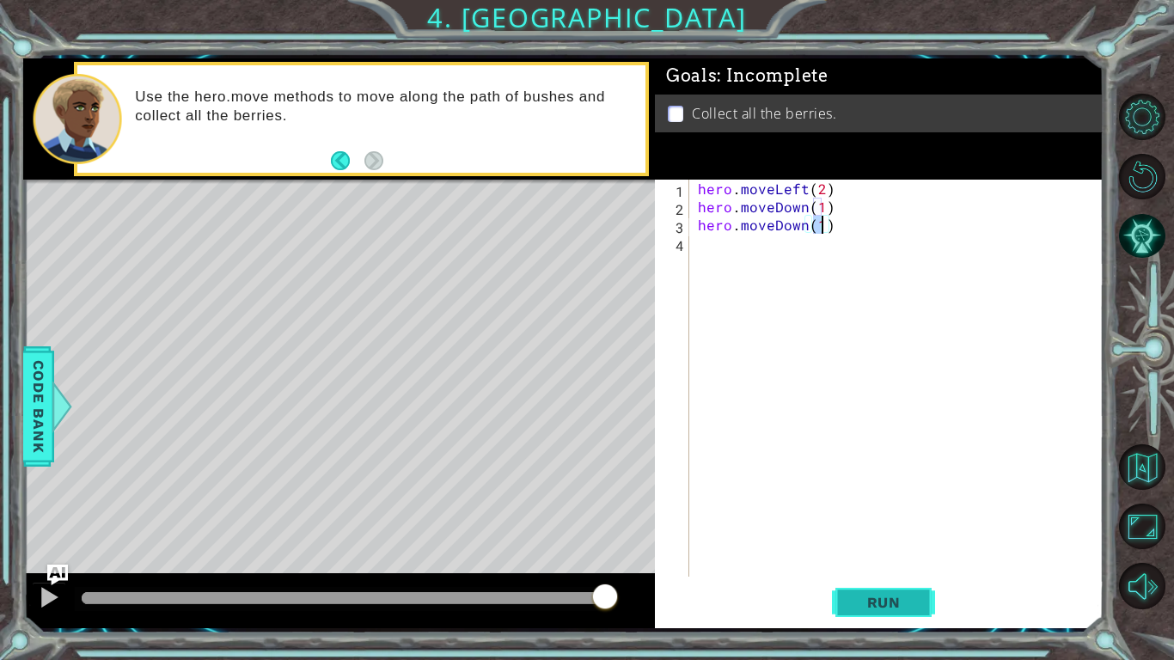
type textarea "hero.moveDown(1)"
click at [888, 606] on span "Run" at bounding box center [884, 602] width 68 height 17
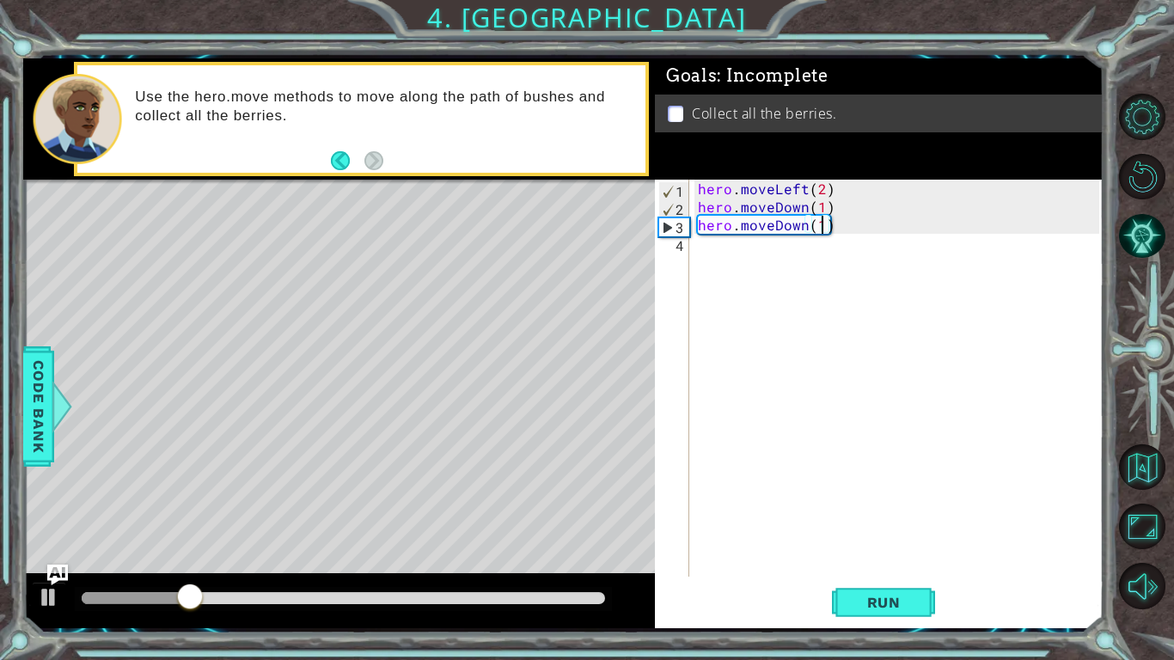
click at [679, 246] on div "4" at bounding box center [673, 245] width 31 height 18
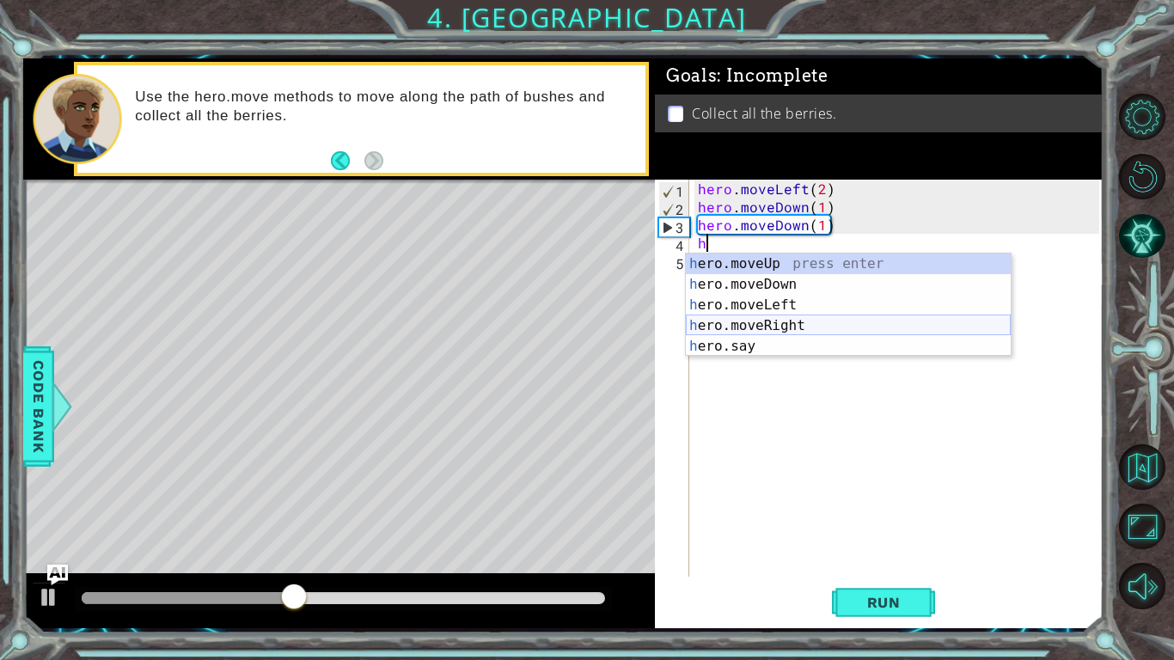
click at [753, 327] on div "h ero.moveUp press enter h ero.moveDown press enter h ero.moveLeft press enter …" at bounding box center [848, 326] width 325 height 144
type textarea "hero.moveRight(1)"
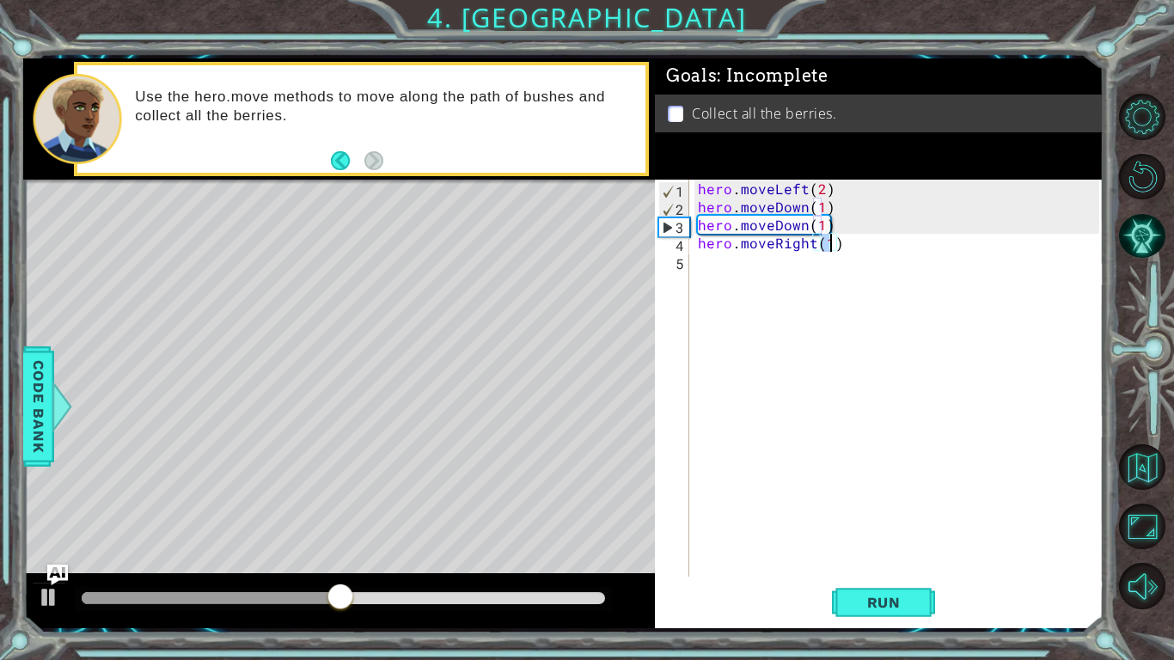
click at [686, 259] on div "5" at bounding box center [673, 263] width 31 height 18
click at [829, 245] on div "hero . moveLeft ( 2 ) hero . moveDown ( 1 ) hero . moveDown ( 1 ) hero . moveRi…" at bounding box center [901, 396] width 413 height 433
type textarea "hero.moveRight(2)"
click at [698, 267] on div "hero . moveLeft ( 2 ) hero . moveDown ( 1 ) hero . moveDown ( 1 ) hero . moveRi…" at bounding box center [901, 396] width 413 height 433
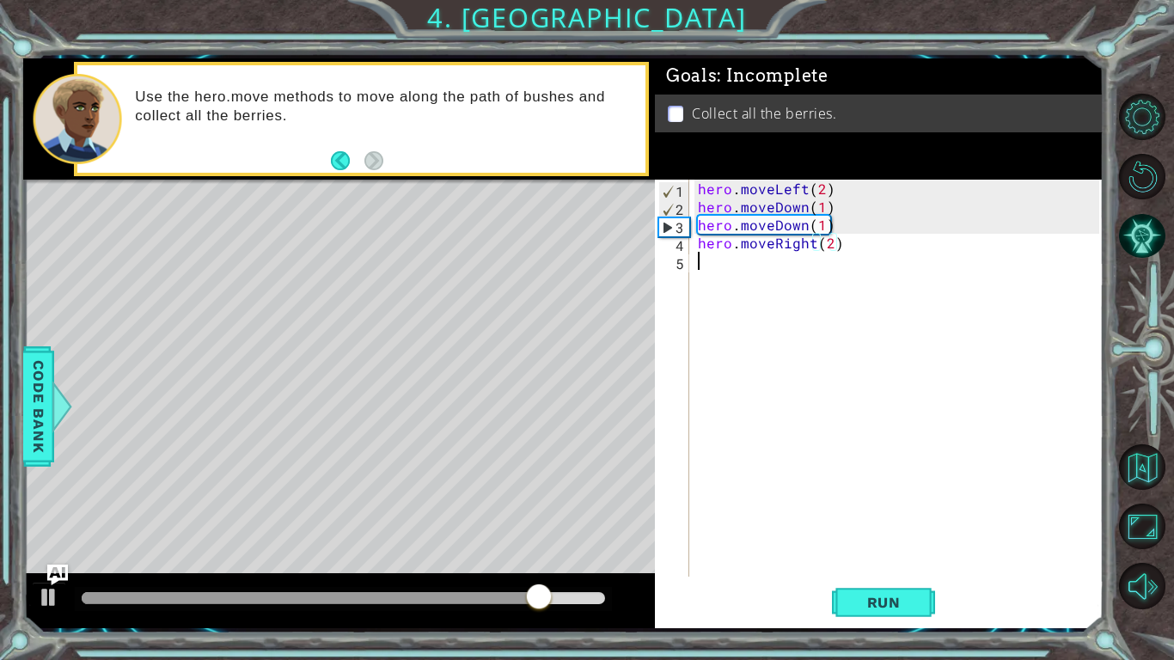
scroll to position [0, 0]
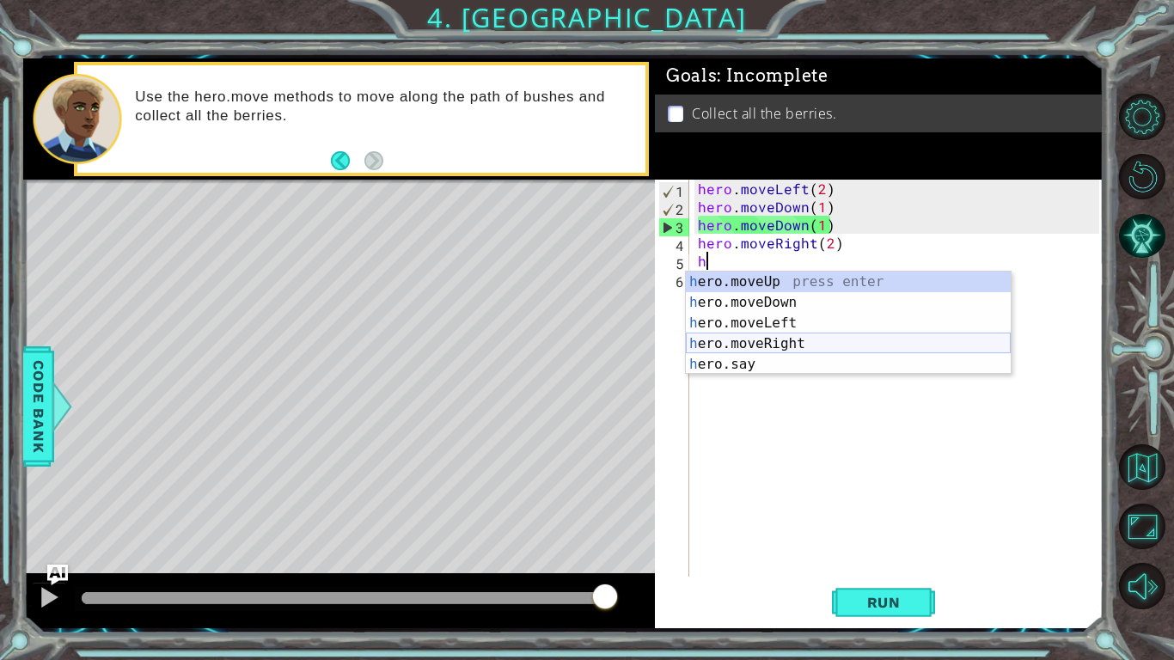
click at [704, 345] on div "h ero.moveUp press enter h ero.moveDown press enter h ero.moveLeft press enter …" at bounding box center [848, 344] width 325 height 144
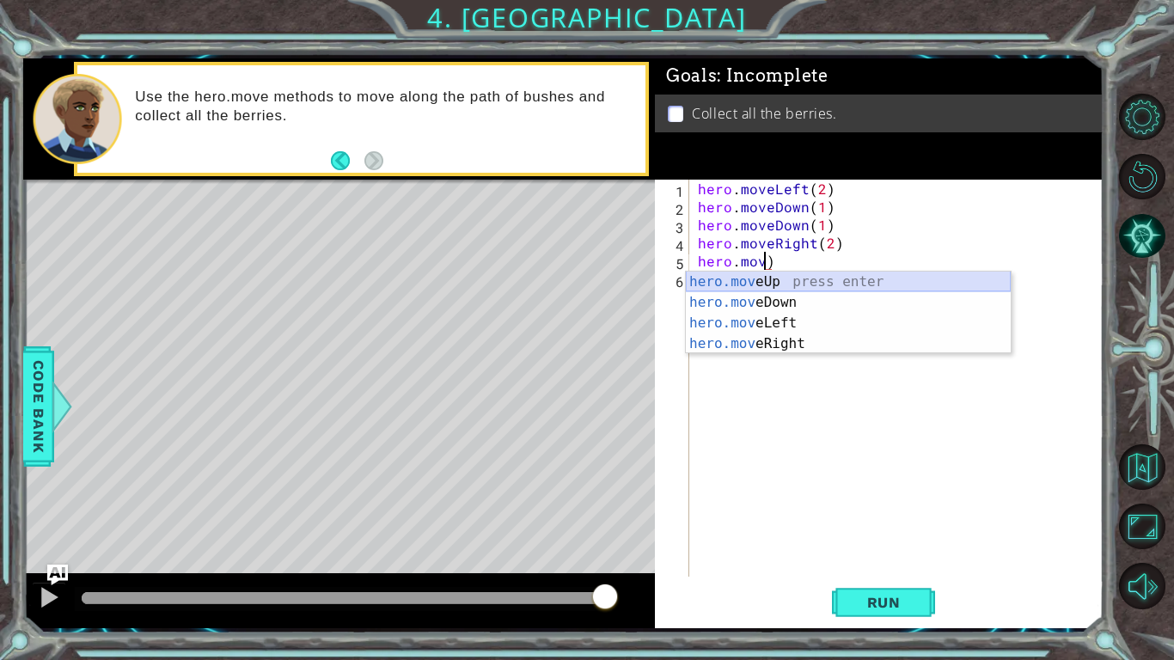
click at [768, 285] on div "hero.mov eUp press enter hero.mov eDown press enter hero.mov eLeft press enter …" at bounding box center [848, 334] width 325 height 124
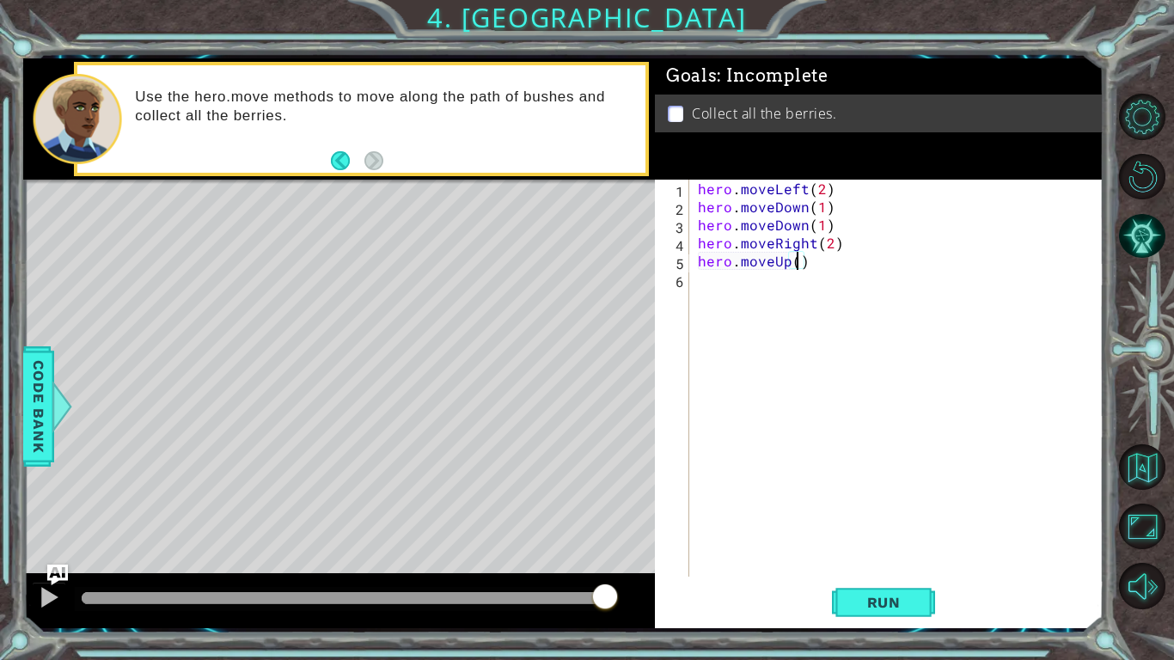
scroll to position [0, 6]
type textarea "hero.moveUp(2)"
click at [903, 600] on span "Run" at bounding box center [884, 602] width 68 height 17
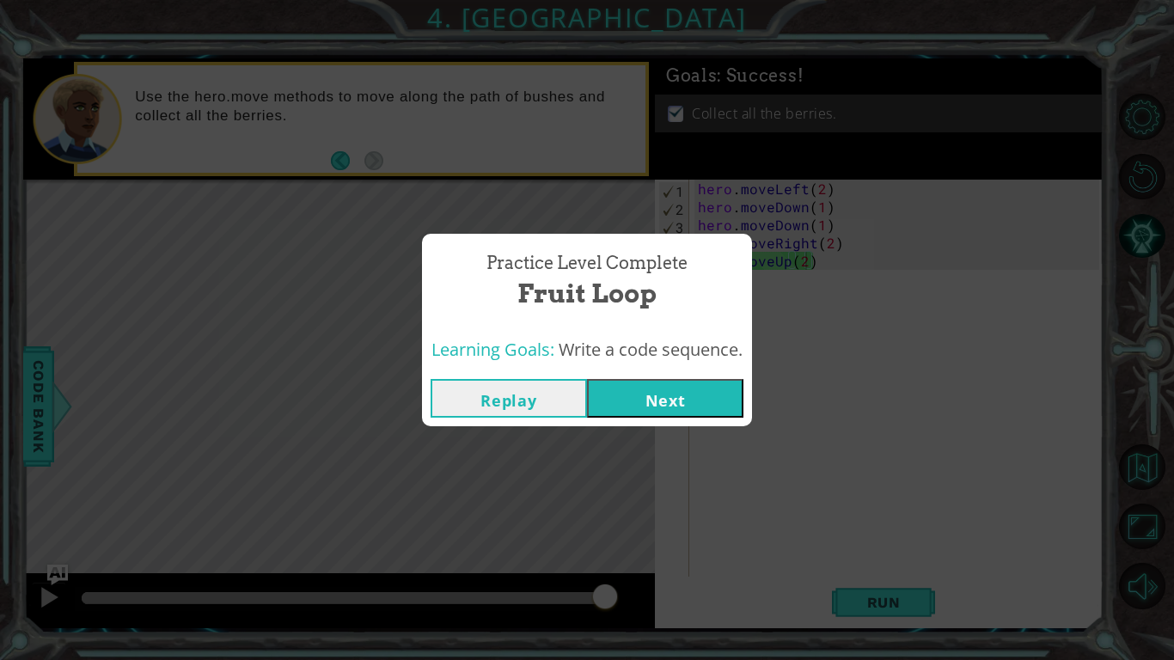
click at [667, 382] on button "Next" at bounding box center [665, 398] width 156 height 39
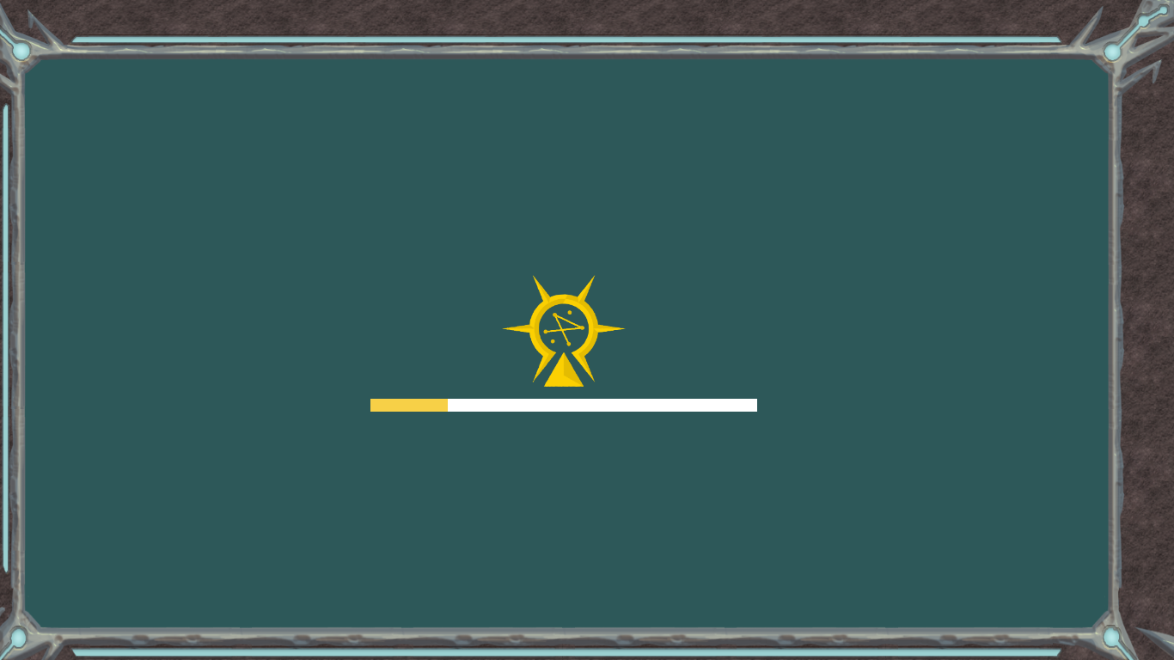
click at [663, 390] on div at bounding box center [563, 344] width 387 height 138
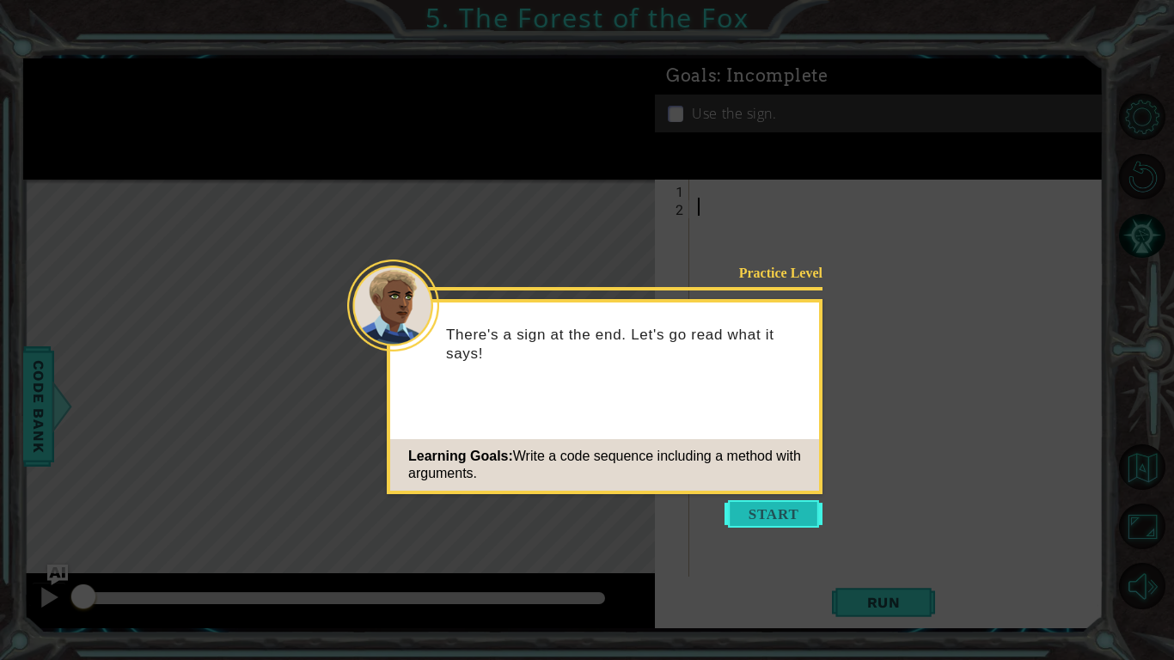
click at [794, 521] on button "Start" at bounding box center [774, 514] width 98 height 28
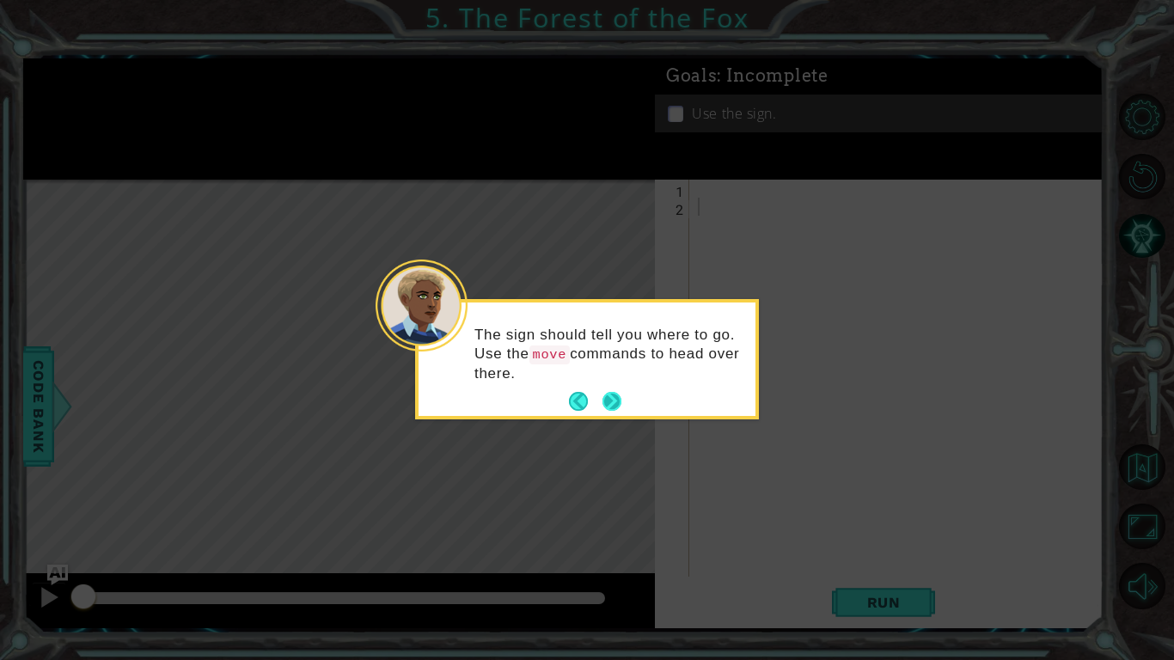
click at [621, 407] on button "Next" at bounding box center [612, 402] width 32 height 32
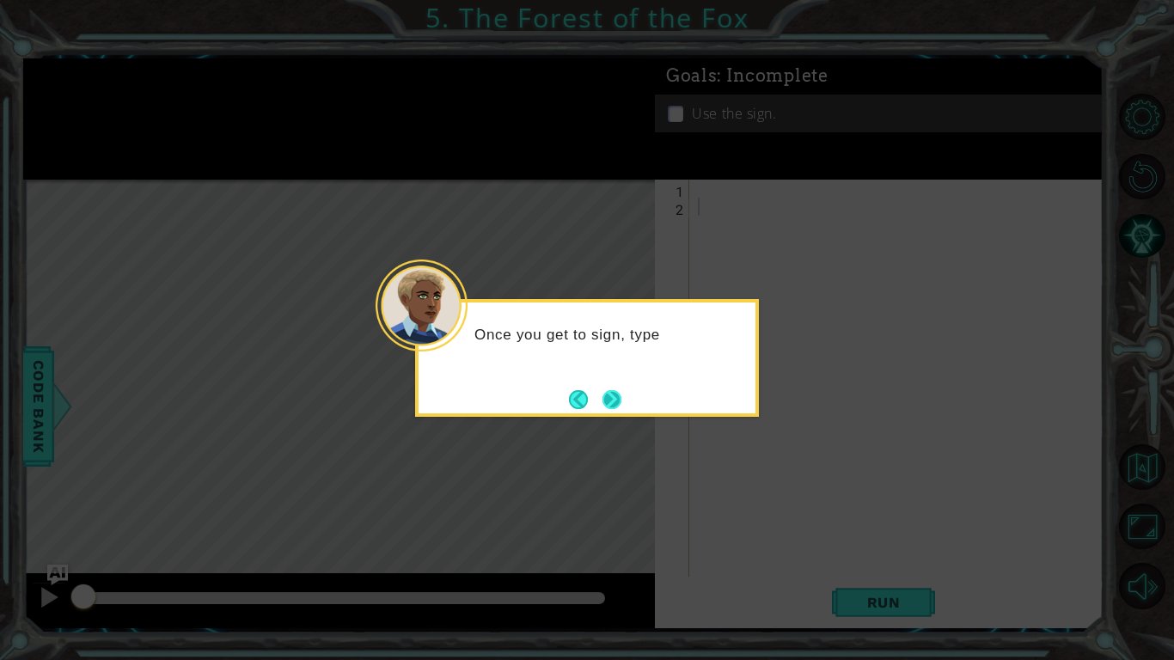
click at [614, 407] on button "Next" at bounding box center [611, 399] width 29 height 29
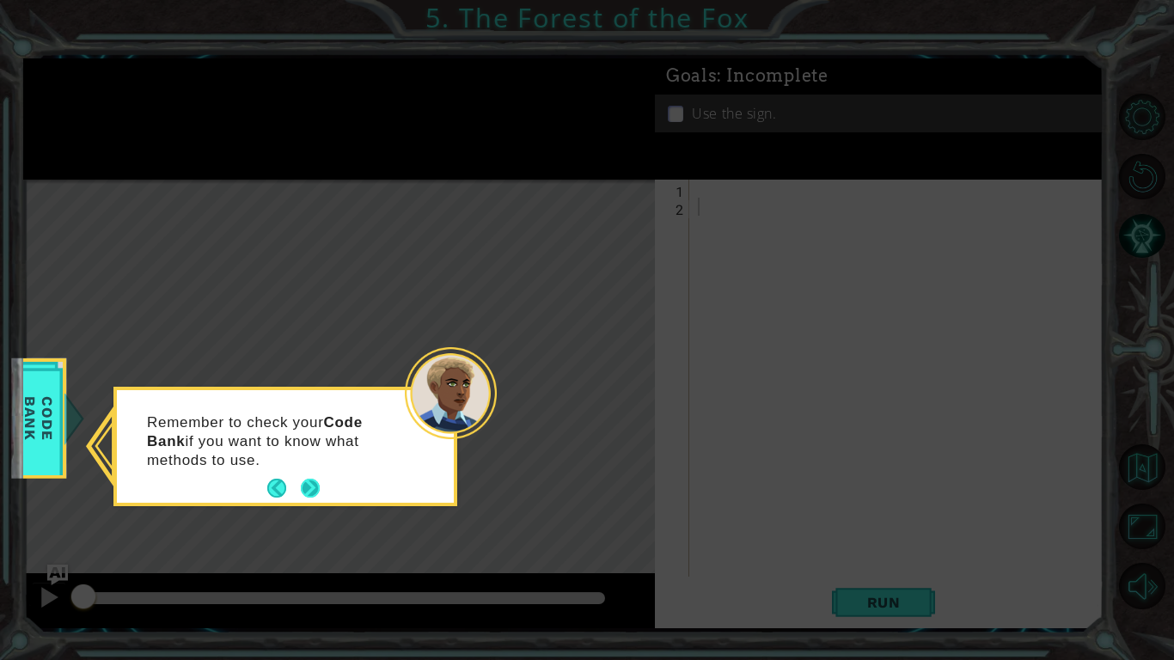
click at [304, 488] on button "Next" at bounding box center [310, 489] width 32 height 32
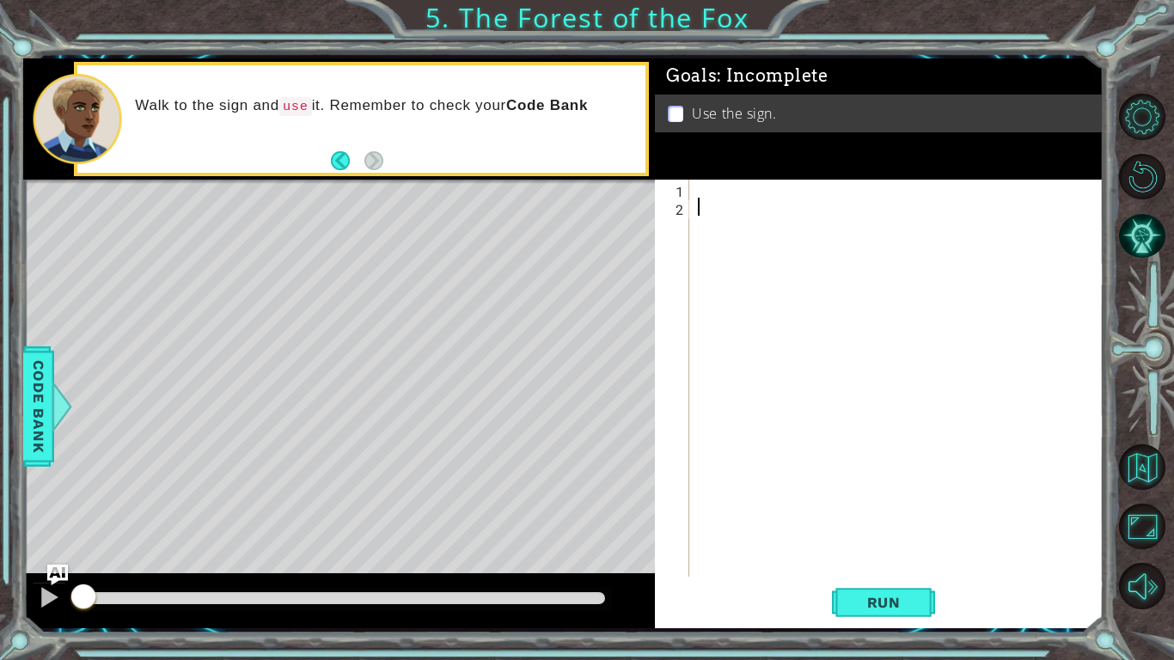
click at [723, 187] on div at bounding box center [901, 396] width 413 height 433
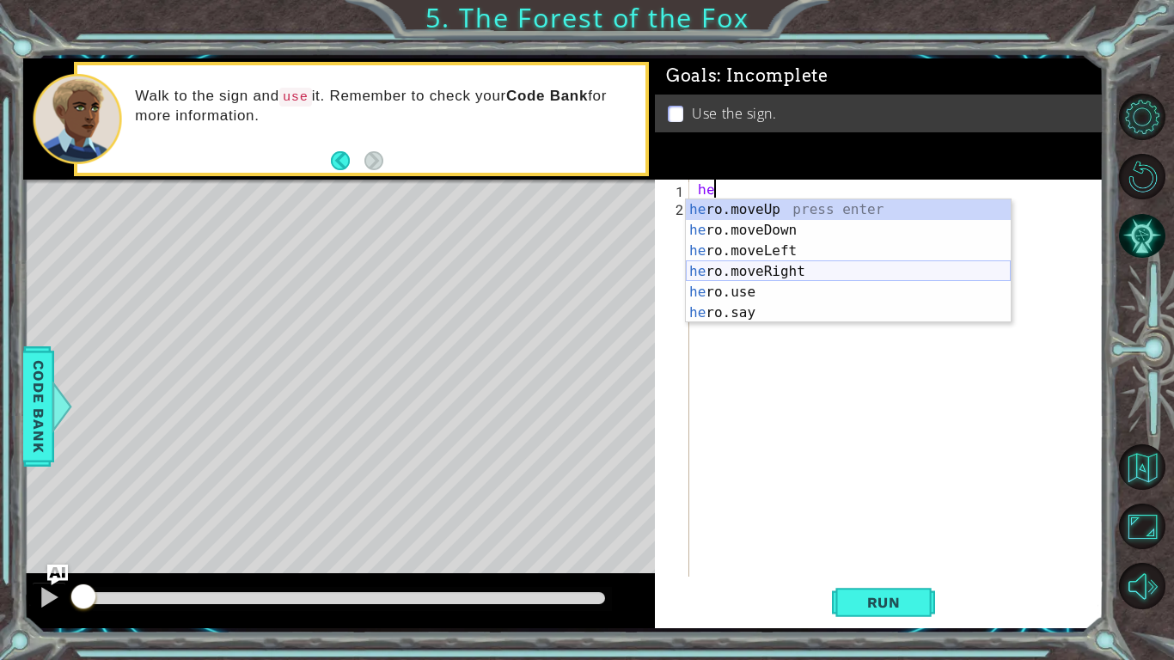
click at [735, 273] on div "he ro.moveUp press enter he ro.moveDown press enter he ro.moveLeft press enter …" at bounding box center [848, 281] width 325 height 165
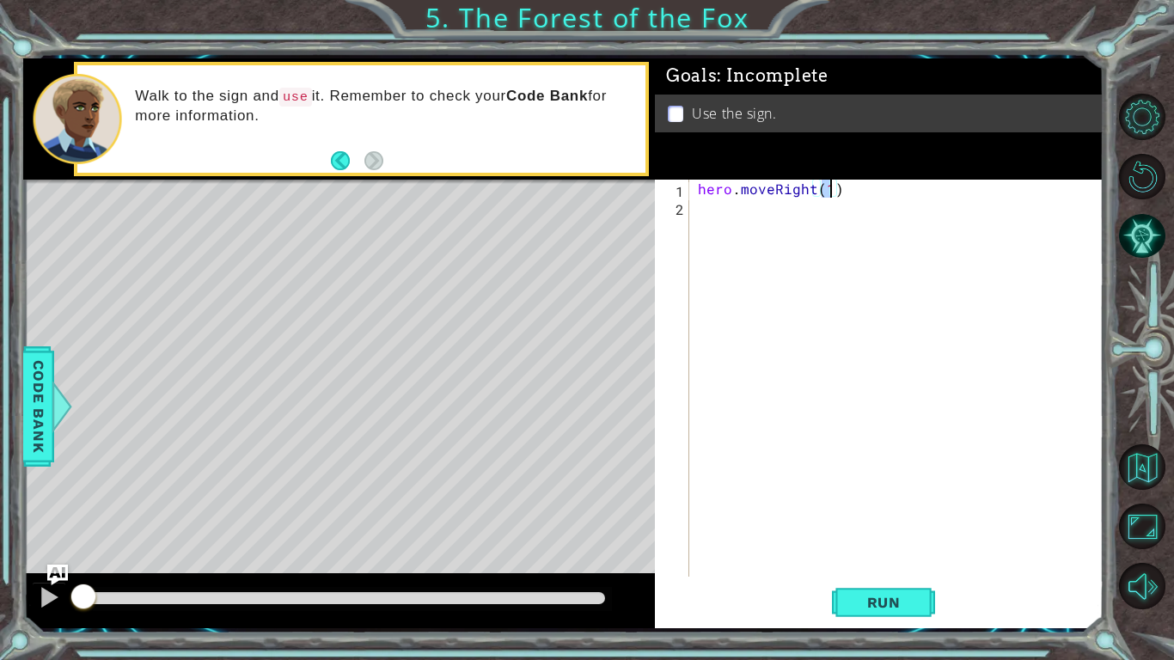
type textarea "hero.moveRight(1)"
click at [693, 208] on div "hero.moveRight(1) 1 2 hero . moveRight ( 1 ) הההההההההההההההההההההההההההההההההה…" at bounding box center [877, 378] width 444 height 397
click at [693, 211] on div "hero.moveRight(1) 1 2 hero . moveRight ( 1 ) הההההההההההההההההההההההההההההההההה…" at bounding box center [877, 378] width 444 height 397
click at [692, 206] on div "hero.moveRight(1) 1 2 hero . moveRight ( 1 ) הההההההההההההההההההההההההההההההההה…" at bounding box center [877, 378] width 444 height 397
click at [686, 204] on div "2" at bounding box center [673, 209] width 31 height 18
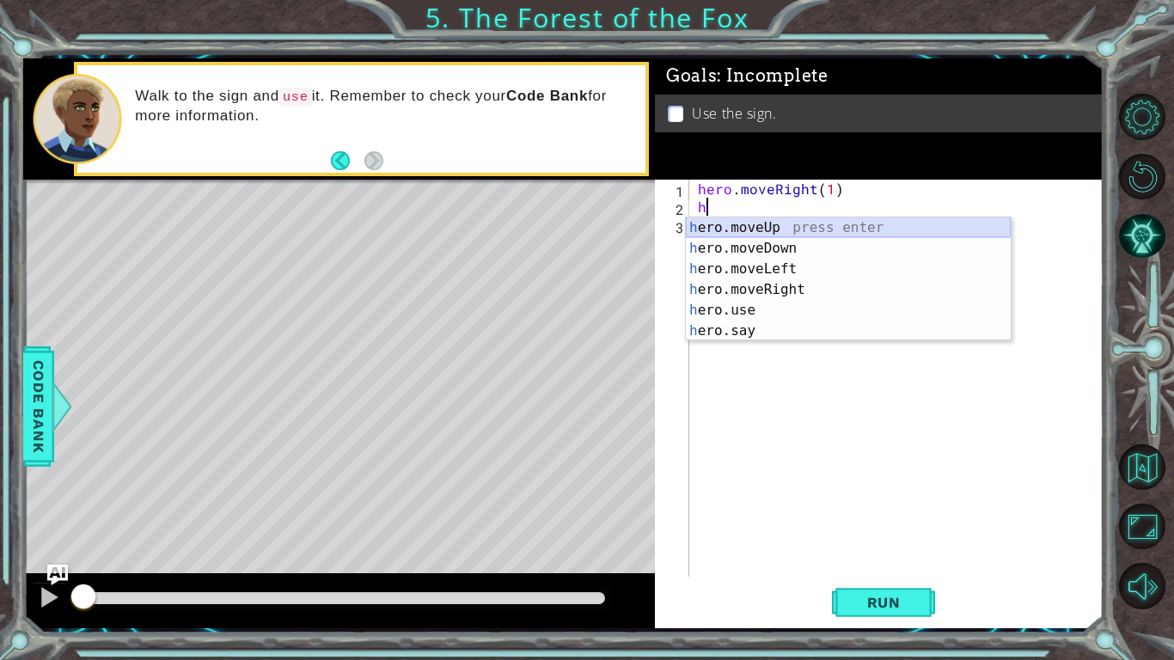
click at [738, 227] on div "h ero.moveUp press enter h ero.moveDown press enter h ero.moveLeft press enter …" at bounding box center [848, 299] width 325 height 165
type textarea "hero.moveUp(1)"
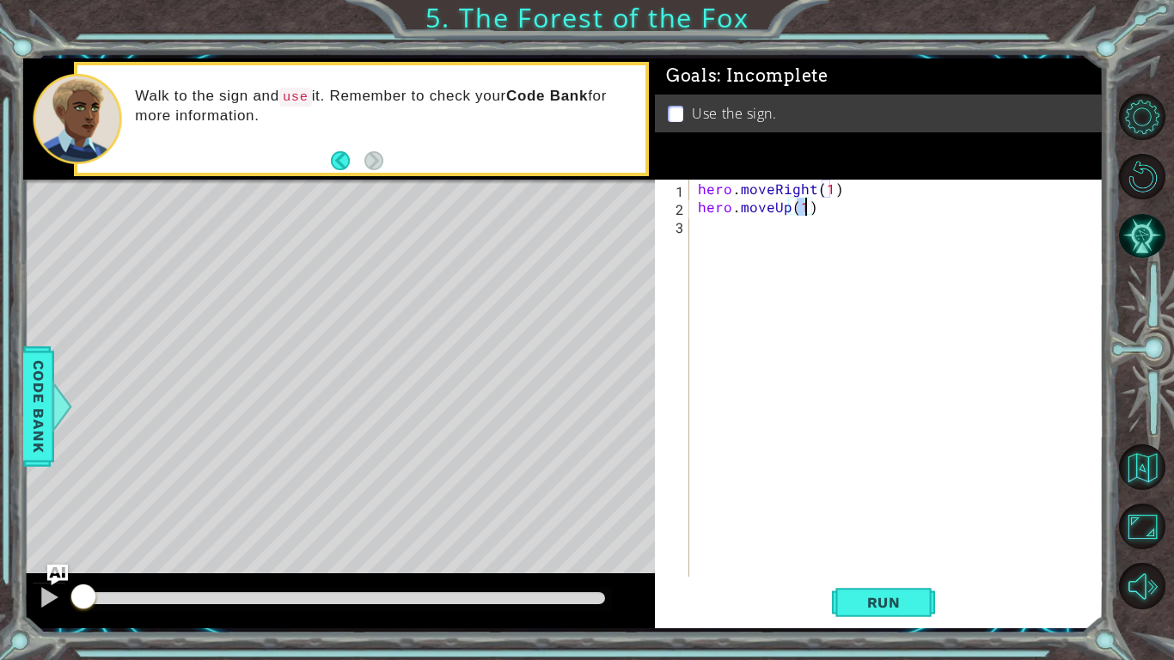
click at [696, 225] on div "hero . moveRight ( 1 ) hero . moveUp ( 1 )" at bounding box center [901, 396] width 413 height 433
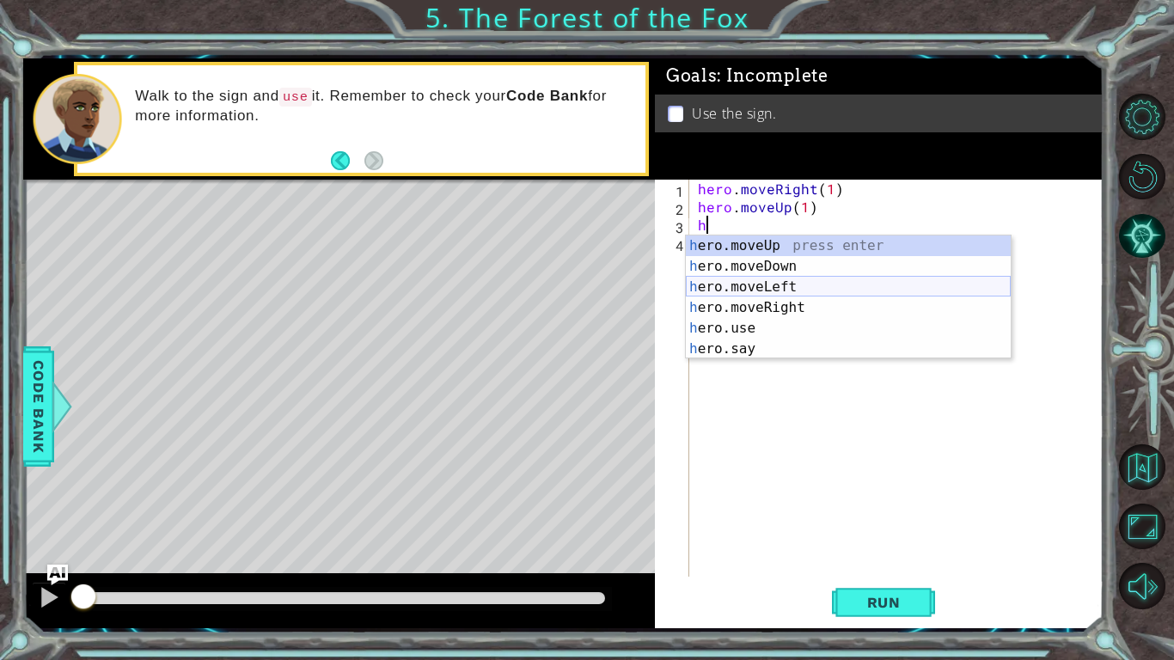
click at [713, 289] on div "h ero.moveUp press enter h ero.moveDown press enter h ero.moveLeft press enter …" at bounding box center [848, 318] width 325 height 165
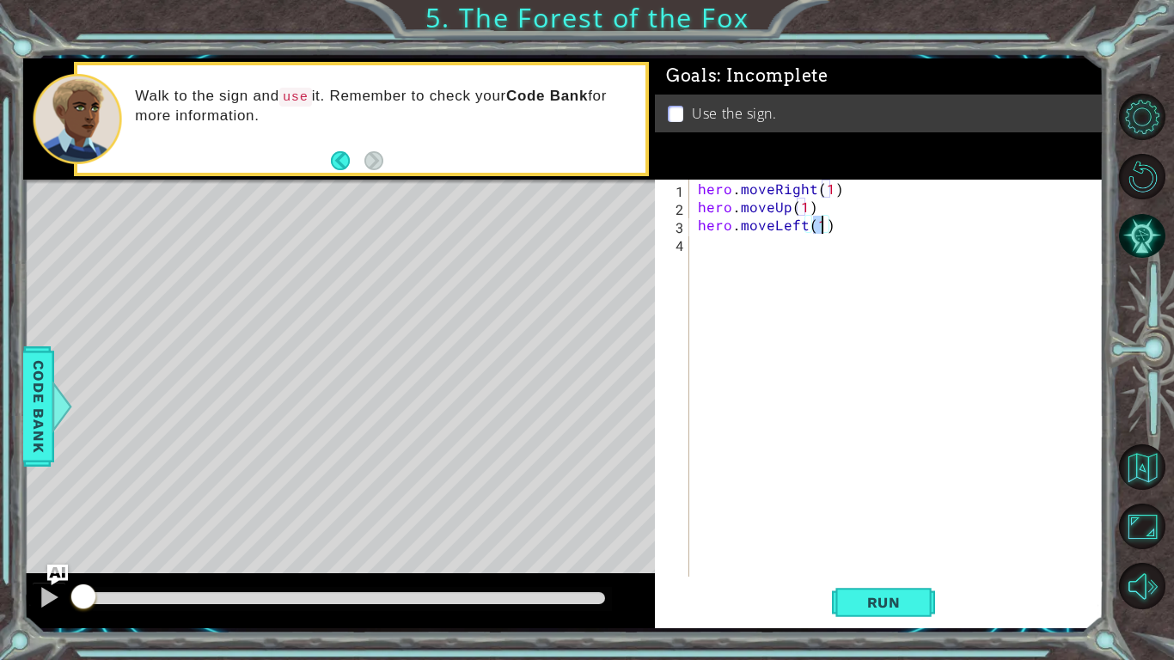
type textarea "hero.moveLeft(1)"
click at [693, 241] on div "hero.moveLeft(1) 1 2 3 4 hero . moveRight ( 1 ) hero . moveUp ( 1 ) hero . move…" at bounding box center [877, 378] width 444 height 397
click at [695, 248] on div "hero . moveRight ( 1 ) hero . moveUp ( 1 ) hero . moveLeft ( 1 )" at bounding box center [901, 396] width 413 height 433
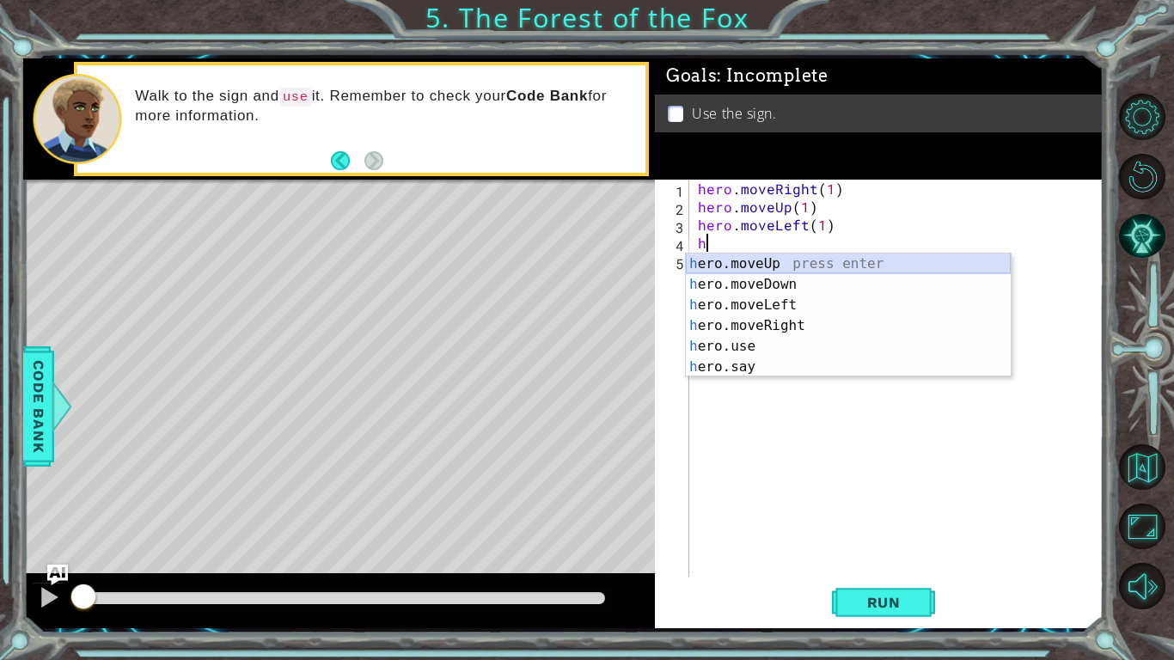
click at [764, 258] on div "h ero.moveUp press enter h ero.moveDown press enter h ero.moveLeft press enter …" at bounding box center [848, 336] width 325 height 165
type textarea "hero.moveUp(1)"
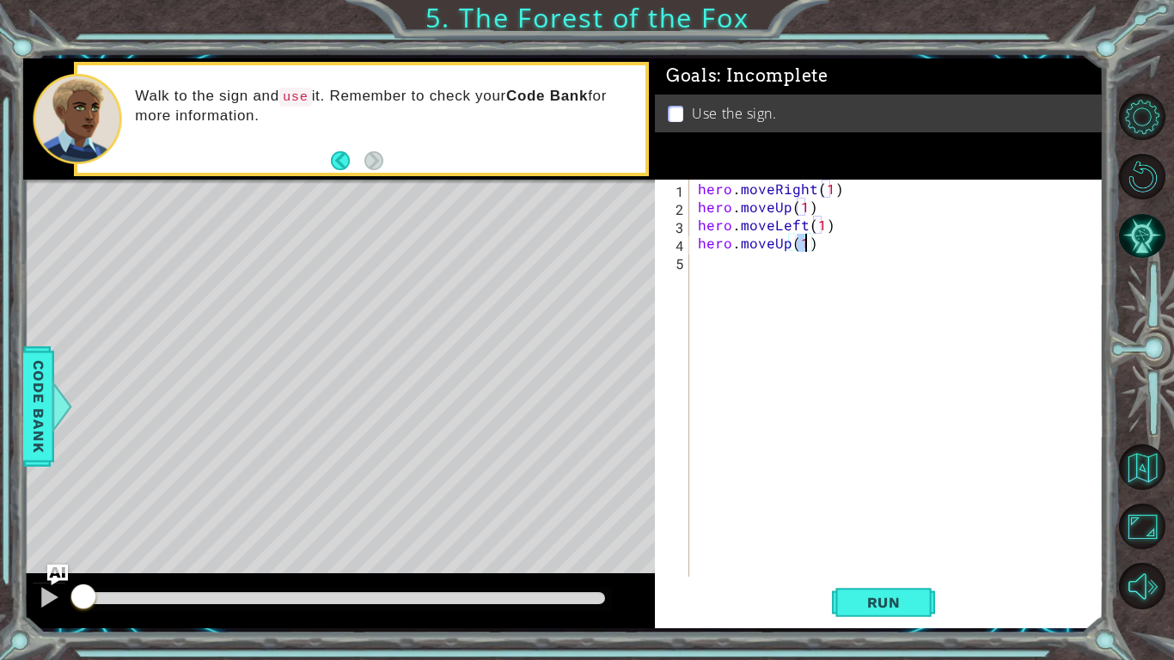
click at [683, 265] on div "5" at bounding box center [673, 263] width 31 height 18
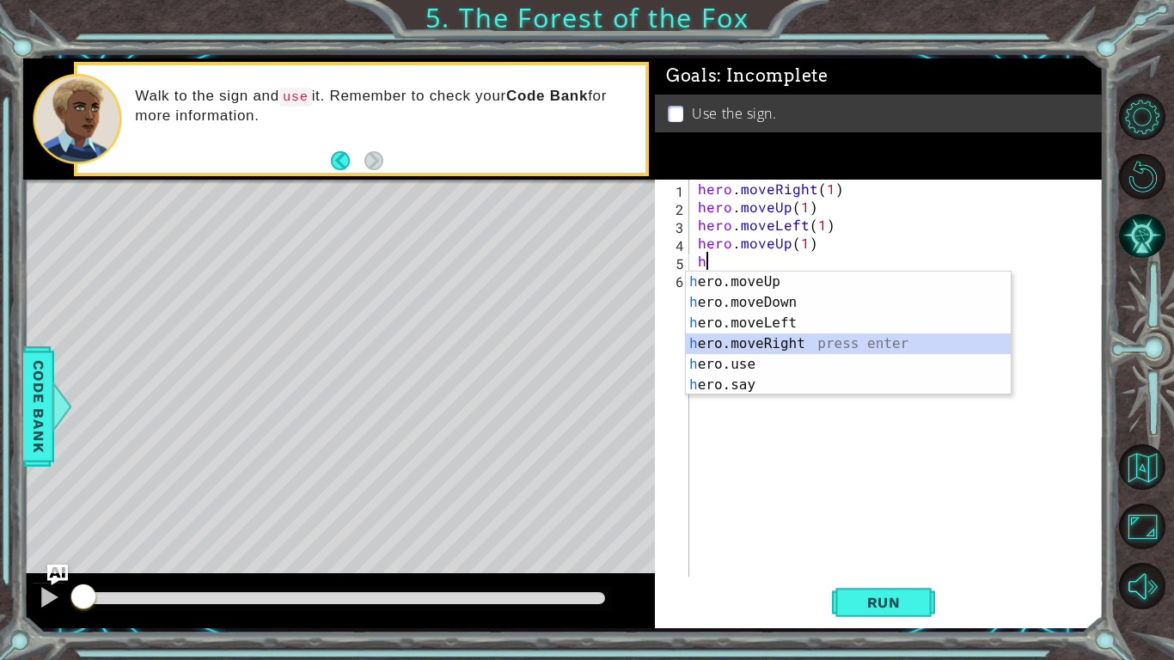
click at [765, 339] on div "h ero.moveUp press enter h ero.moveDown press enter h ero.moveLeft press enter …" at bounding box center [848, 354] width 325 height 165
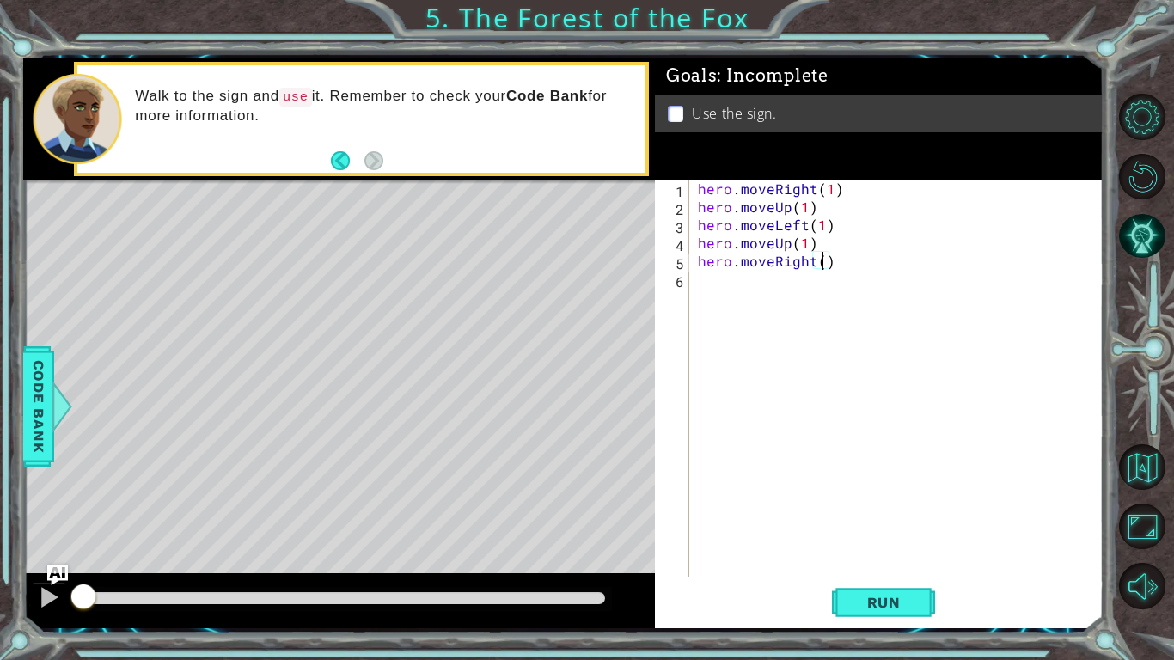
type textarea "hero.moveRight(2)"
click at [695, 283] on div "hero . moveRight ( 1 ) hero . moveUp ( 1 ) hero . moveLeft ( 1 ) hero . moveUp …" at bounding box center [901, 396] width 413 height 433
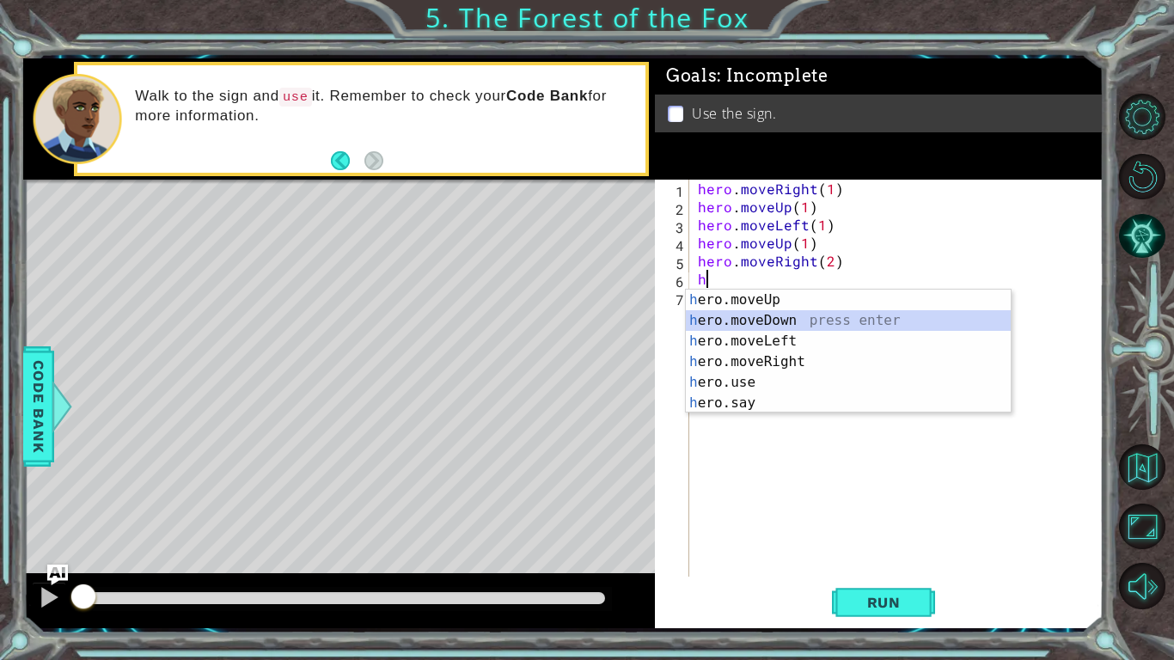
click at [724, 315] on div "h ero.moveUp press enter h ero.moveDown press enter h ero.moveLeft press enter …" at bounding box center [848, 372] width 325 height 165
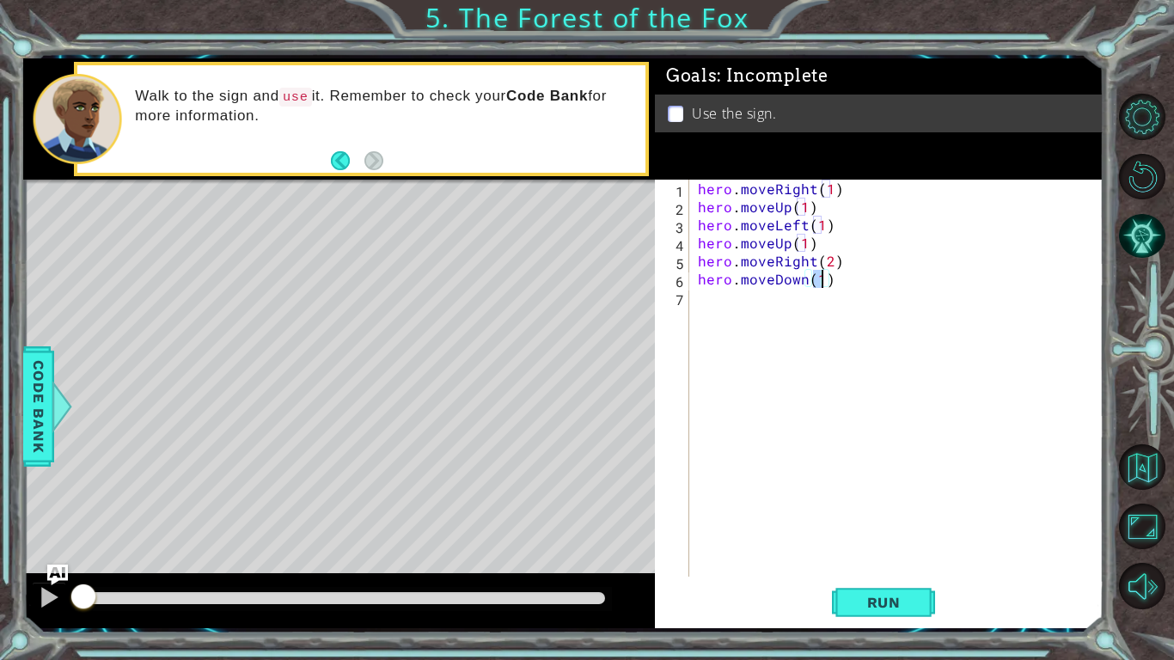
type textarea "hero.moveDown(1)"
click at [689, 298] on div "hero.moveDown(1) 1 2 3 4 5 6 7 hero . moveRight ( 1 ) hero . moveUp ( 1 ) hero …" at bounding box center [877, 378] width 444 height 397
click at [695, 298] on div "hero . moveRight ( 1 ) hero . moveUp ( 1 ) hero . moveLeft ( 1 ) hero . moveUp …" at bounding box center [901, 396] width 413 height 433
click at [695, 299] on div "hero . moveRight ( 1 ) hero . moveUp ( 1 ) hero . moveLeft ( 1 ) hero . moveUp …" at bounding box center [901, 396] width 413 height 433
click at [868, 603] on span "Run" at bounding box center [884, 602] width 68 height 17
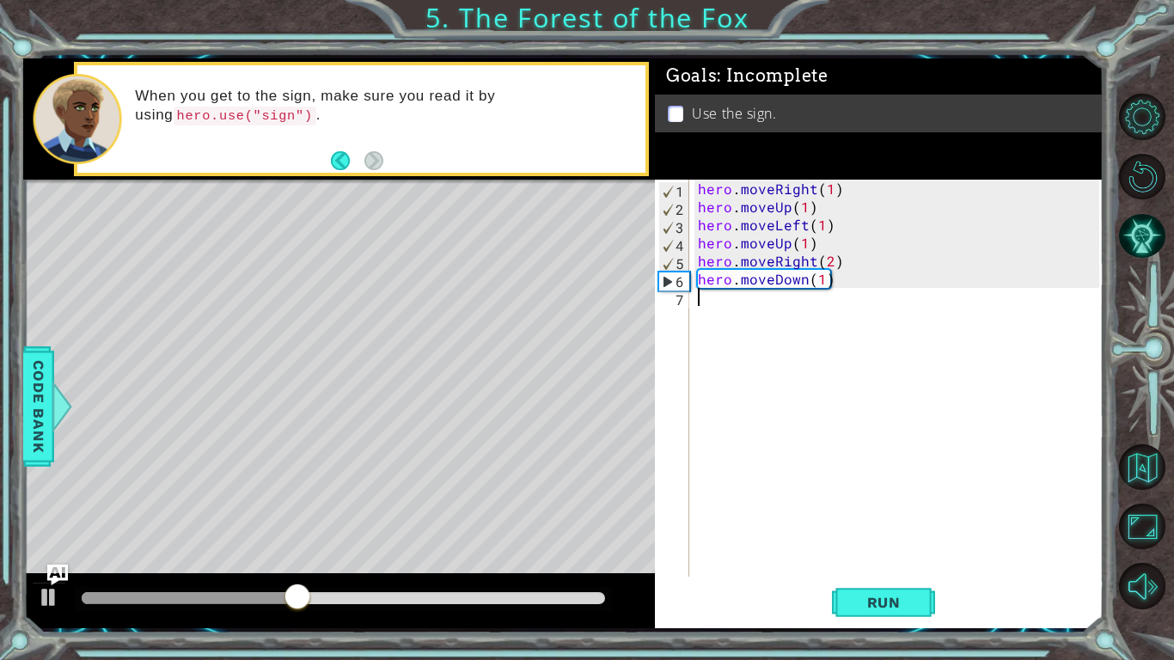
click at [674, 301] on div "7" at bounding box center [673, 300] width 31 height 18
click at [682, 301] on div "7" at bounding box center [673, 300] width 31 height 18
click at [843, 598] on button "Run" at bounding box center [883, 602] width 103 height 45
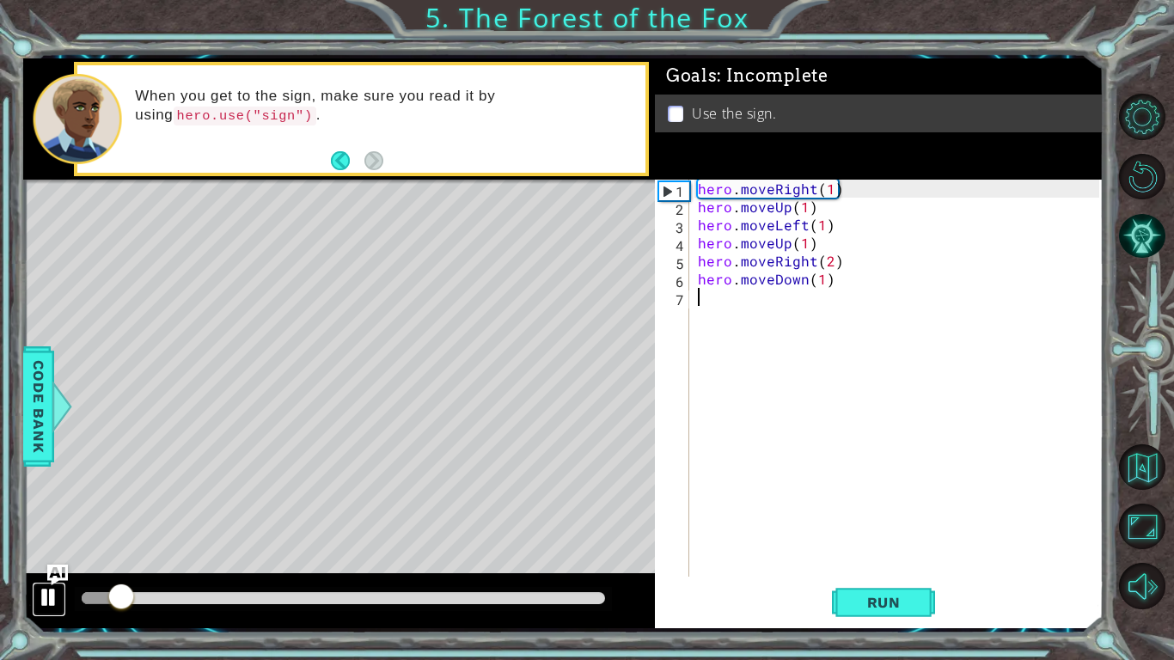
click at [40, 590] on div at bounding box center [49, 597] width 22 height 22
